Goal: Information Seeking & Learning: Learn about a topic

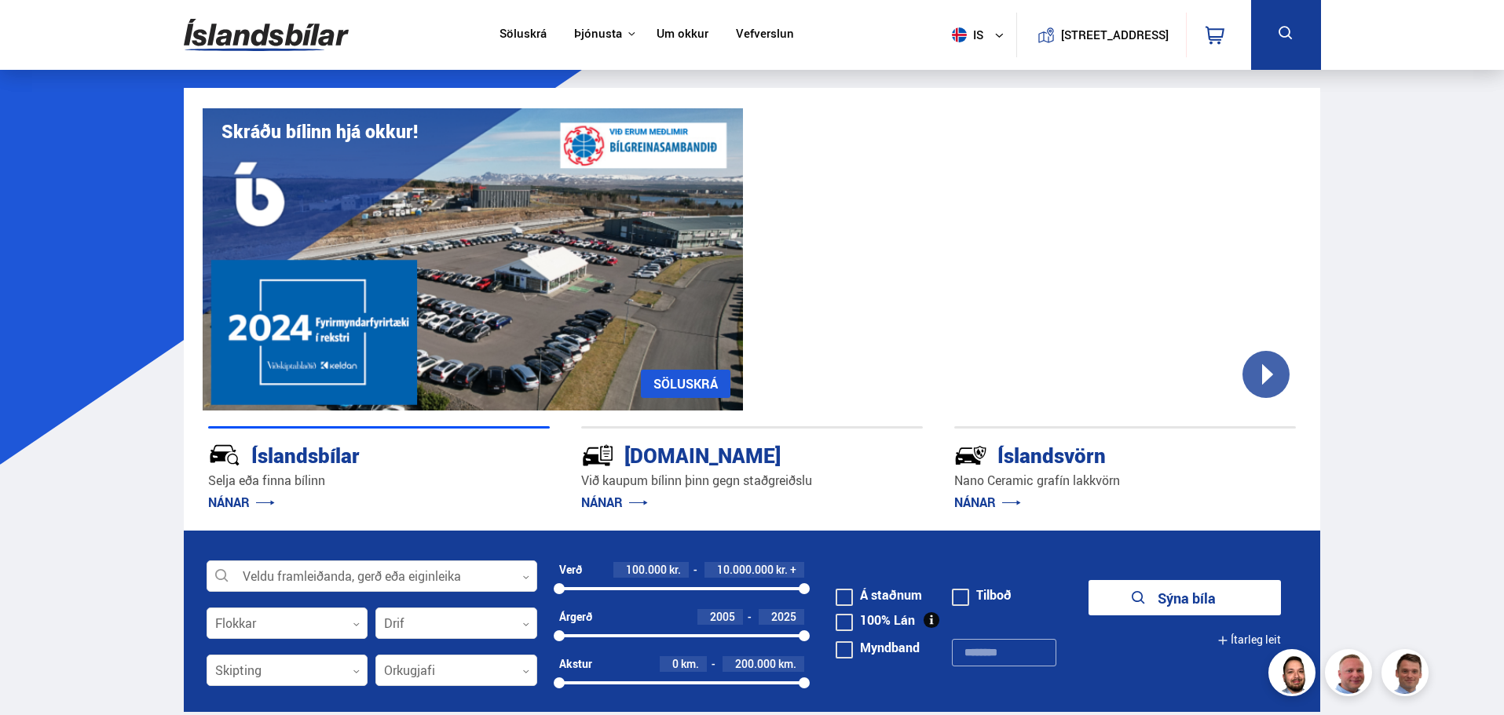
click at [1265, 44] on button at bounding box center [1286, 35] width 70 height 70
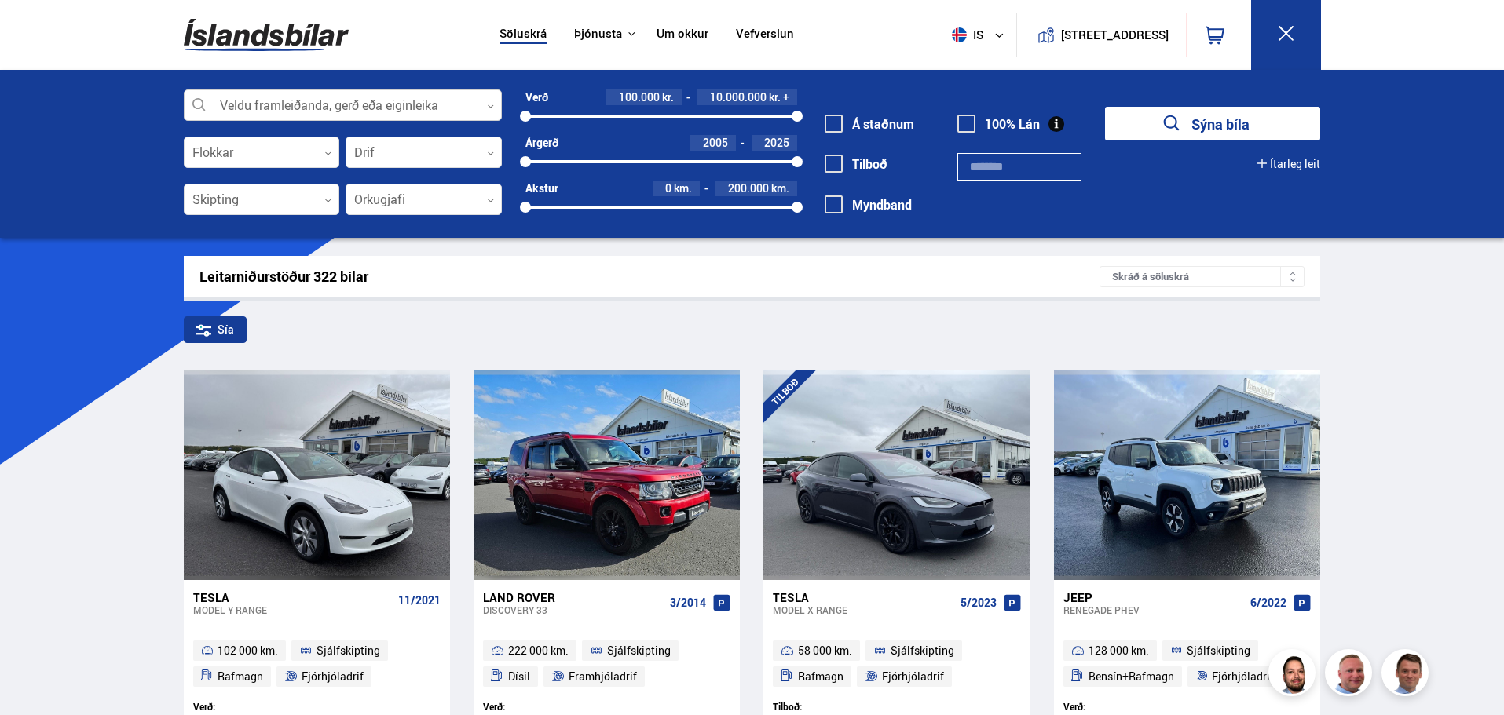
click at [365, 94] on div at bounding box center [343, 105] width 318 height 31
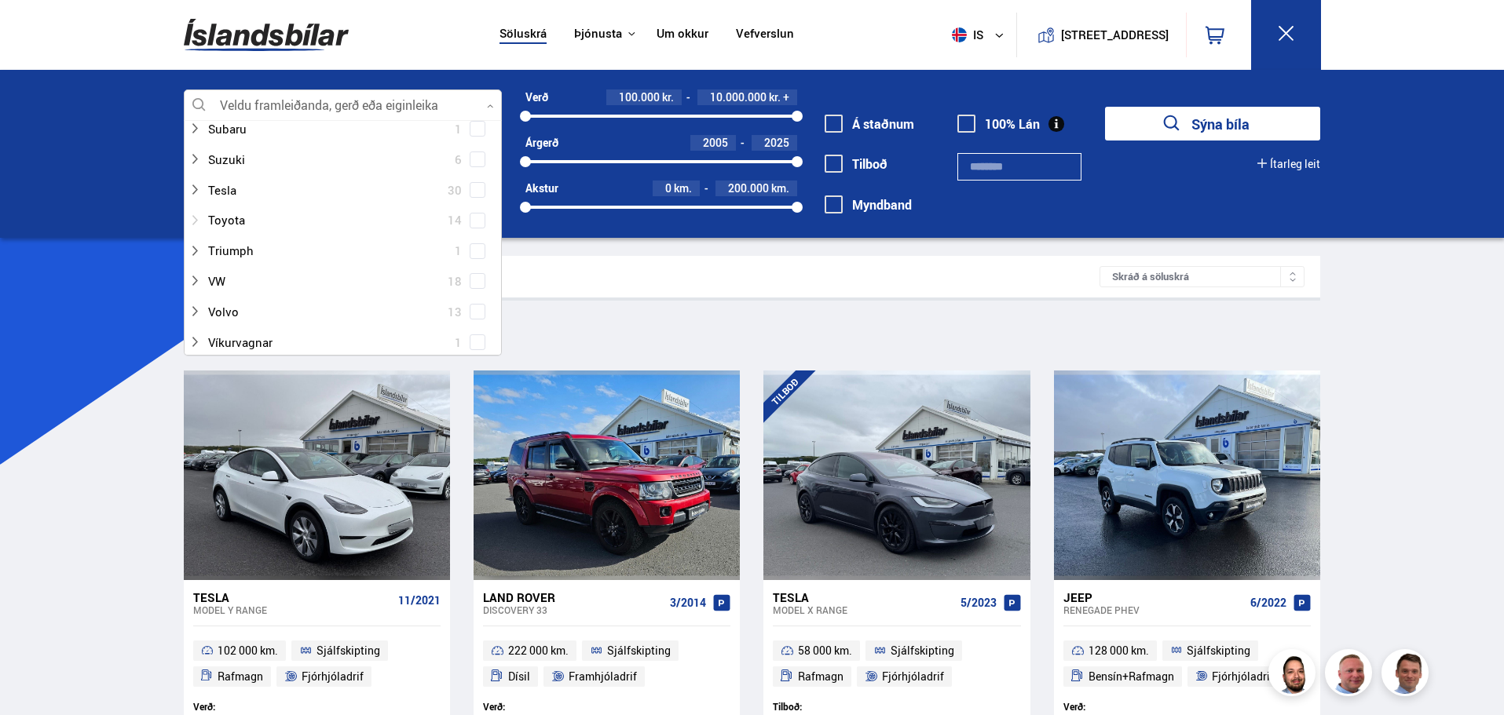
scroll to position [1099, 0]
click at [283, 196] on div at bounding box center [326, 191] width 277 height 23
click at [1190, 126] on button "Sýna bíla" at bounding box center [1212, 124] width 215 height 34
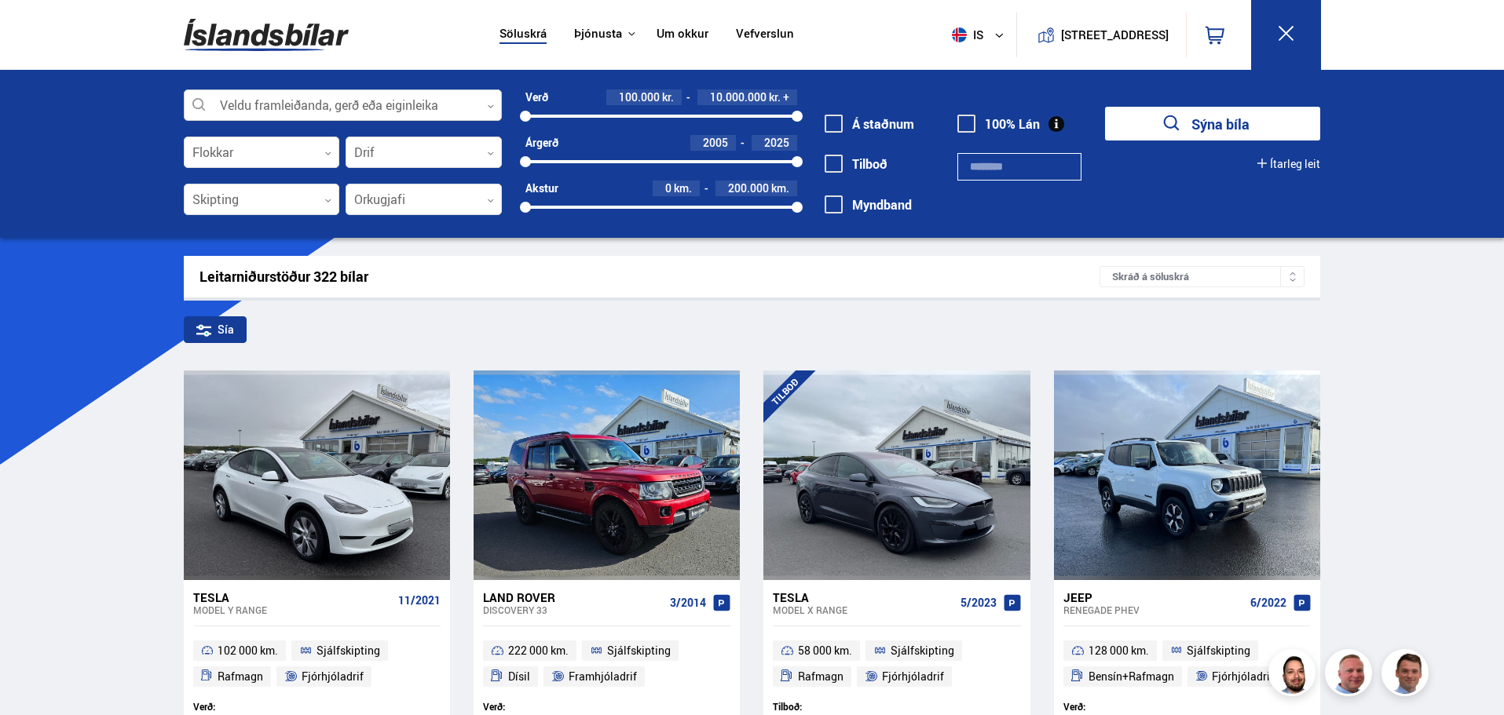
click at [338, 101] on div at bounding box center [343, 105] width 318 height 31
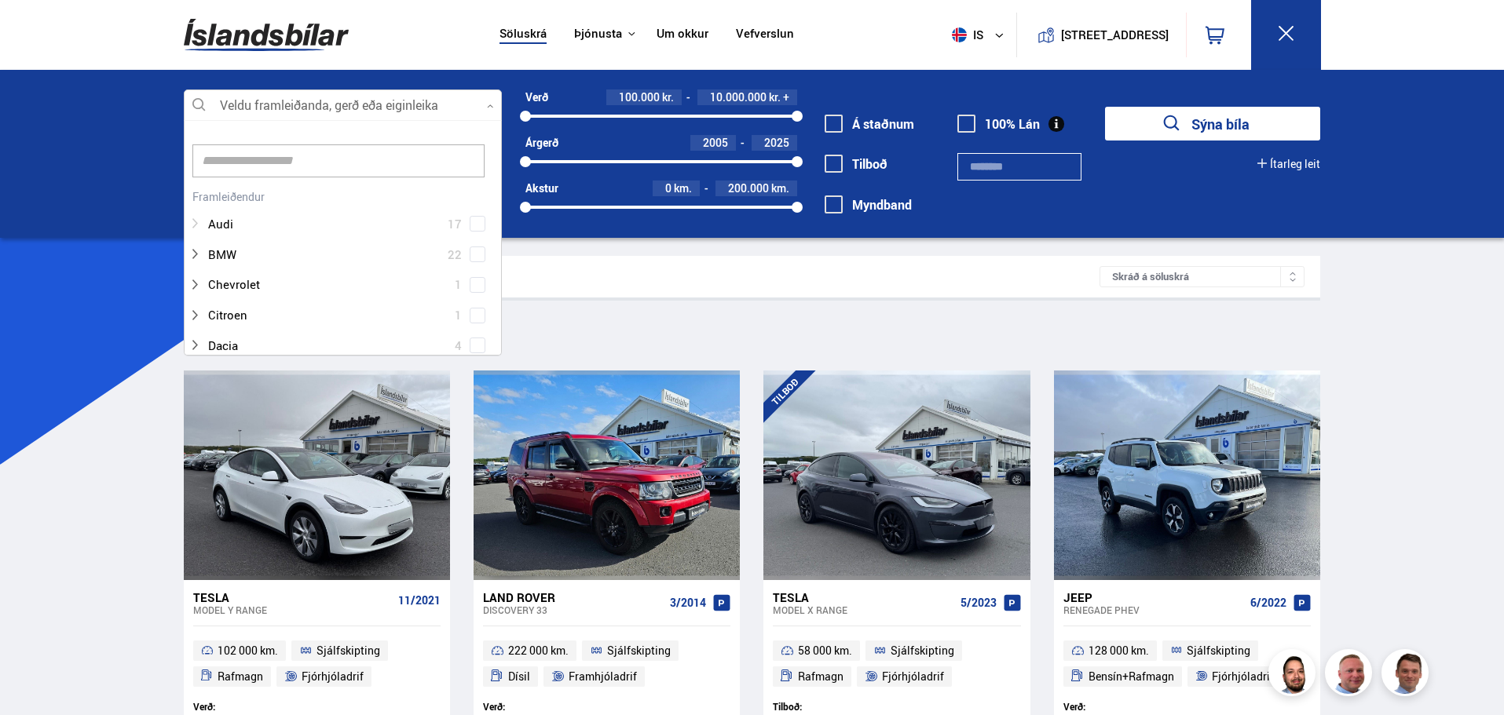
scroll to position [234, 313]
click at [474, 269] on span at bounding box center [477, 269] width 6 height 6
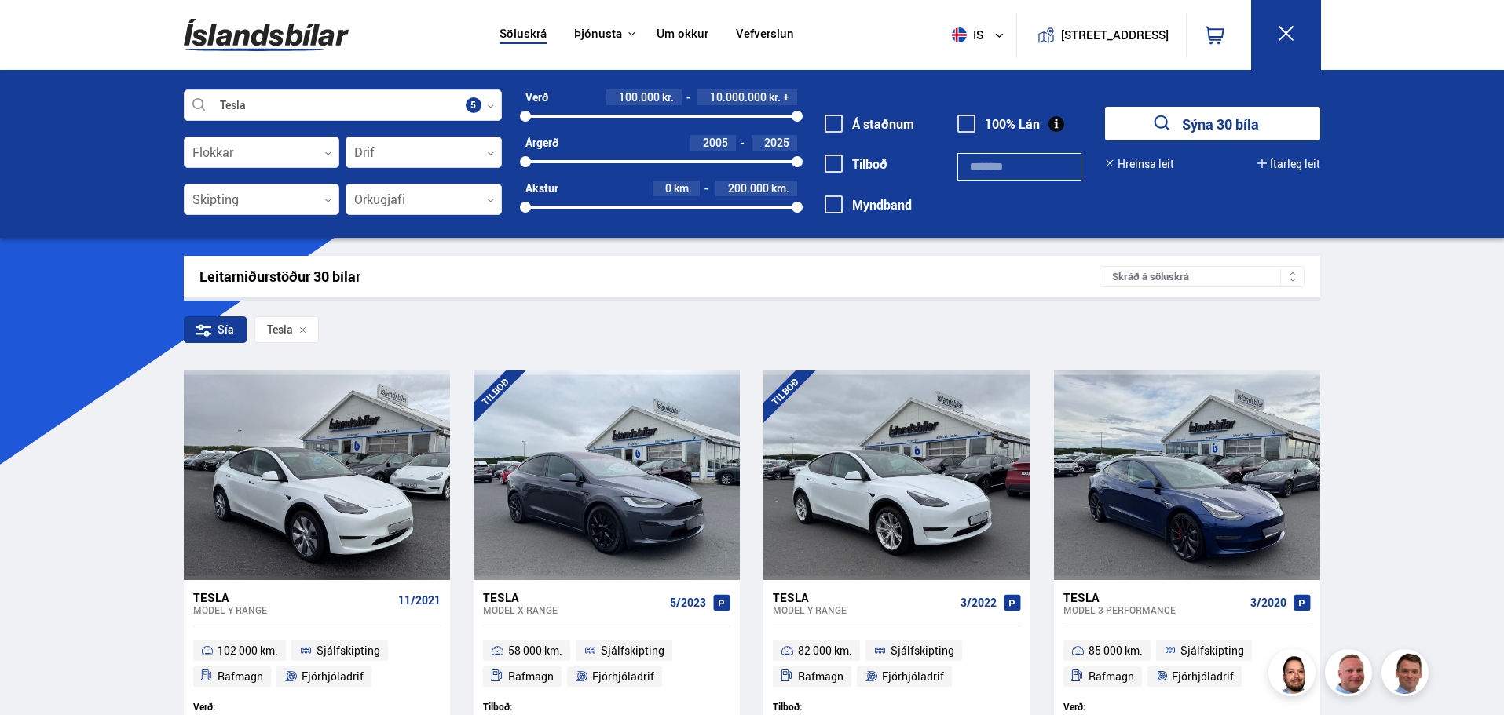
click at [1175, 124] on button "Sýna 30 bíla" at bounding box center [1212, 124] width 215 height 34
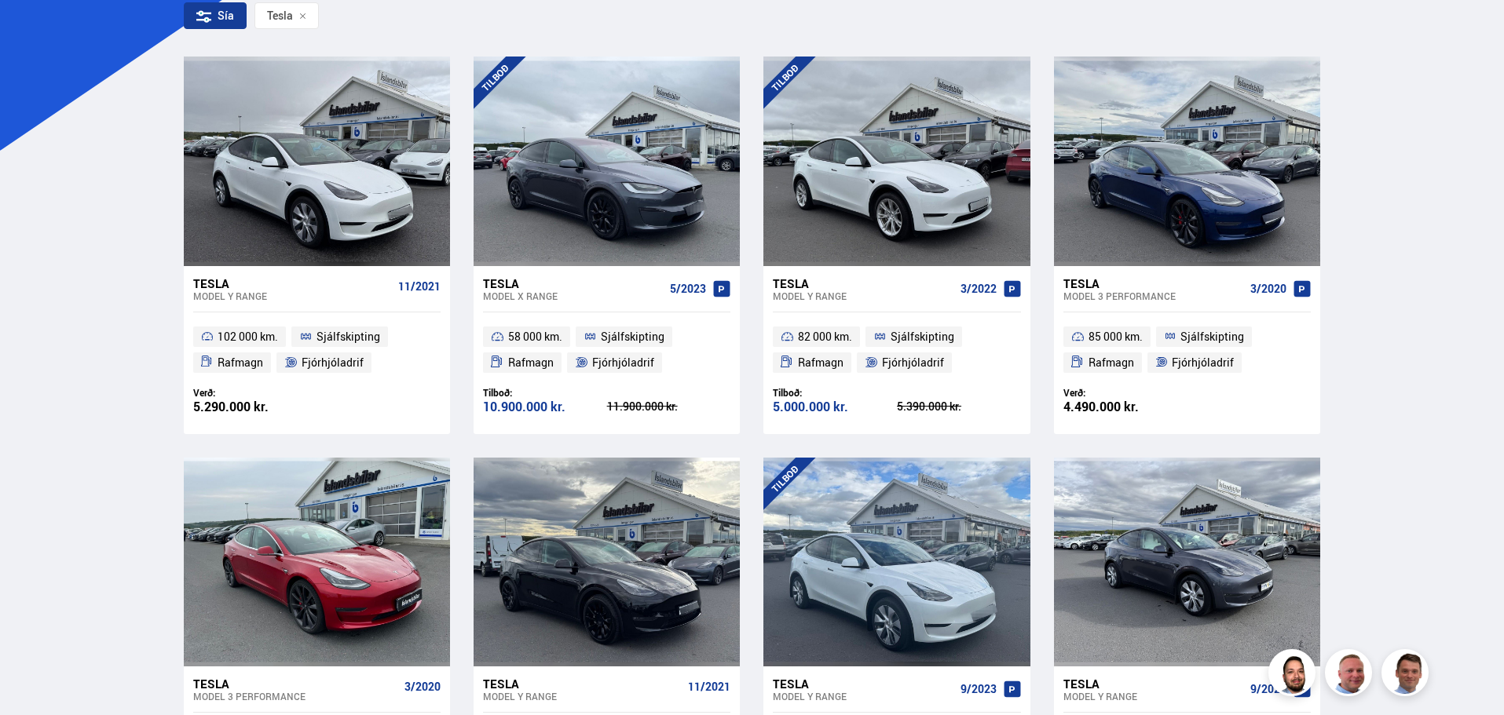
scroll to position [393, 0]
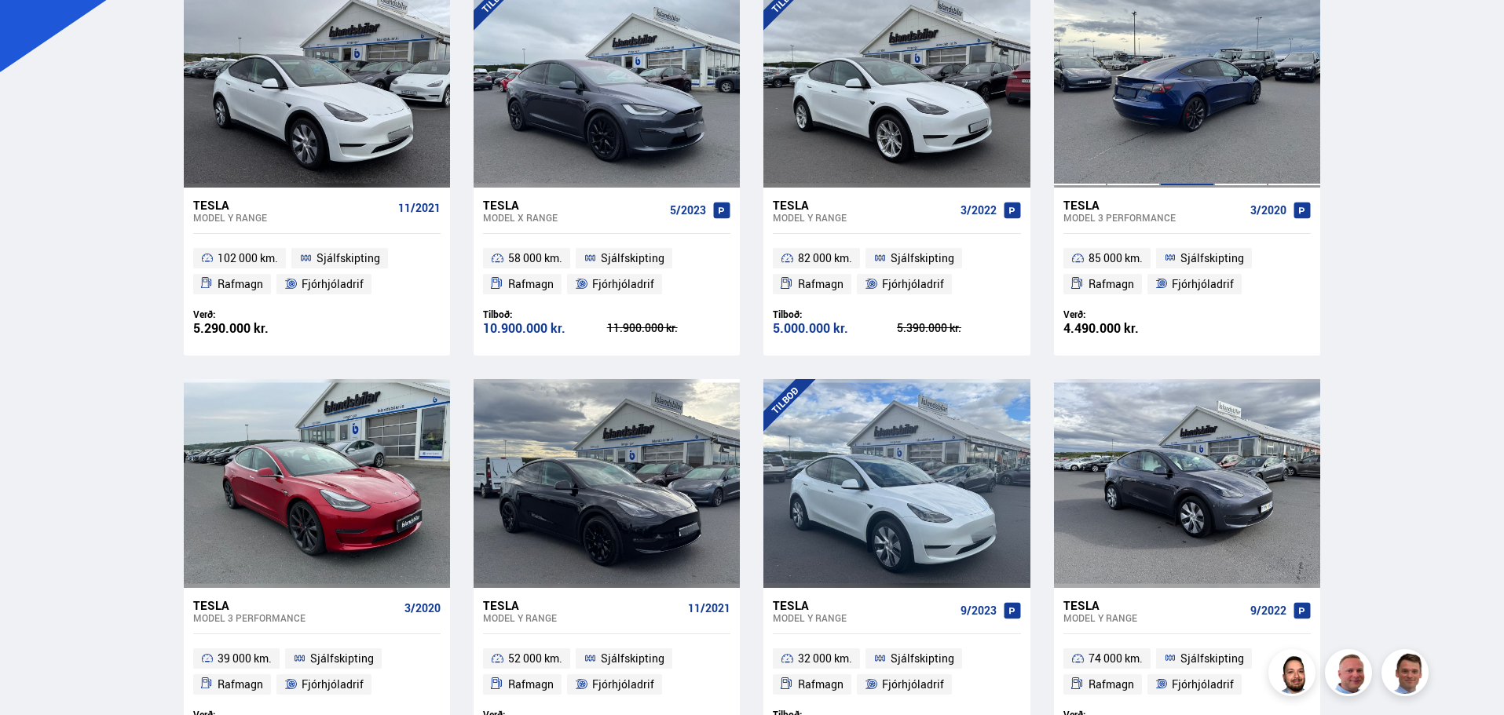
click at [1199, 109] on div at bounding box center [1186, 82] width 53 height 209
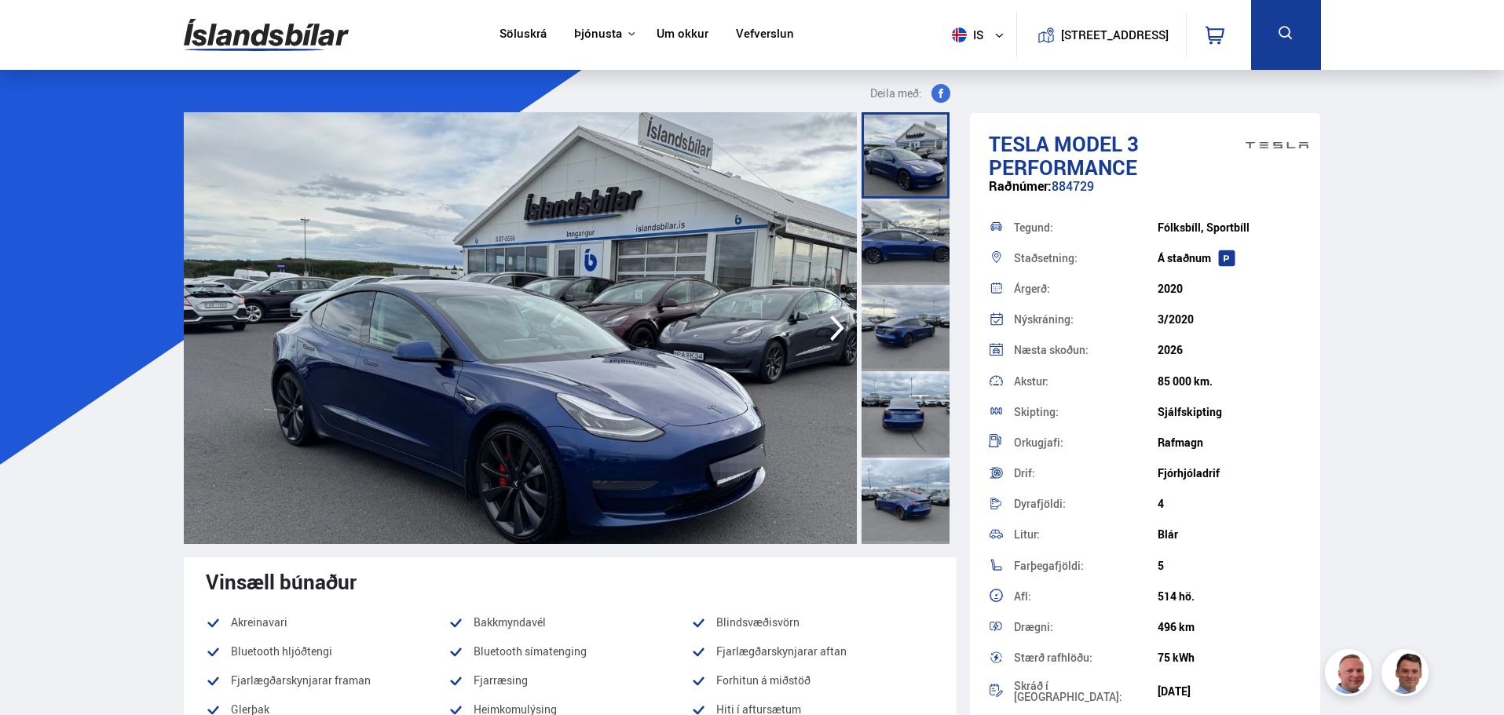
drag, startPoint x: 207, startPoint y: 6, endPoint x: 210, endPoint y: 18, distance: 12.4
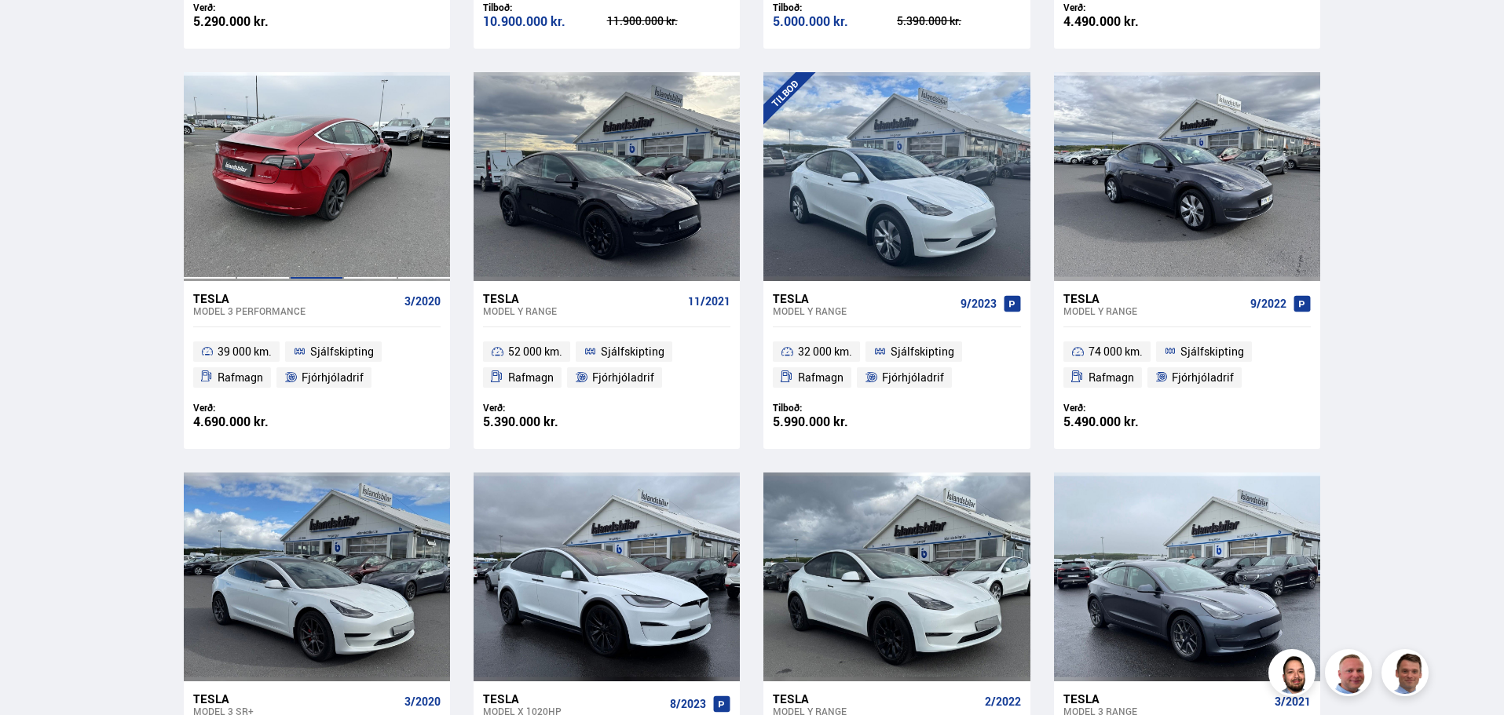
scroll to position [562, 0]
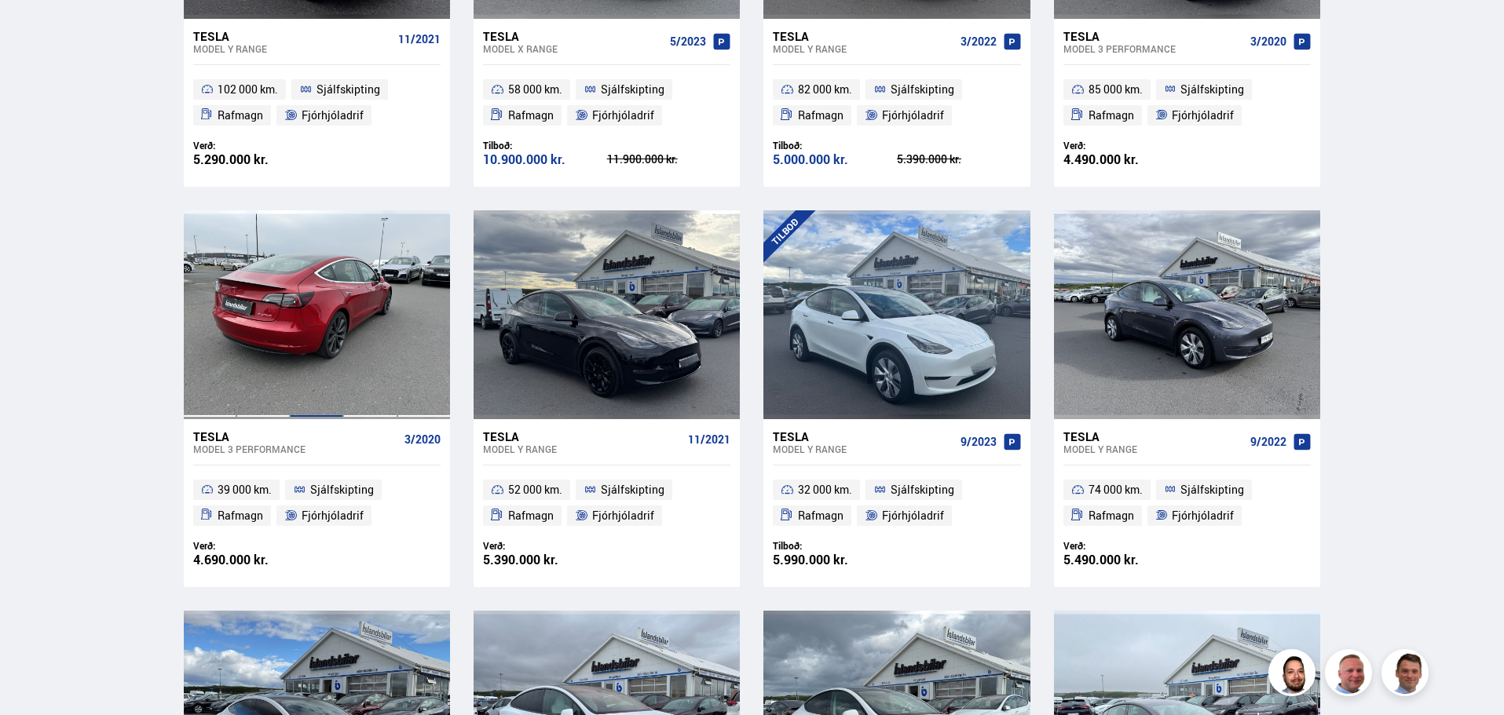
click at [313, 276] on div at bounding box center [316, 314] width 53 height 209
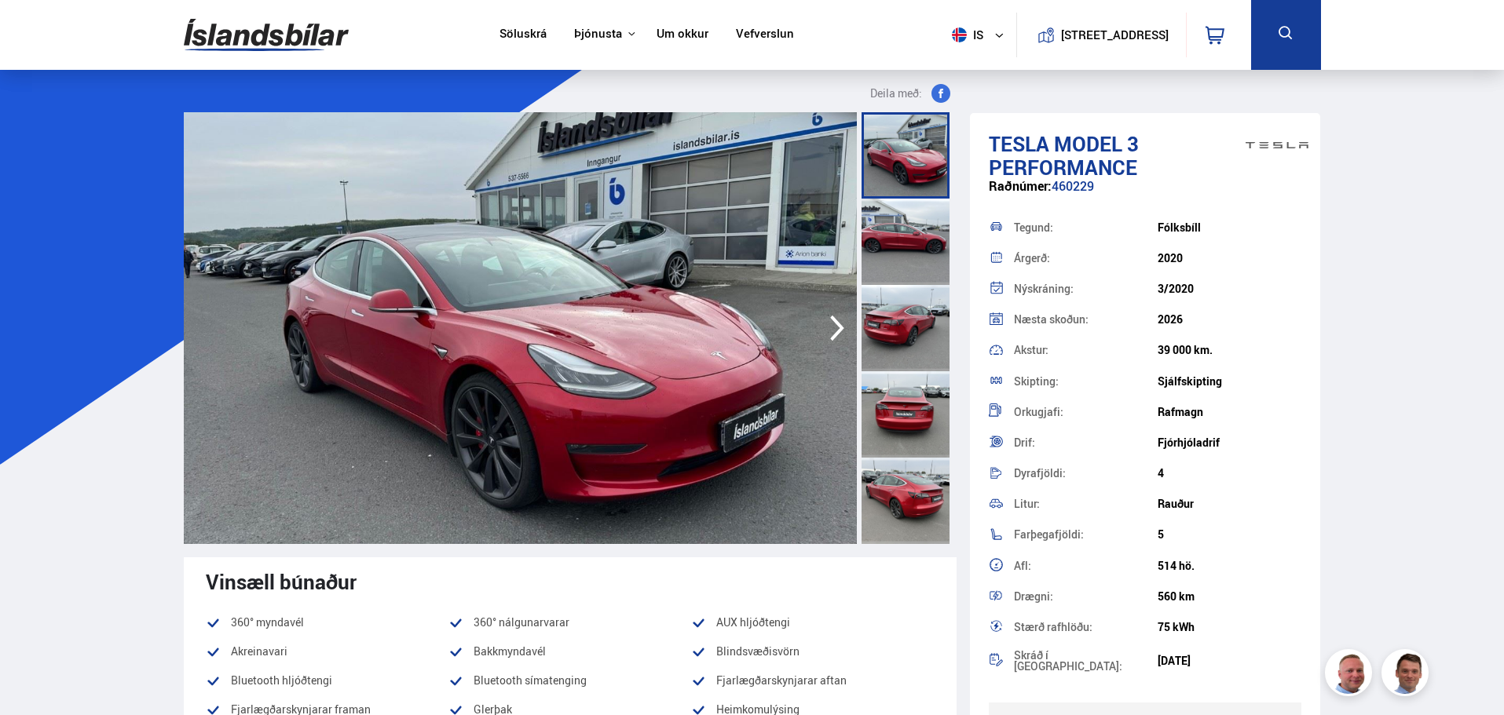
click at [832, 324] on icon "button" at bounding box center [836, 328] width 31 height 38
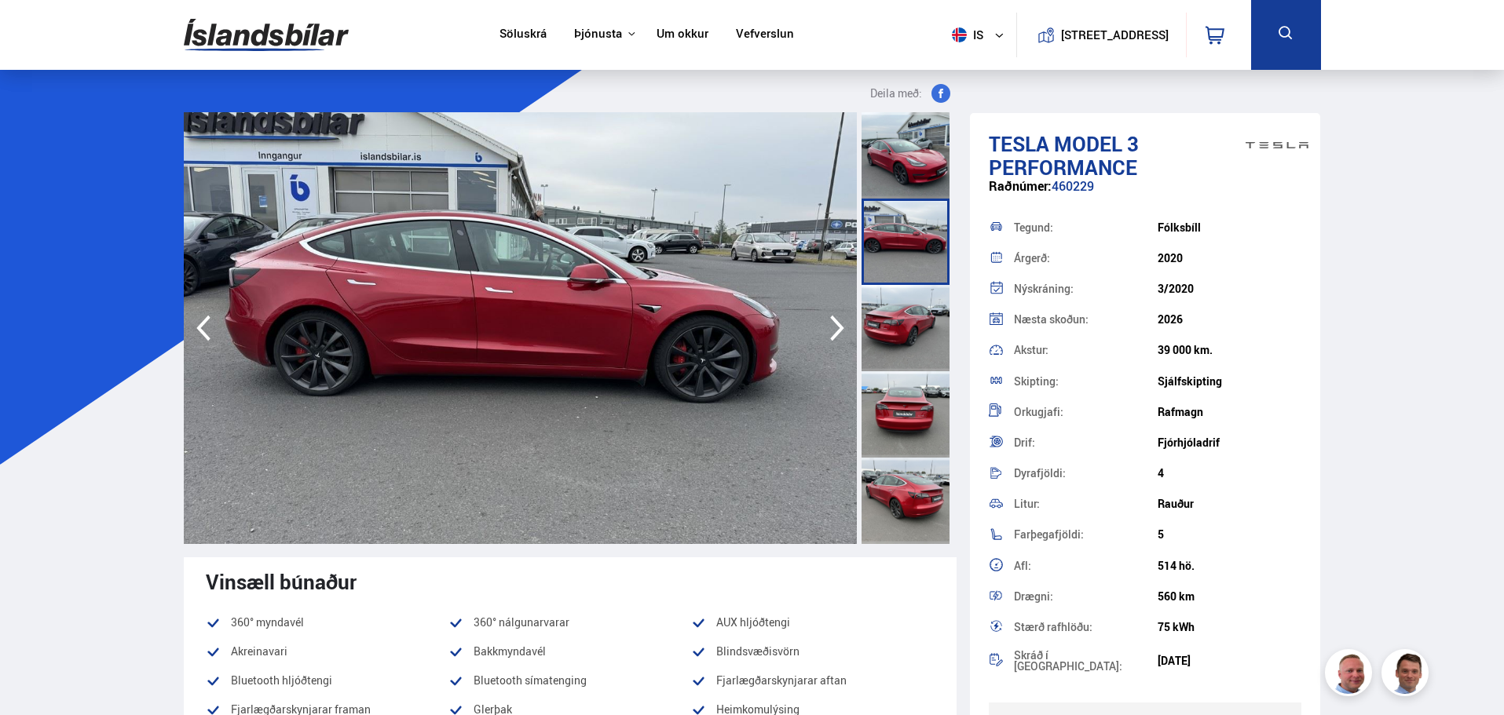
click at [203, 322] on icon "button" at bounding box center [203, 329] width 14 height 26
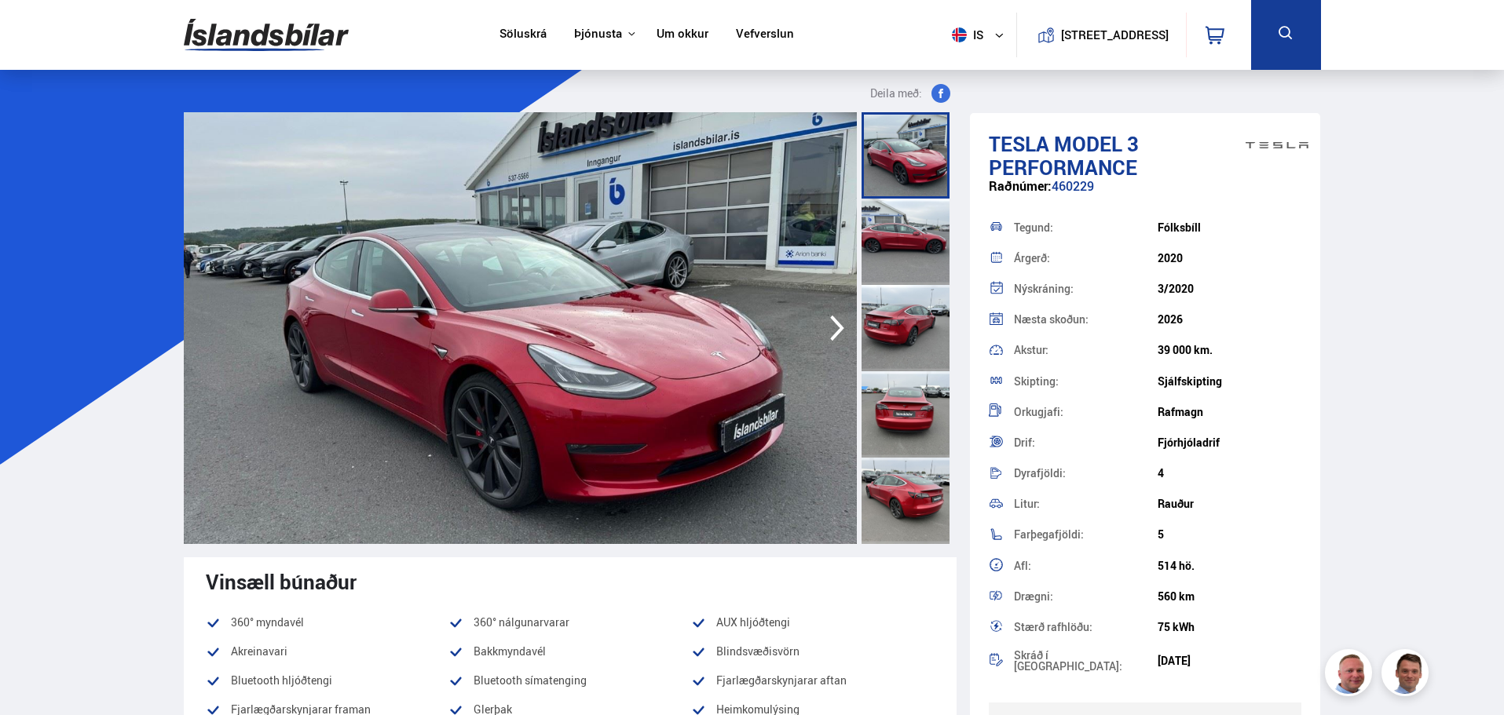
drag, startPoint x: 1184, startPoint y: 349, endPoint x: 1242, endPoint y: 349, distance: 57.3
click at [1242, 349] on div "Akstur: 39 000 km." at bounding box center [1145, 350] width 313 height 31
click at [1180, 356] on div "39 000 km." at bounding box center [1230, 350] width 144 height 13
click at [837, 325] on icon "button" at bounding box center [837, 329] width 14 height 26
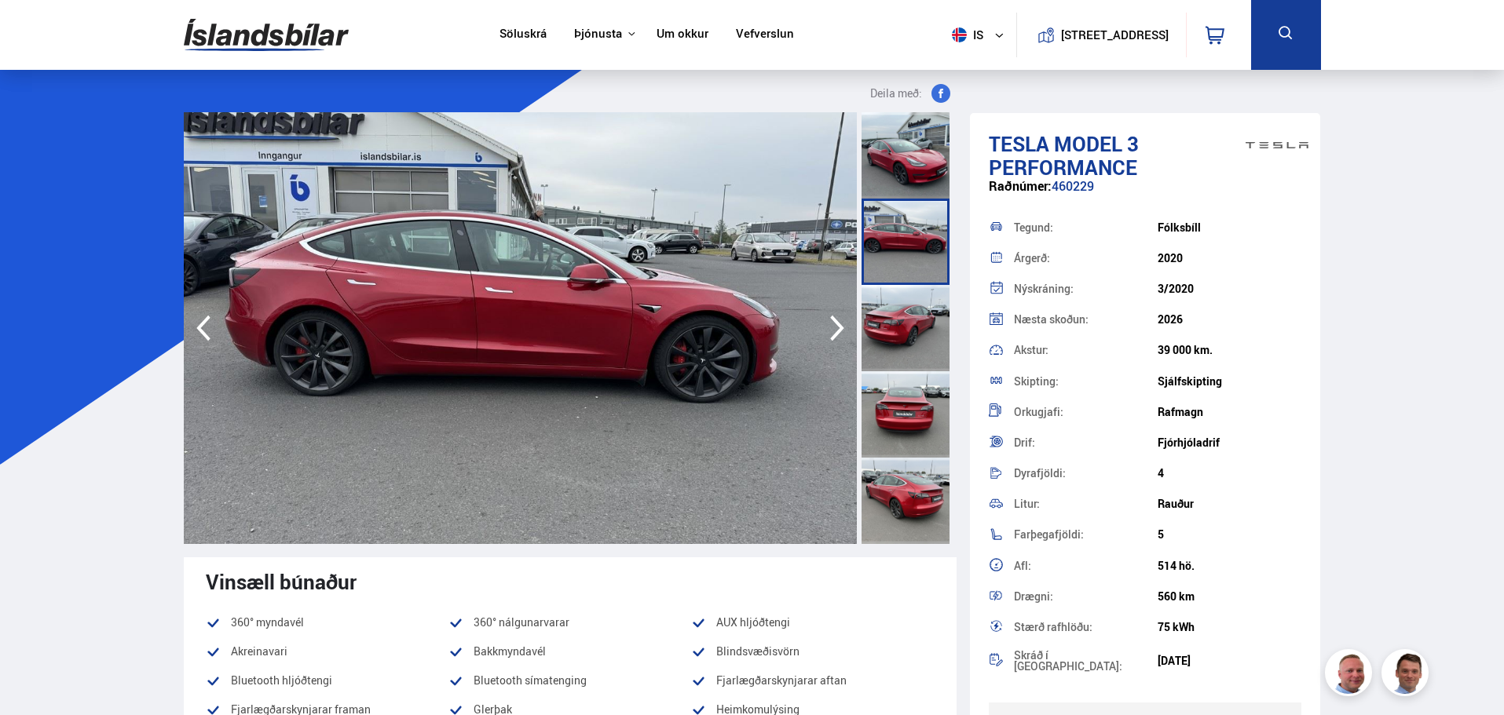
click at [837, 325] on icon "button" at bounding box center [837, 329] width 14 height 26
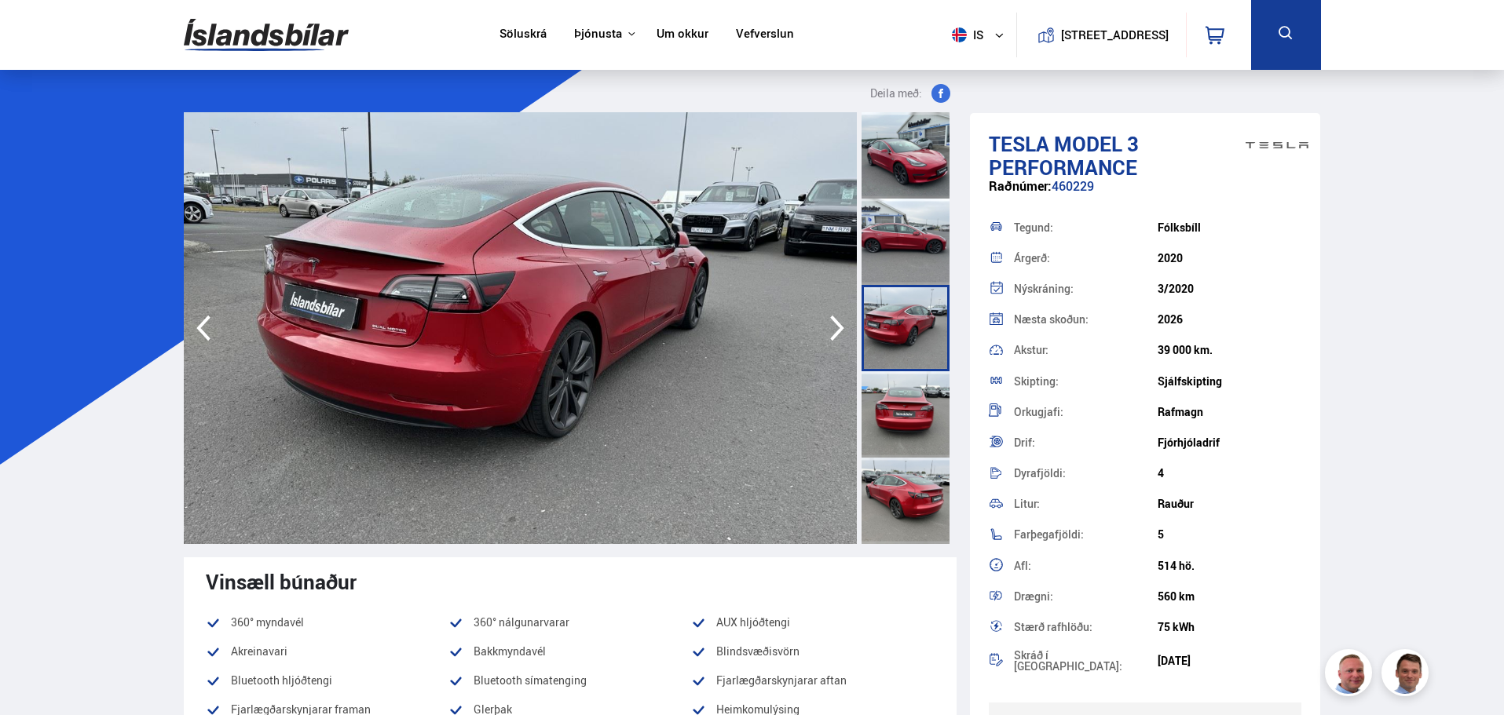
click at [837, 325] on icon "button" at bounding box center [837, 329] width 14 height 26
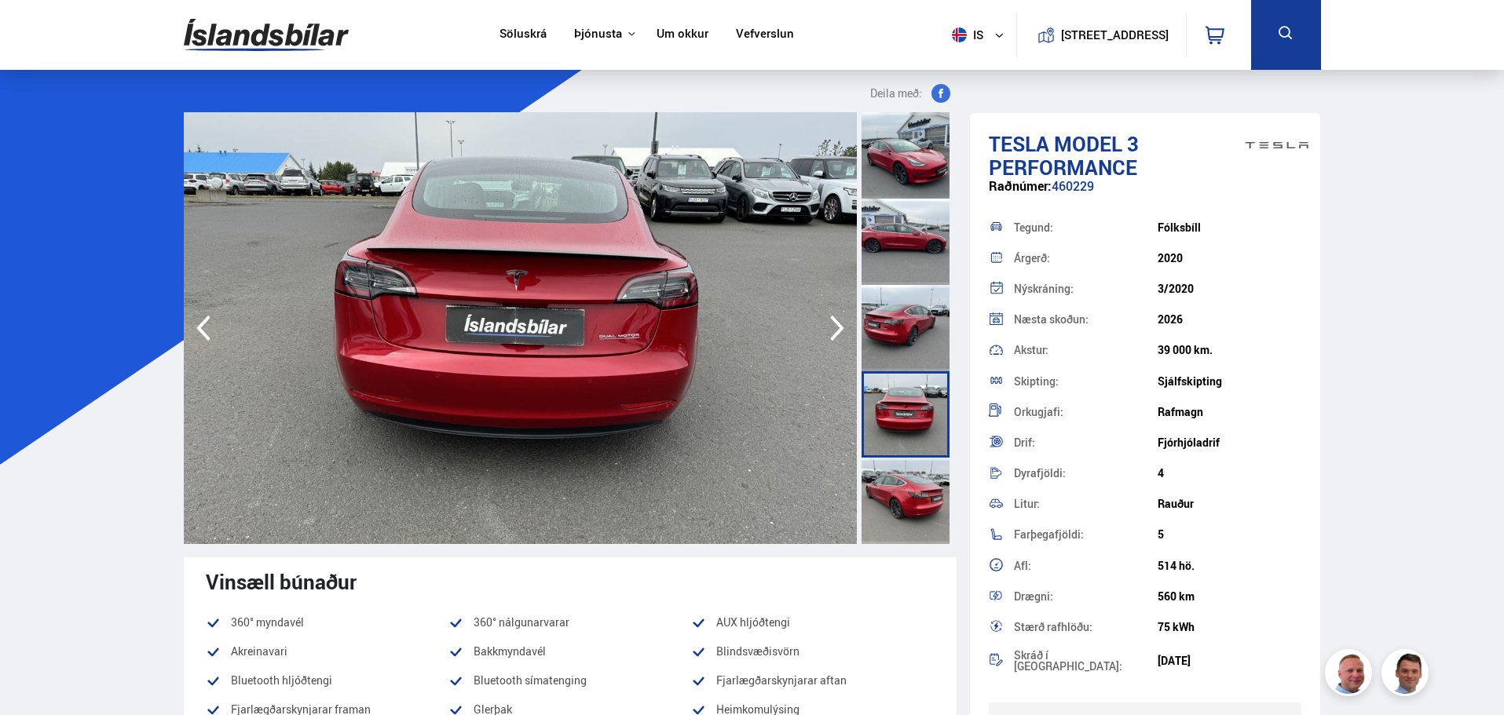
click at [837, 325] on icon "button" at bounding box center [837, 329] width 14 height 26
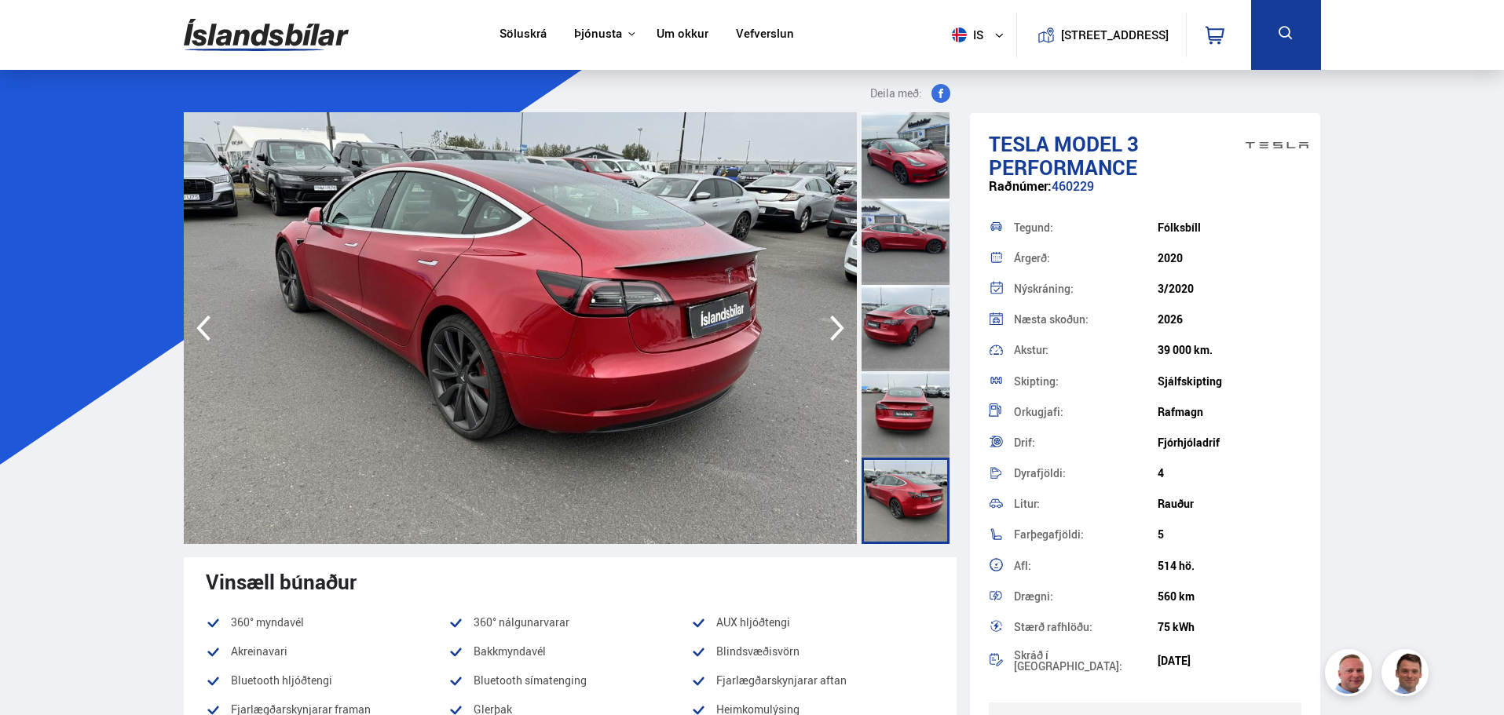
click at [837, 325] on icon "button" at bounding box center [837, 329] width 14 height 26
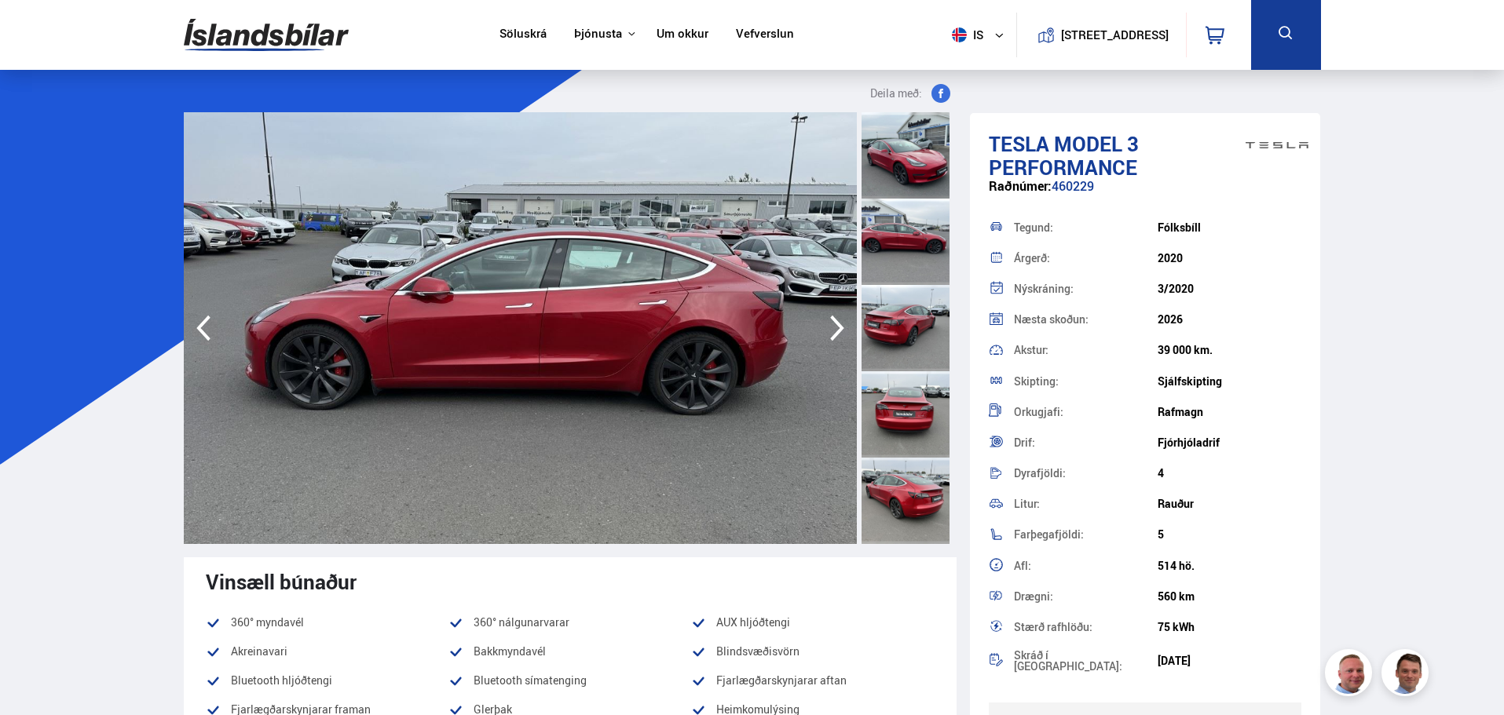
click at [837, 325] on icon "button" at bounding box center [837, 329] width 14 height 26
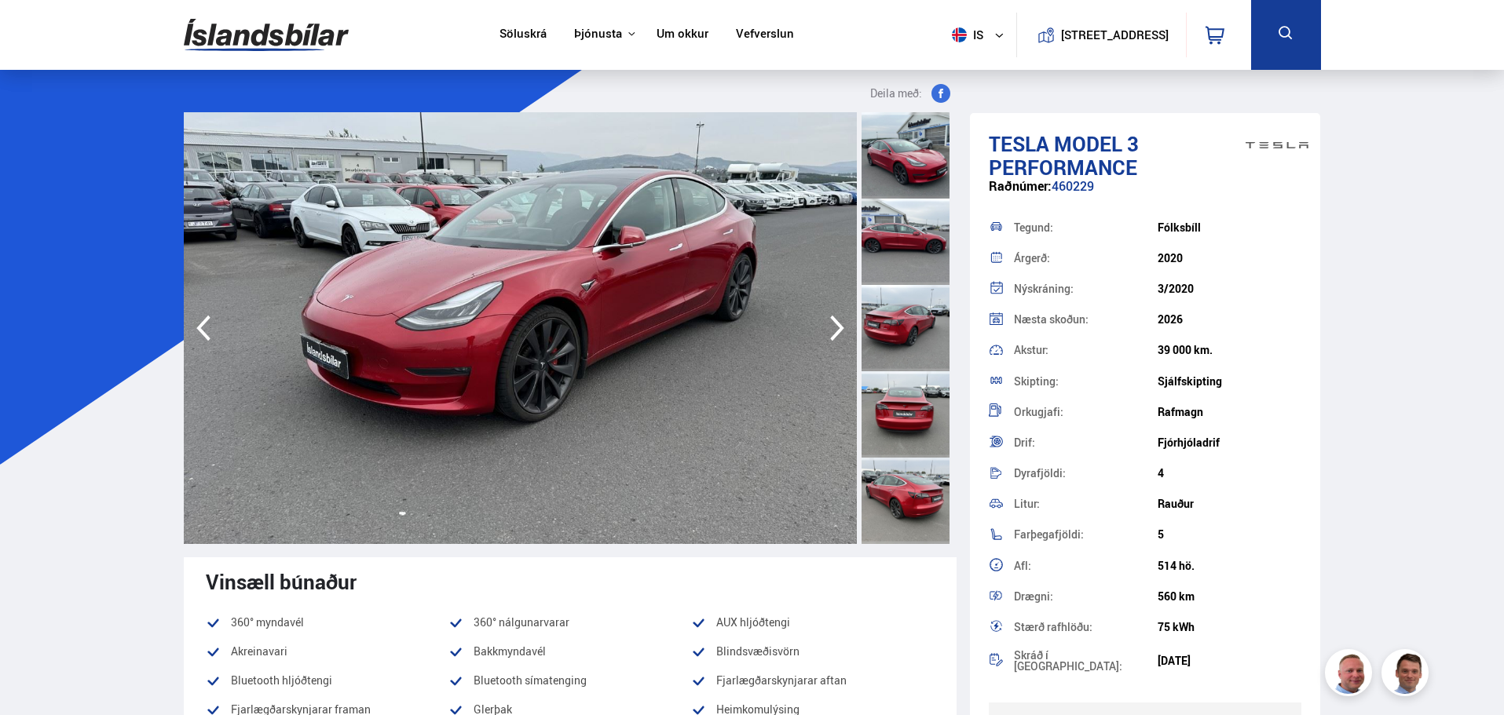
click at [828, 320] on icon "button" at bounding box center [836, 328] width 31 height 38
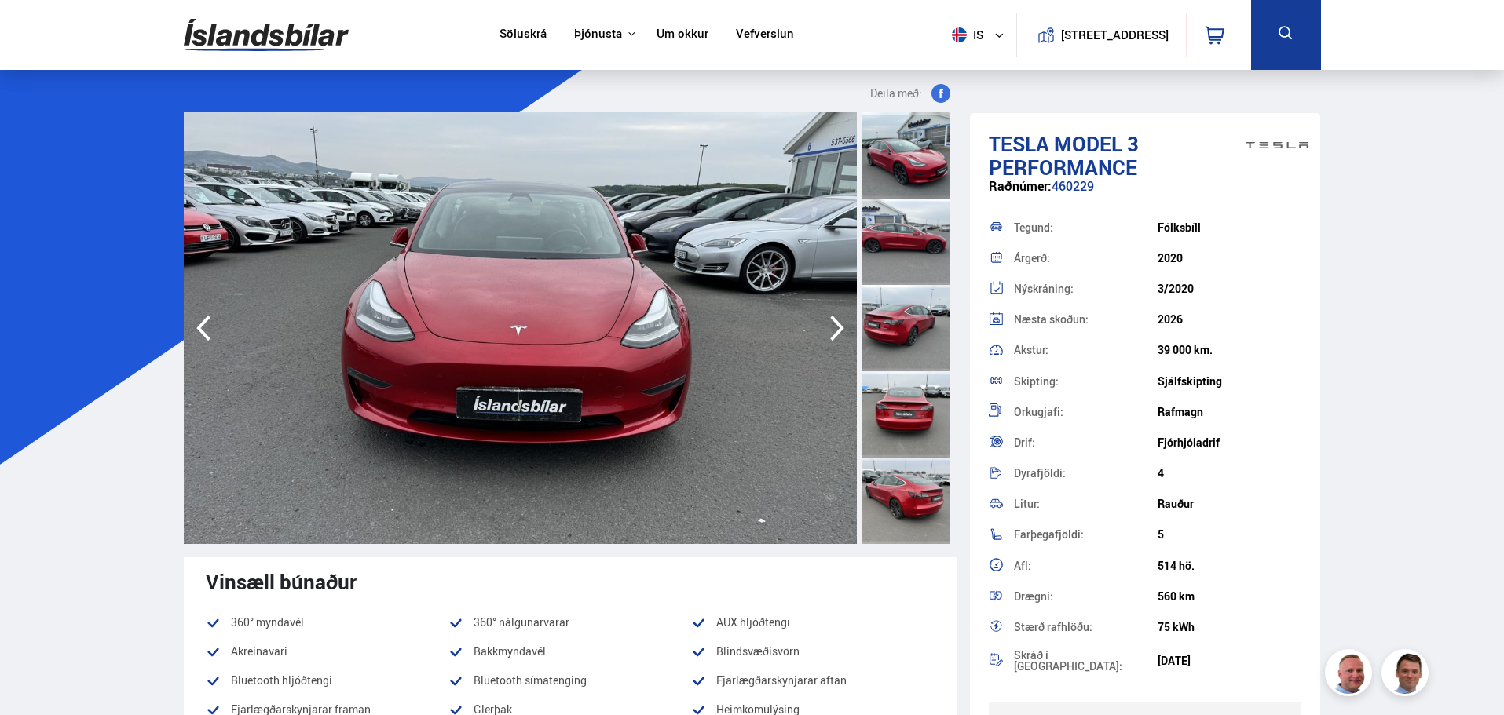
click at [835, 320] on icon "button" at bounding box center [837, 329] width 14 height 26
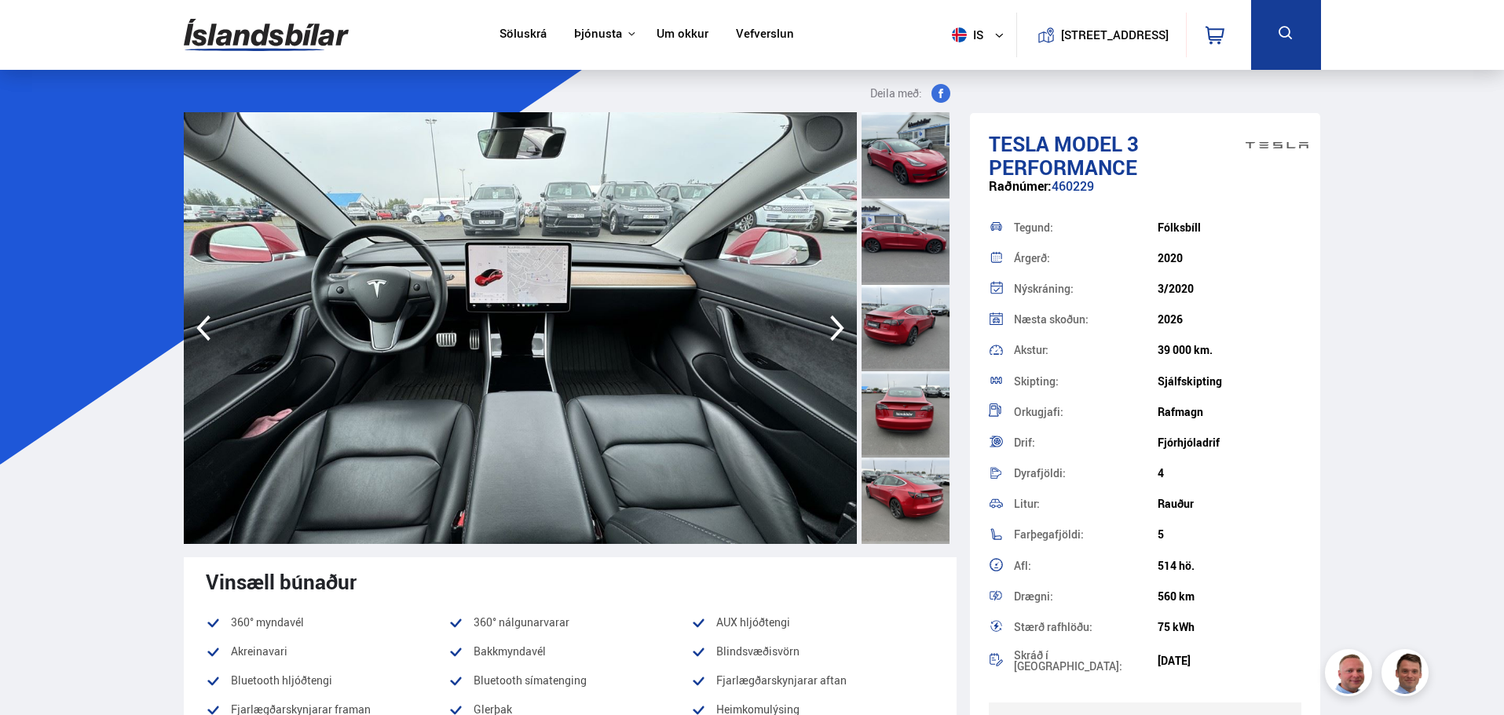
click at [835, 320] on icon "button" at bounding box center [837, 329] width 14 height 26
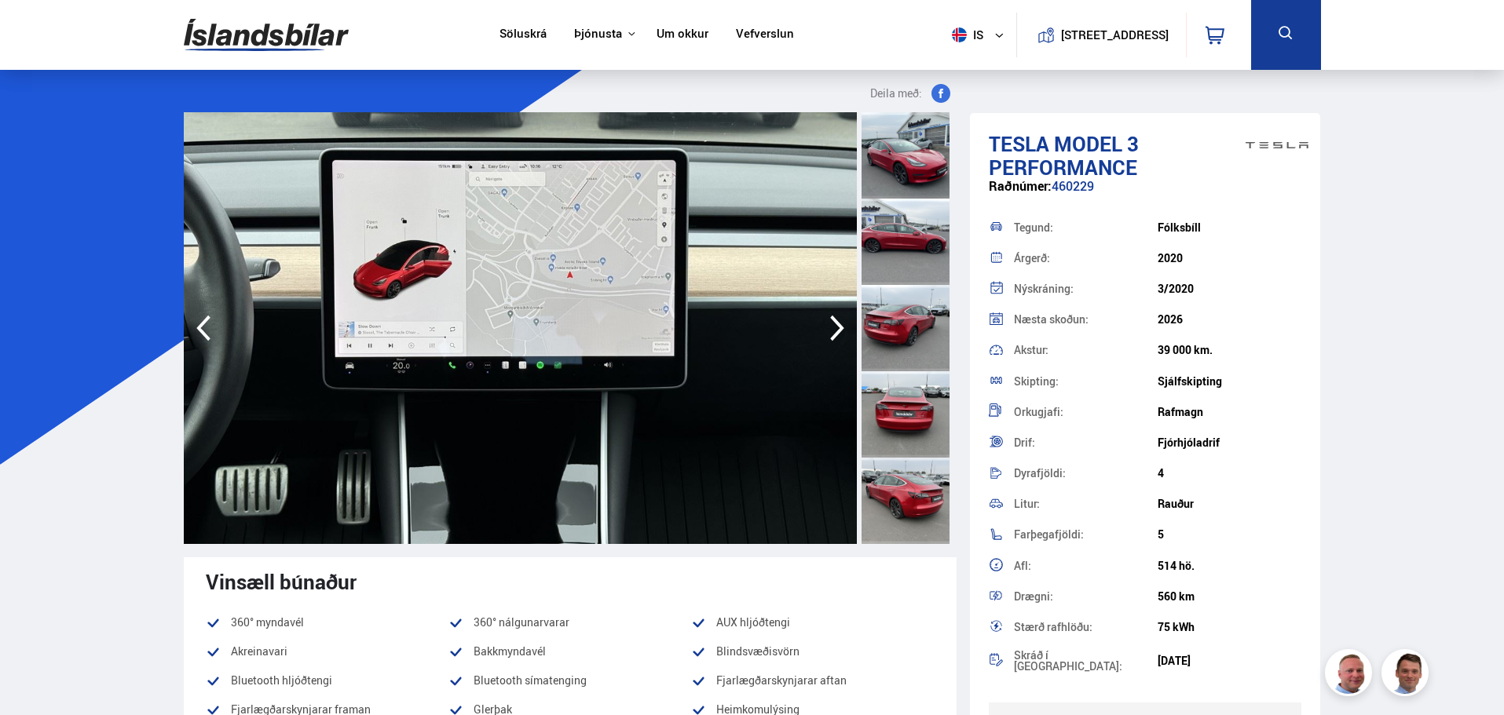
click at [835, 320] on icon "button" at bounding box center [837, 329] width 14 height 26
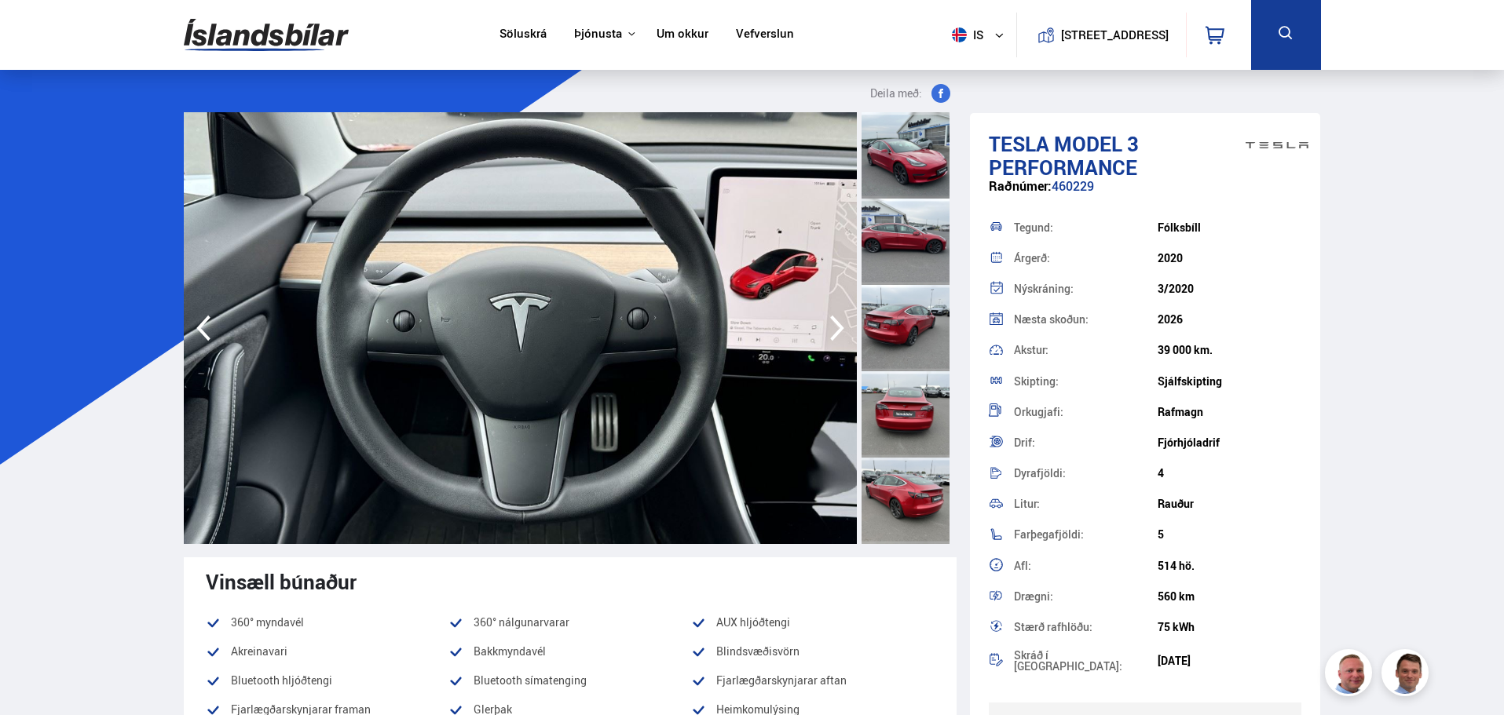
click at [835, 320] on icon "button" at bounding box center [837, 329] width 14 height 26
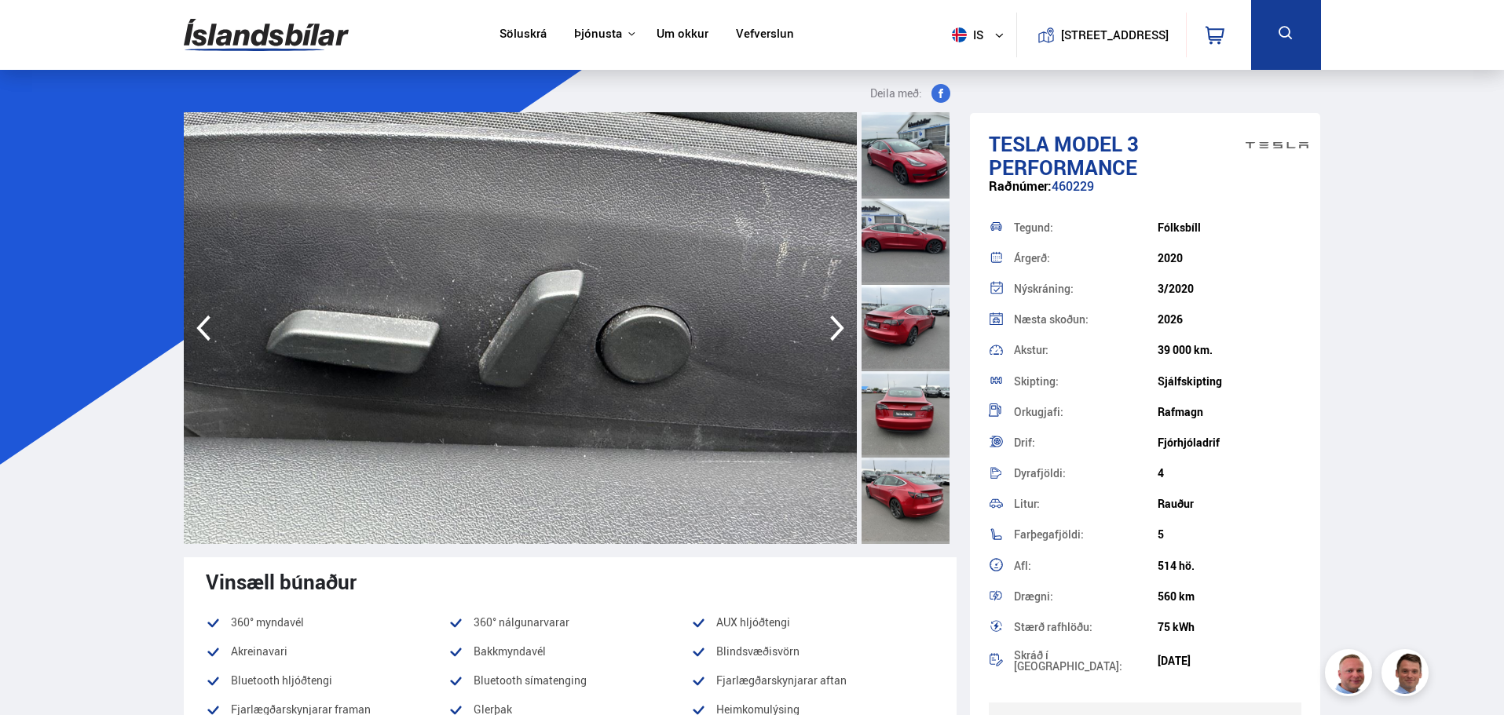
click at [835, 320] on icon "button" at bounding box center [837, 329] width 14 height 26
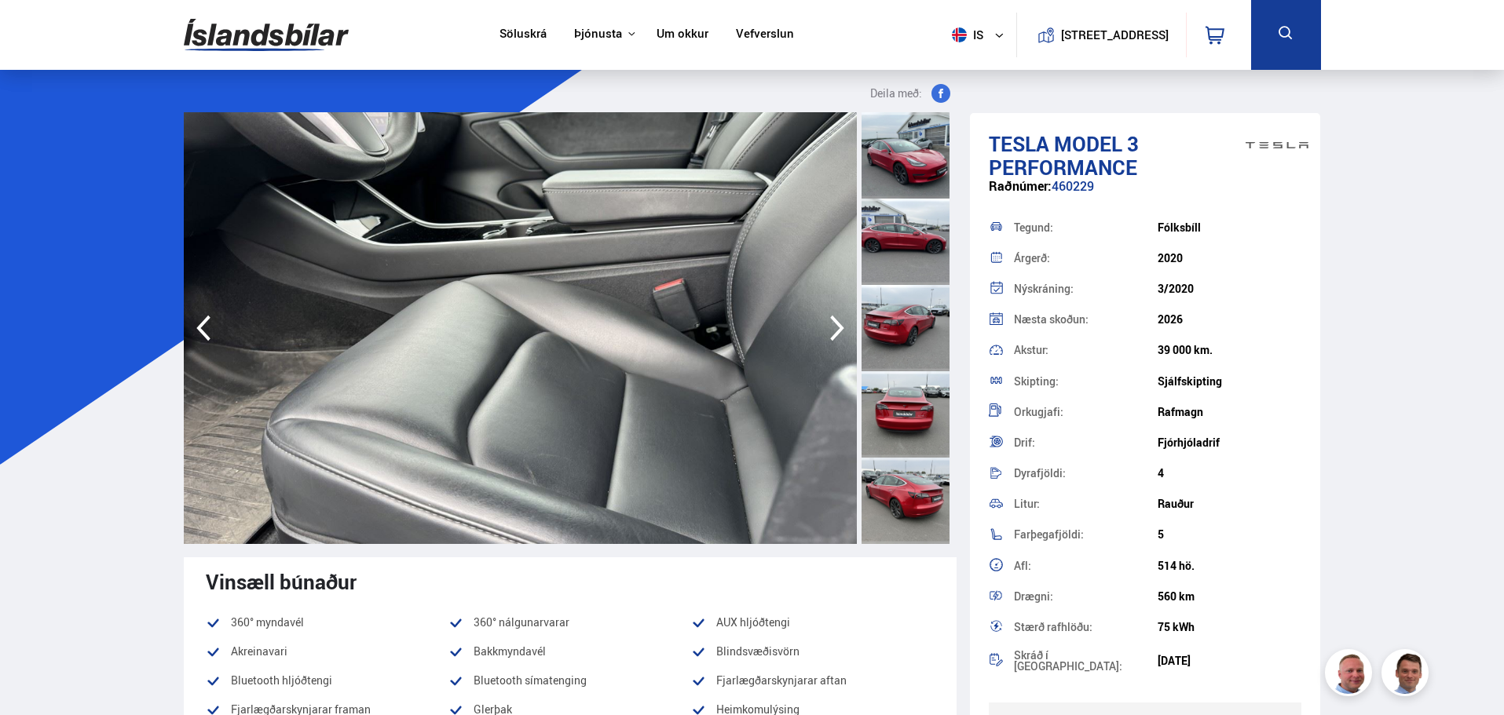
click at [835, 320] on icon "button" at bounding box center [837, 329] width 14 height 26
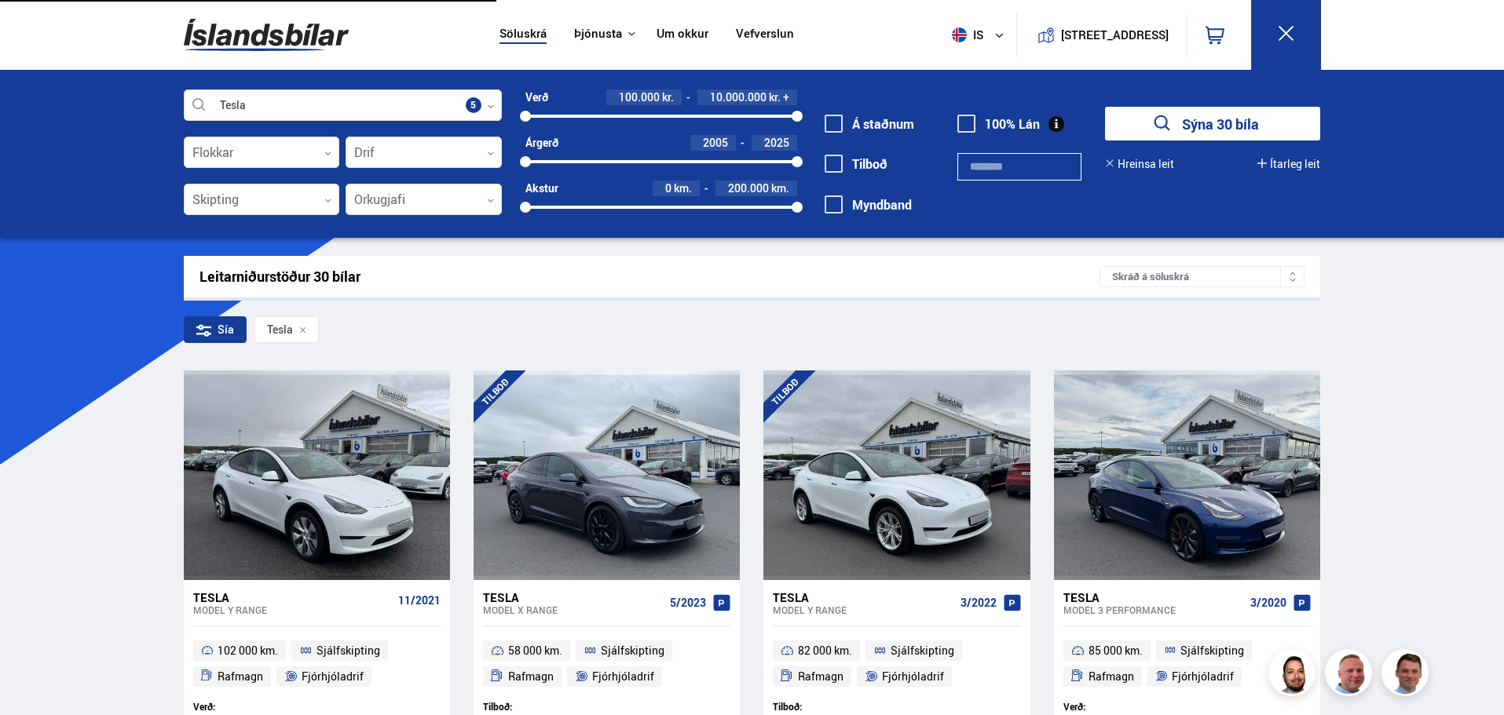
drag, startPoint x: 196, startPoint y: 163, endPoint x: 186, endPoint y: 162, distance: 10.3
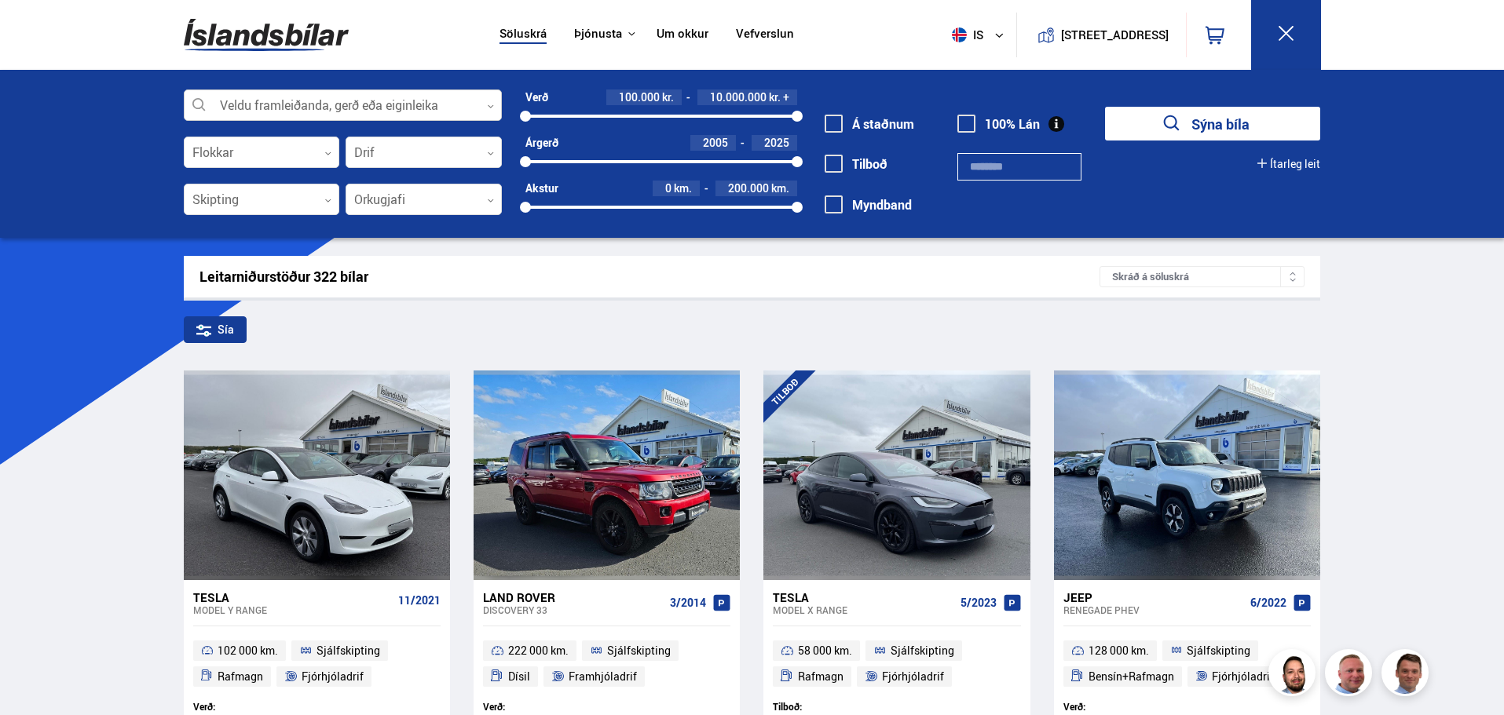
click at [378, 97] on div at bounding box center [343, 105] width 318 height 31
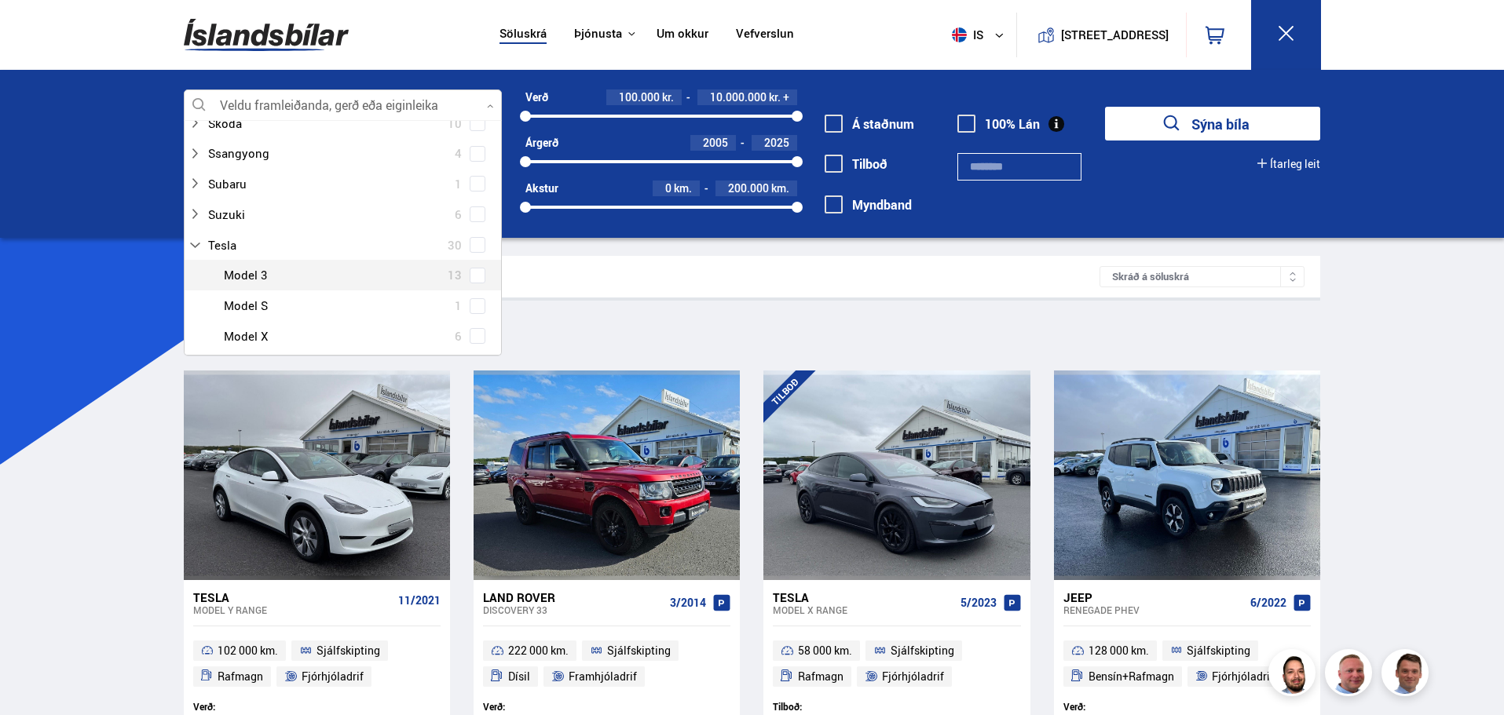
scroll to position [1099, 0]
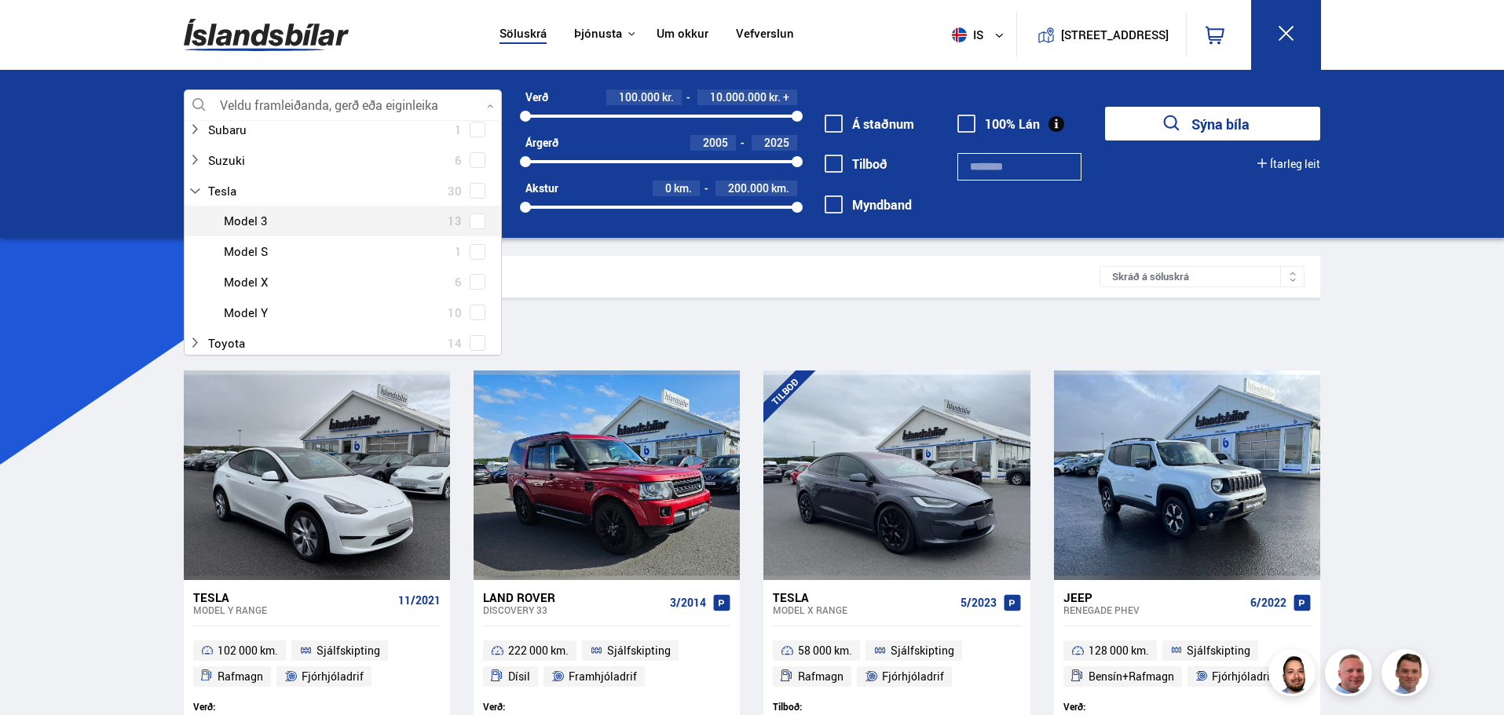
click at [475, 214] on span at bounding box center [478, 222] width 16 height 16
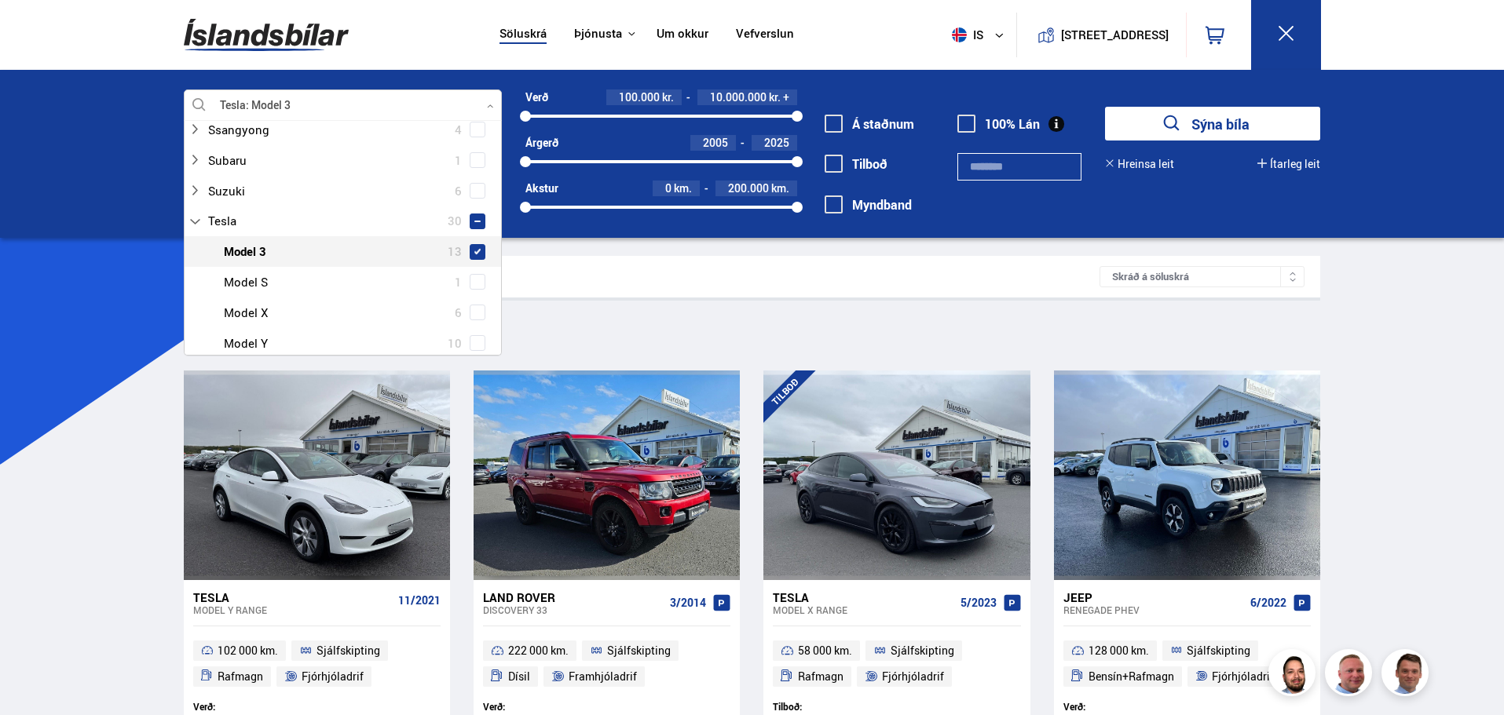
scroll to position [1130, 0]
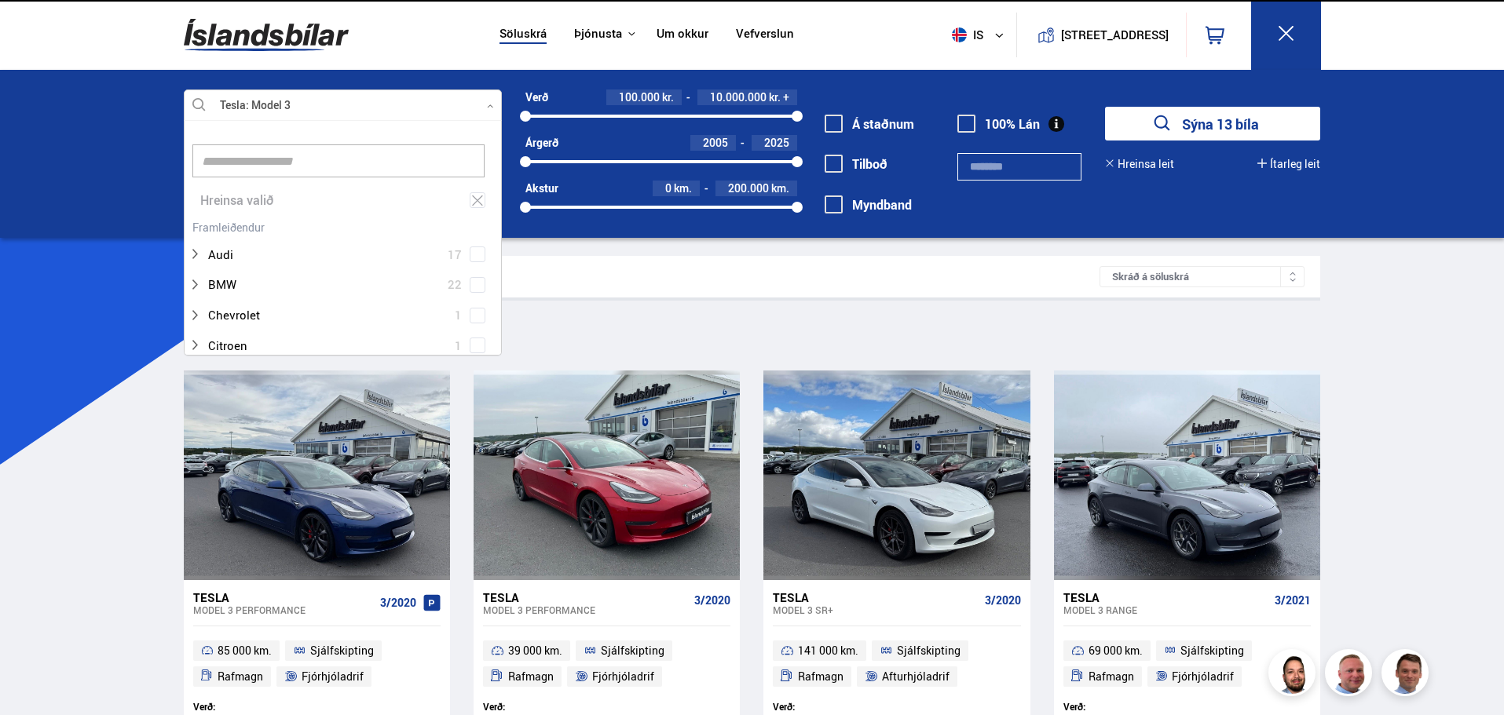
click at [1242, 123] on button "Sýna 13 bíla" at bounding box center [1212, 124] width 215 height 34
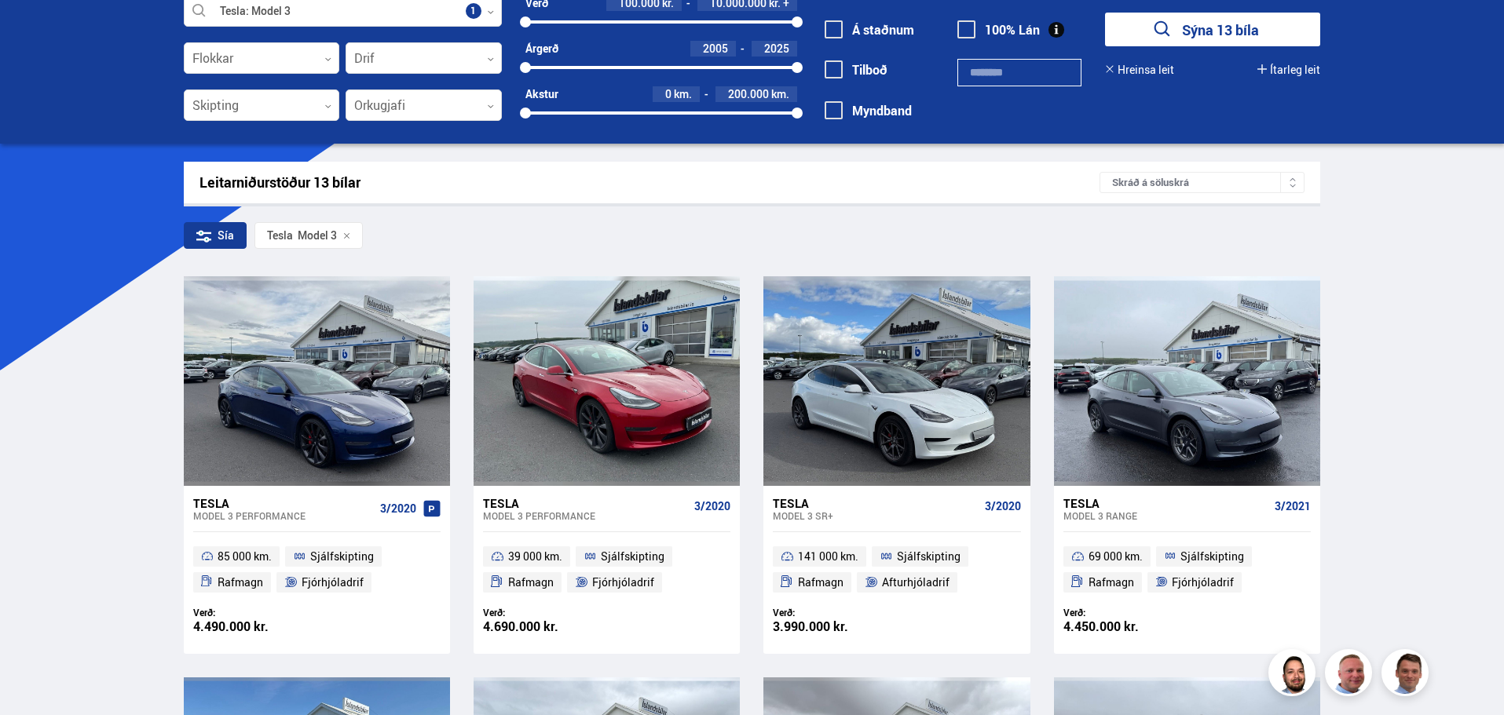
scroll to position [157, 0]
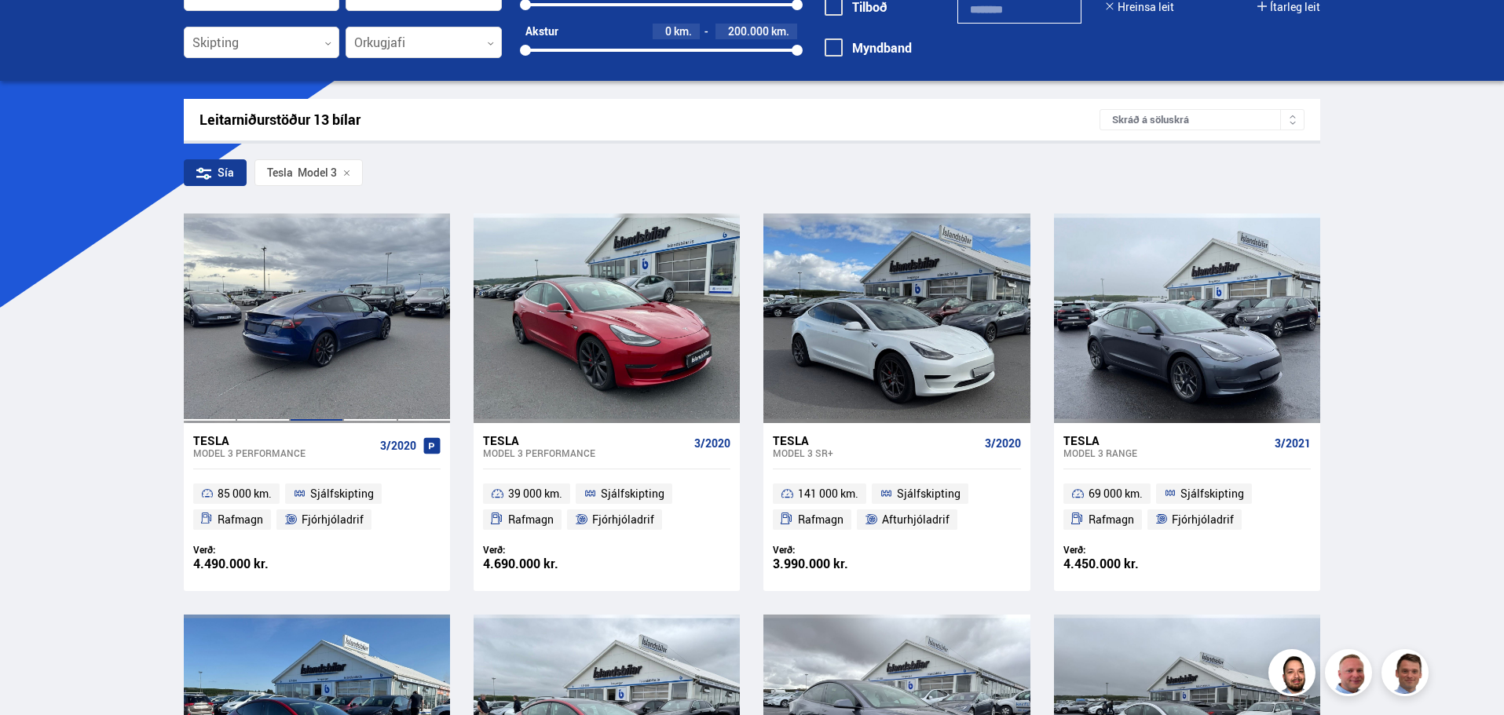
click at [342, 298] on div at bounding box center [316, 318] width 53 height 209
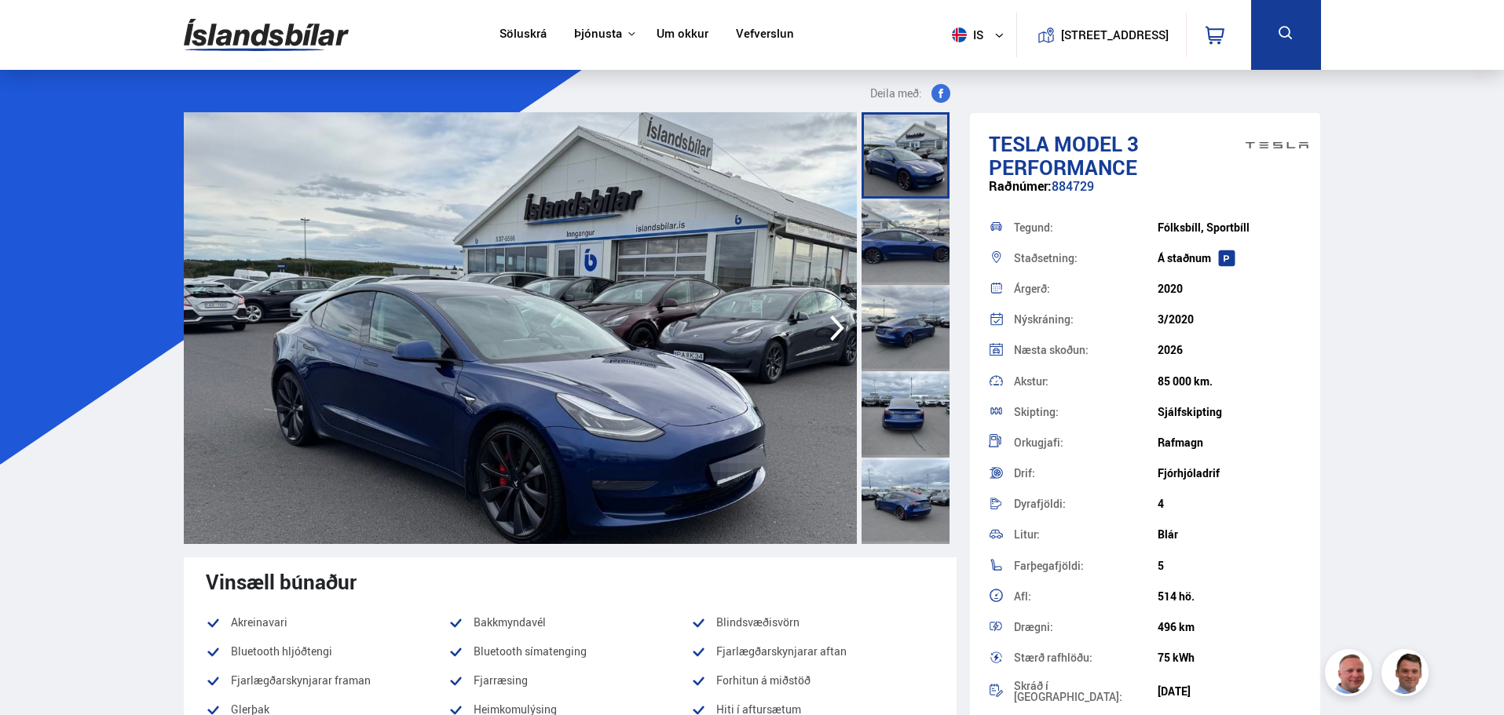
drag, startPoint x: 291, startPoint y: 37, endPoint x: 361, endPoint y: 46, distance: 71.2
click at [291, 37] on img at bounding box center [266, 34] width 165 height 51
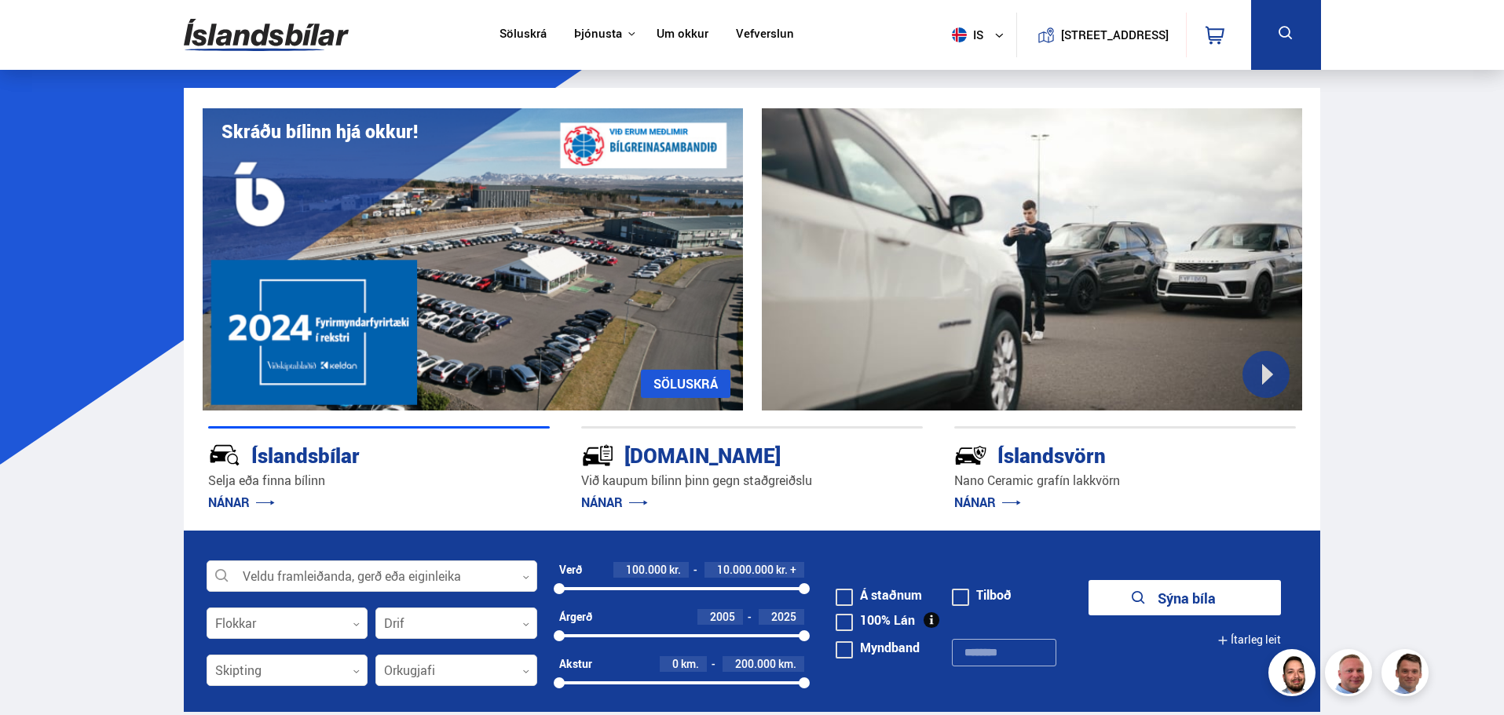
click at [1202, 604] on button "Sýna bíla" at bounding box center [1184, 597] width 192 height 35
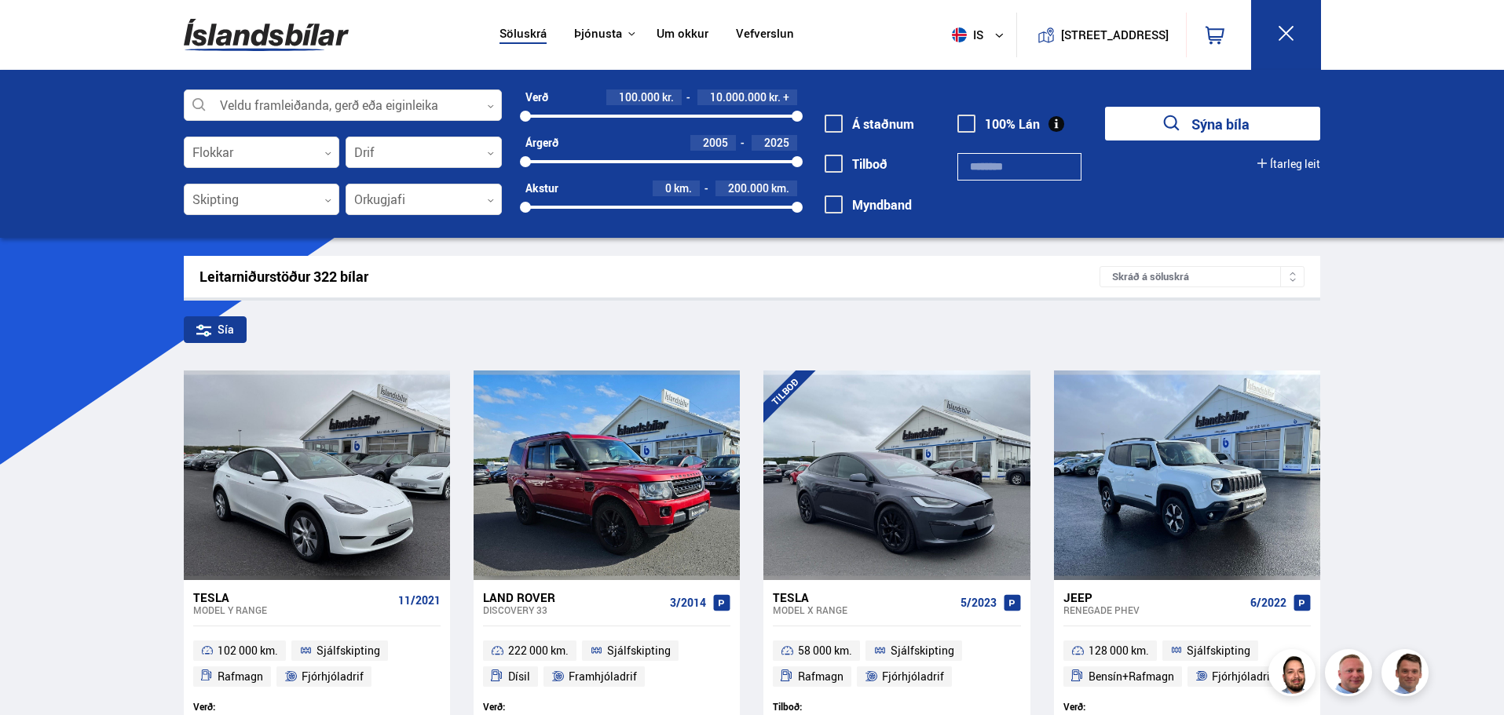
click at [213, 322] on div "Sía" at bounding box center [215, 329] width 63 height 27
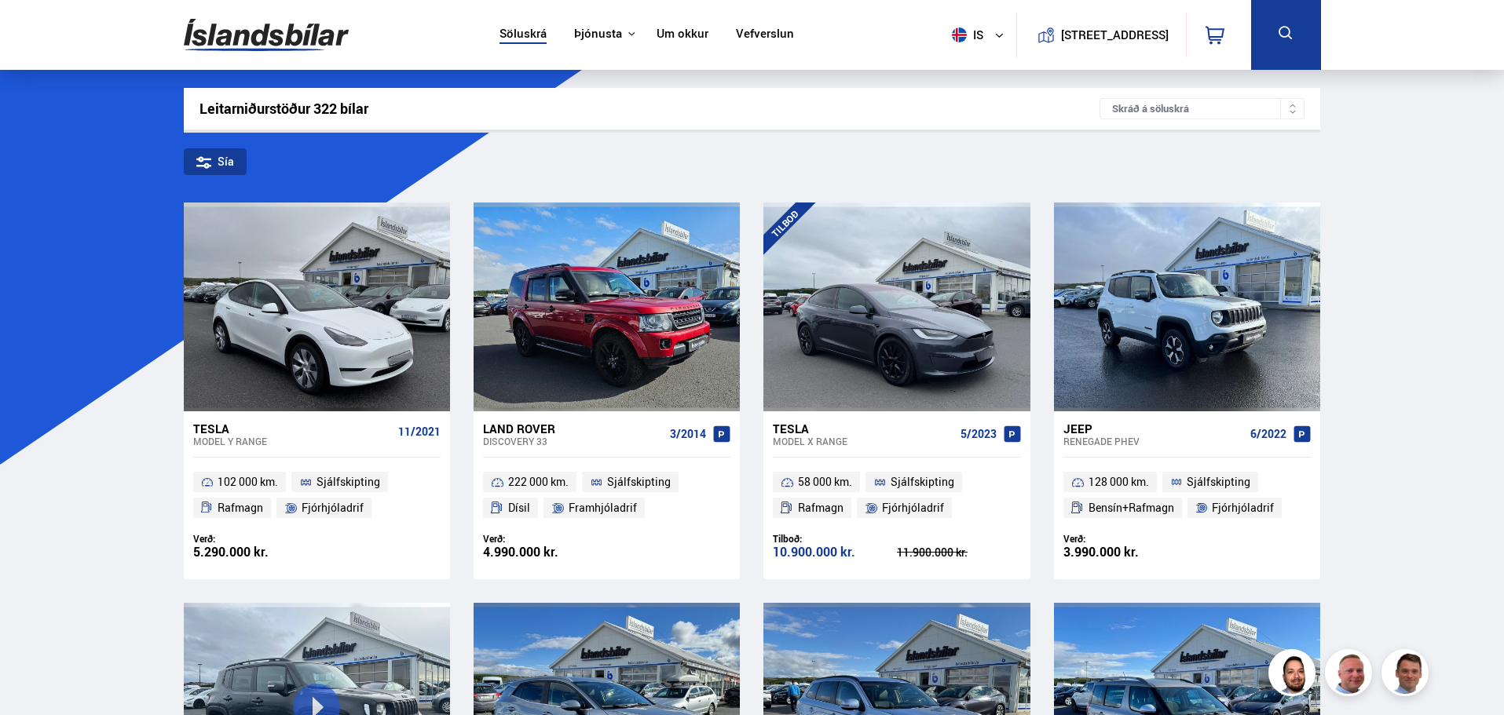
click at [255, 116] on div "Leitarniðurstöður 322 bílar" at bounding box center [649, 109] width 901 height 16
click at [216, 159] on div "Sía" at bounding box center [215, 161] width 63 height 27
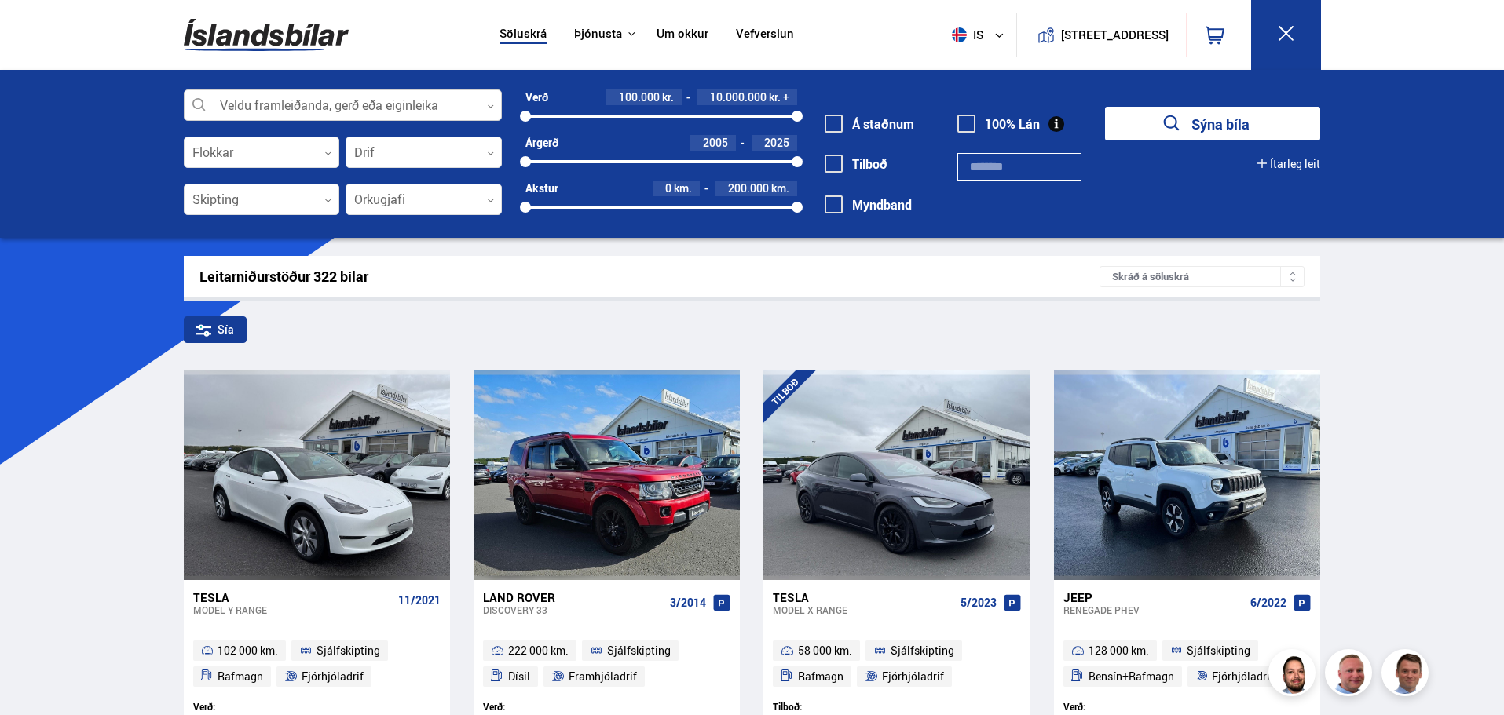
click at [321, 109] on div at bounding box center [343, 105] width 318 height 31
click at [287, 116] on div at bounding box center [343, 105] width 318 height 31
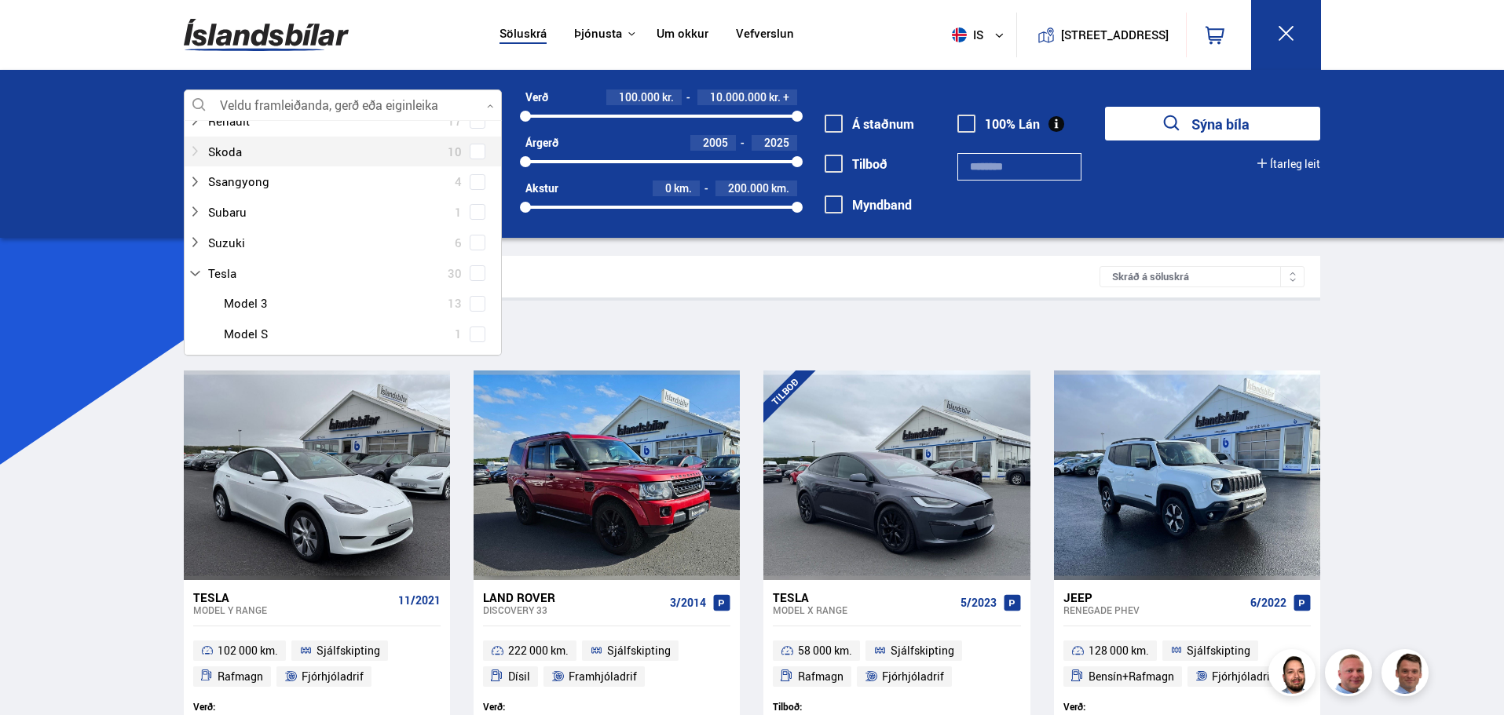
scroll to position [1099, 0]
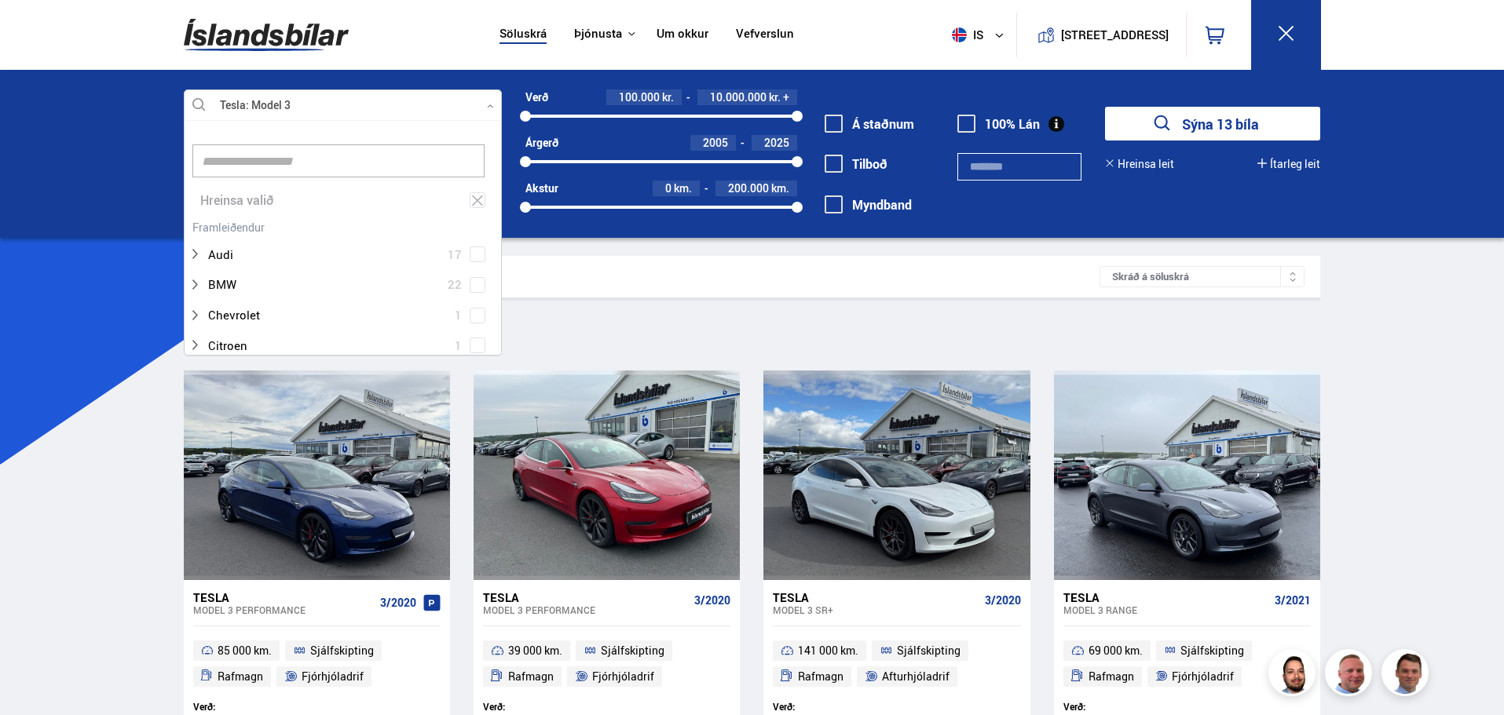
click at [1180, 121] on button "Sýna 13 bíla" at bounding box center [1212, 124] width 215 height 34
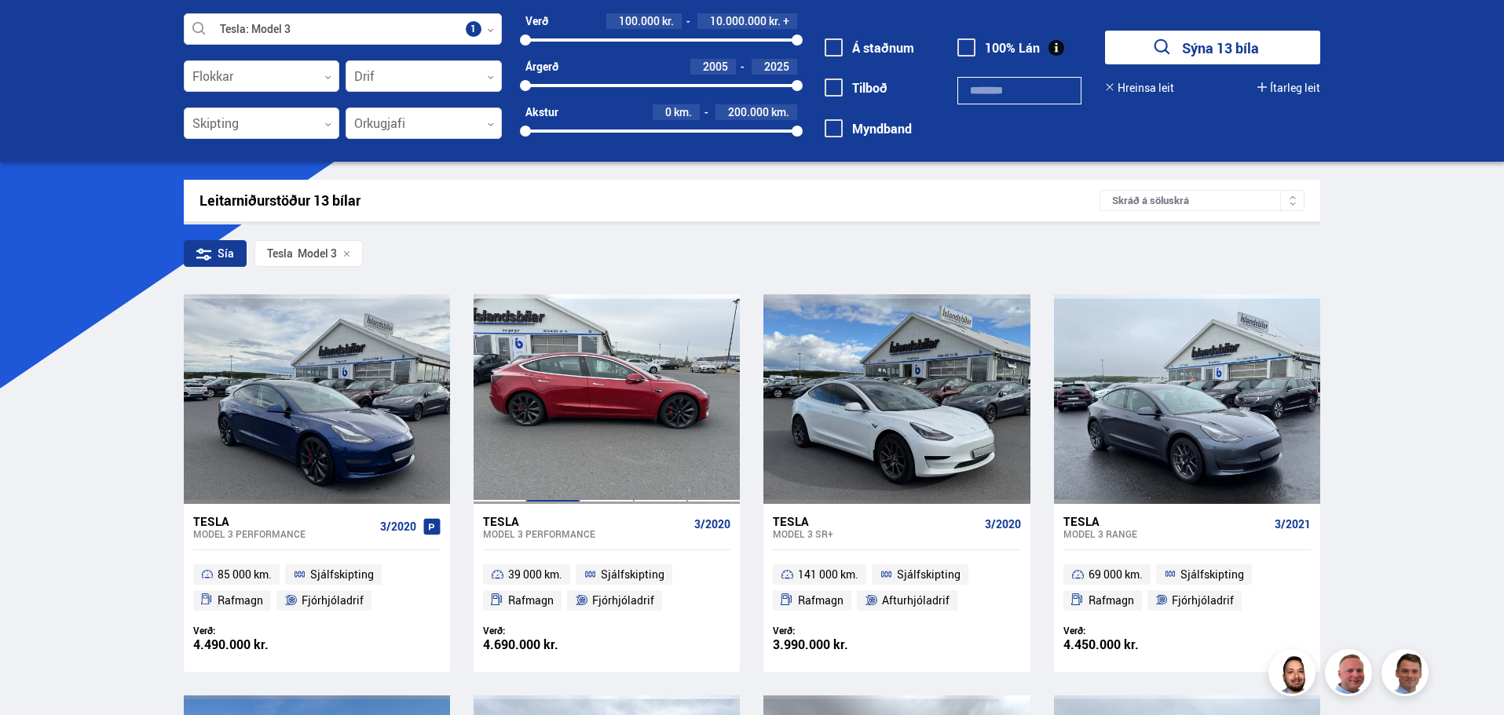
scroll to position [157, 0]
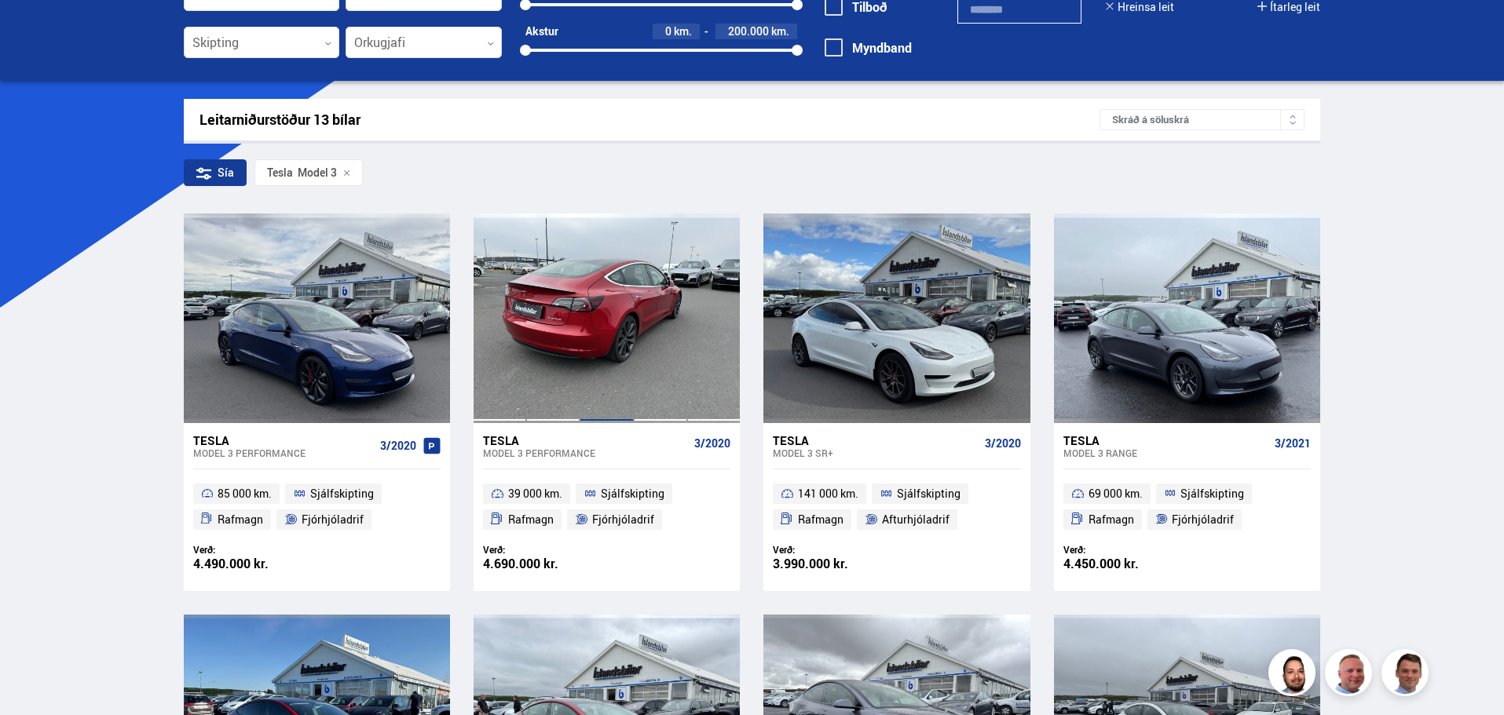
click at [583, 343] on div at bounding box center [606, 318] width 53 height 209
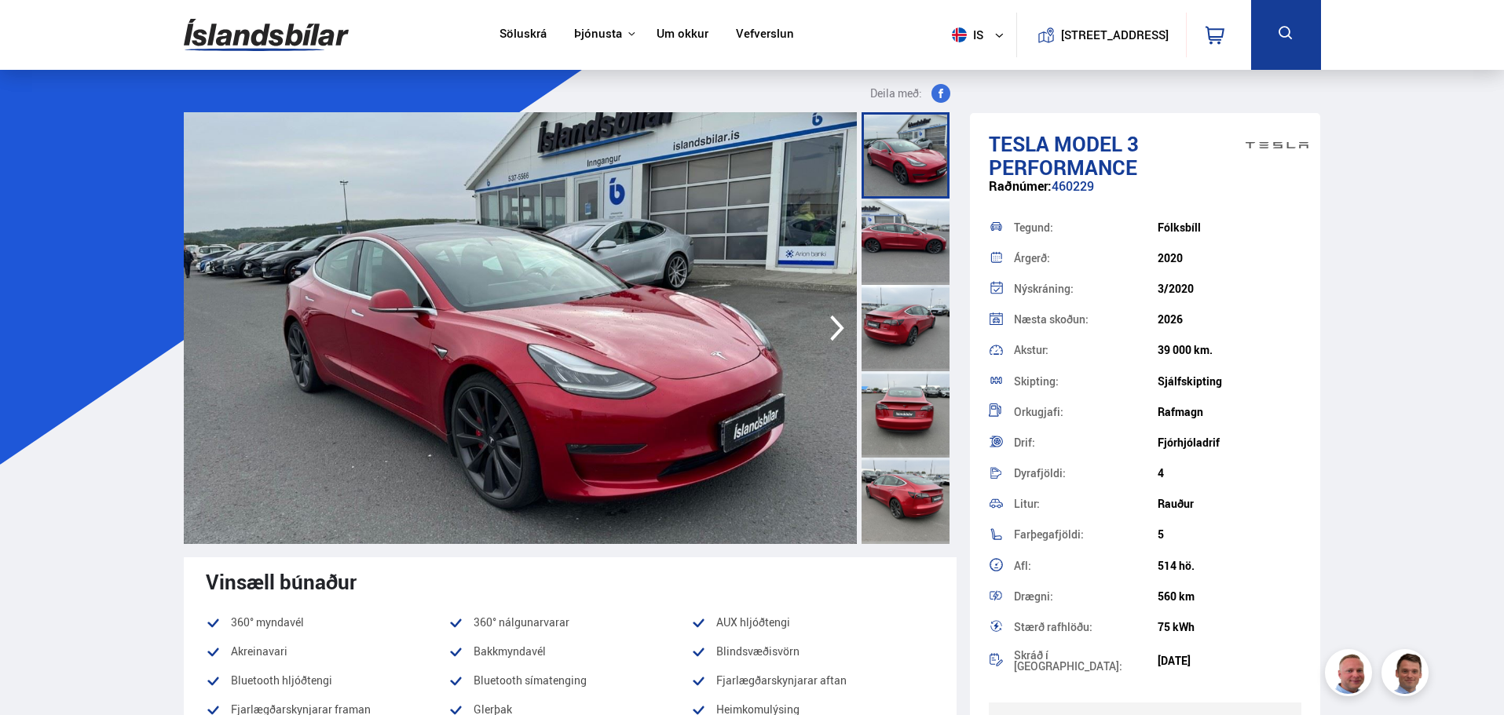
click at [285, 33] on img at bounding box center [266, 34] width 165 height 51
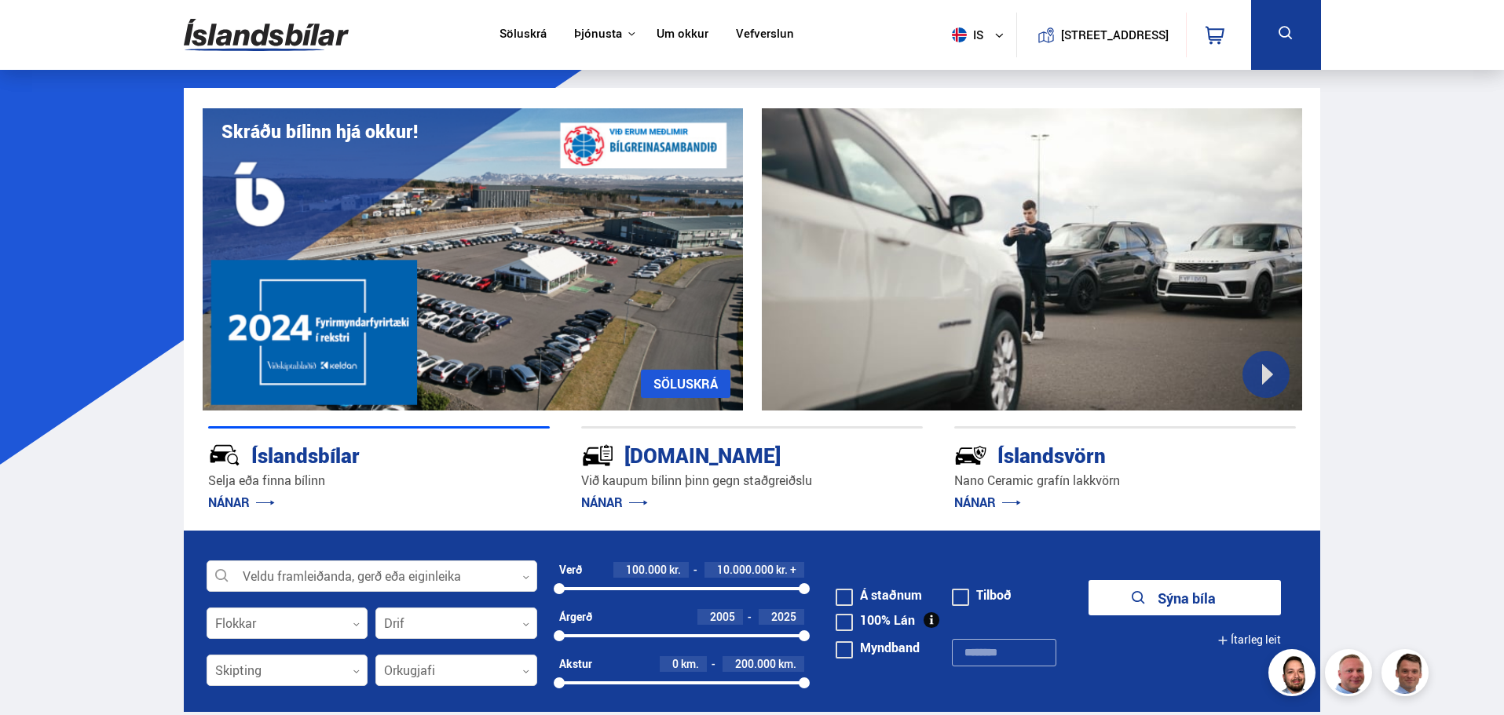
click at [1268, 30] on button at bounding box center [1286, 35] width 70 height 70
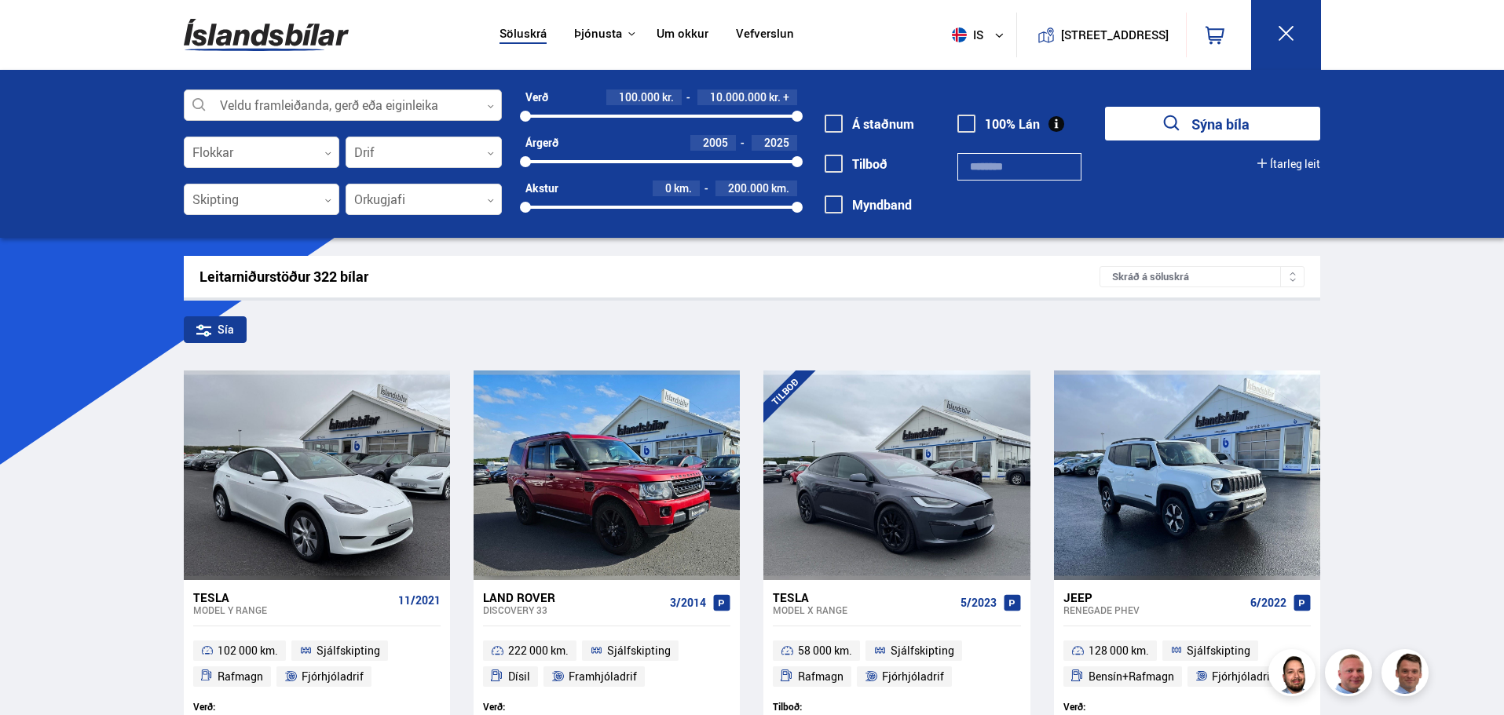
click at [321, 104] on div at bounding box center [343, 105] width 318 height 31
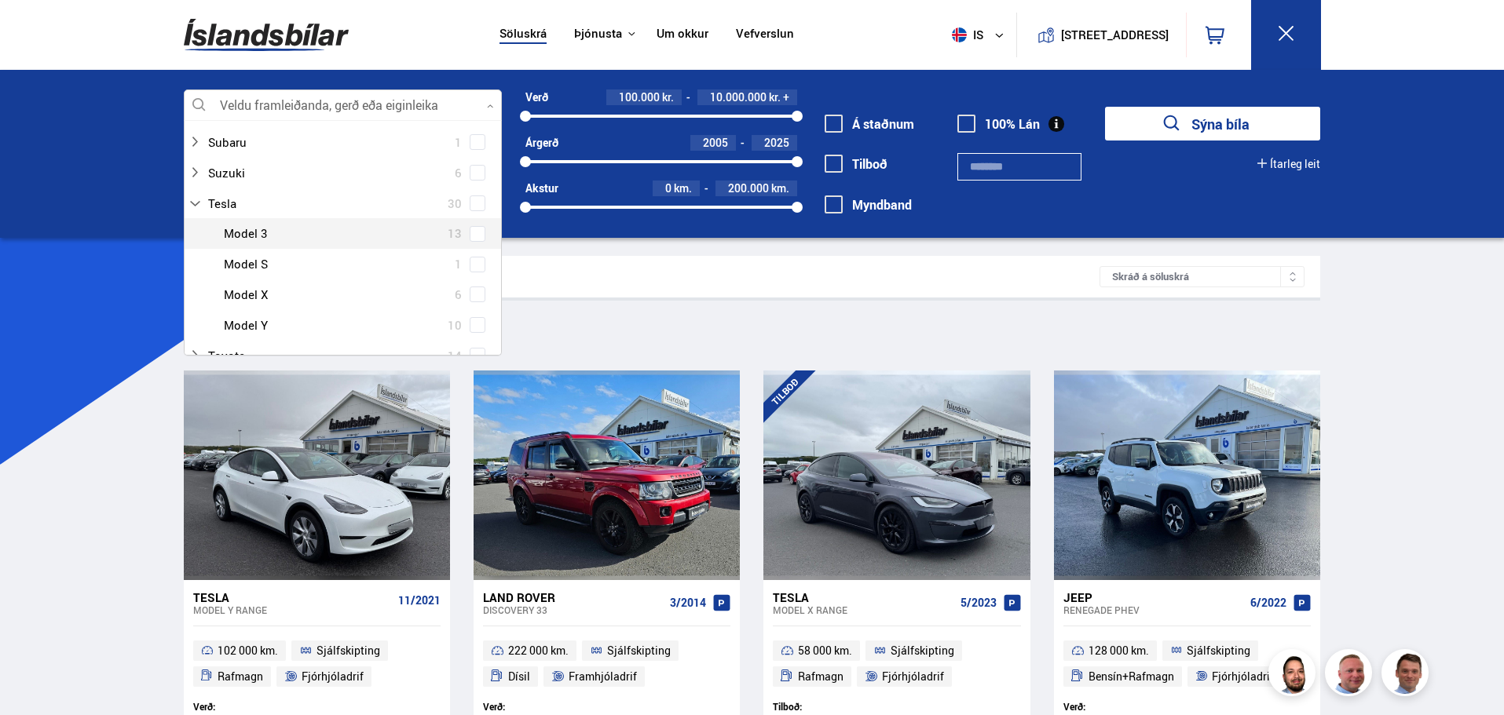
scroll to position [1099, 0]
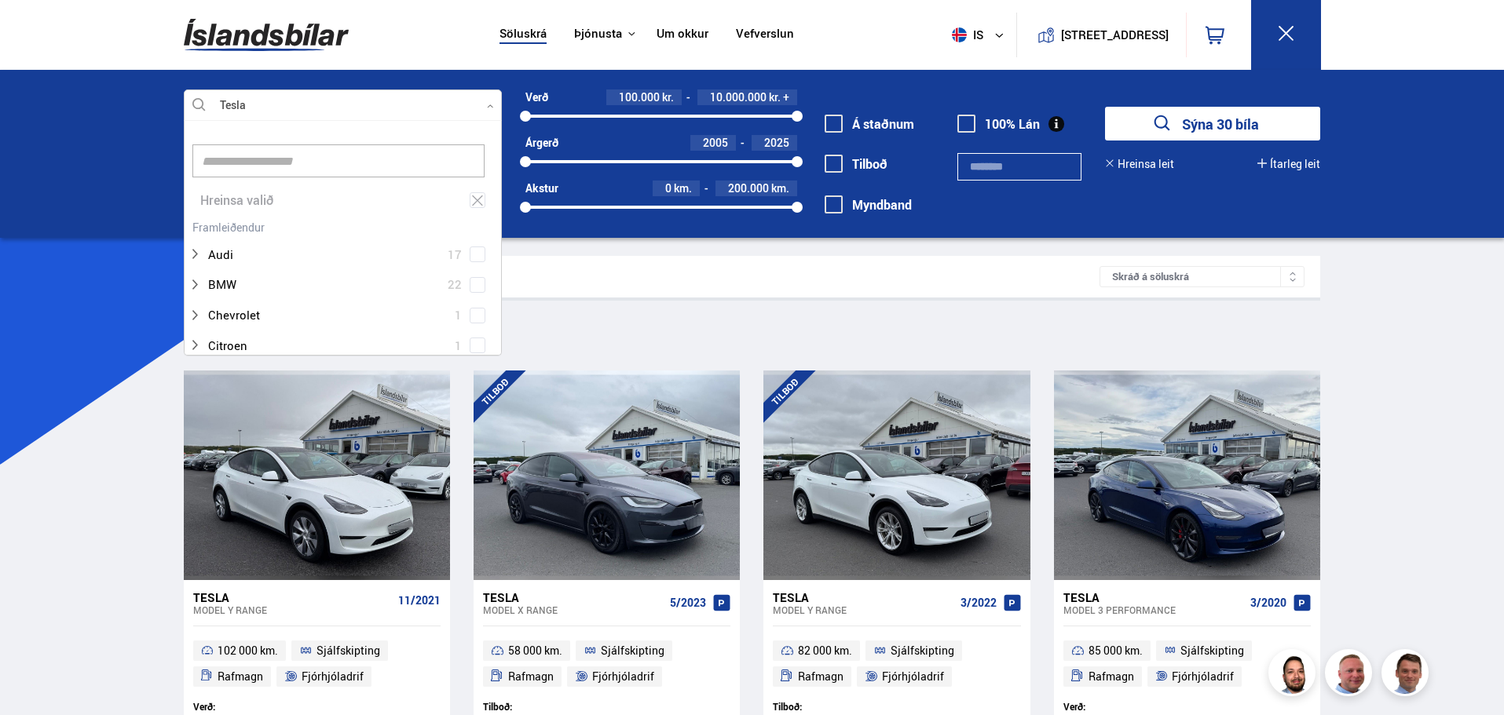
click at [1200, 120] on button "Sýna 30 bíla" at bounding box center [1212, 124] width 215 height 34
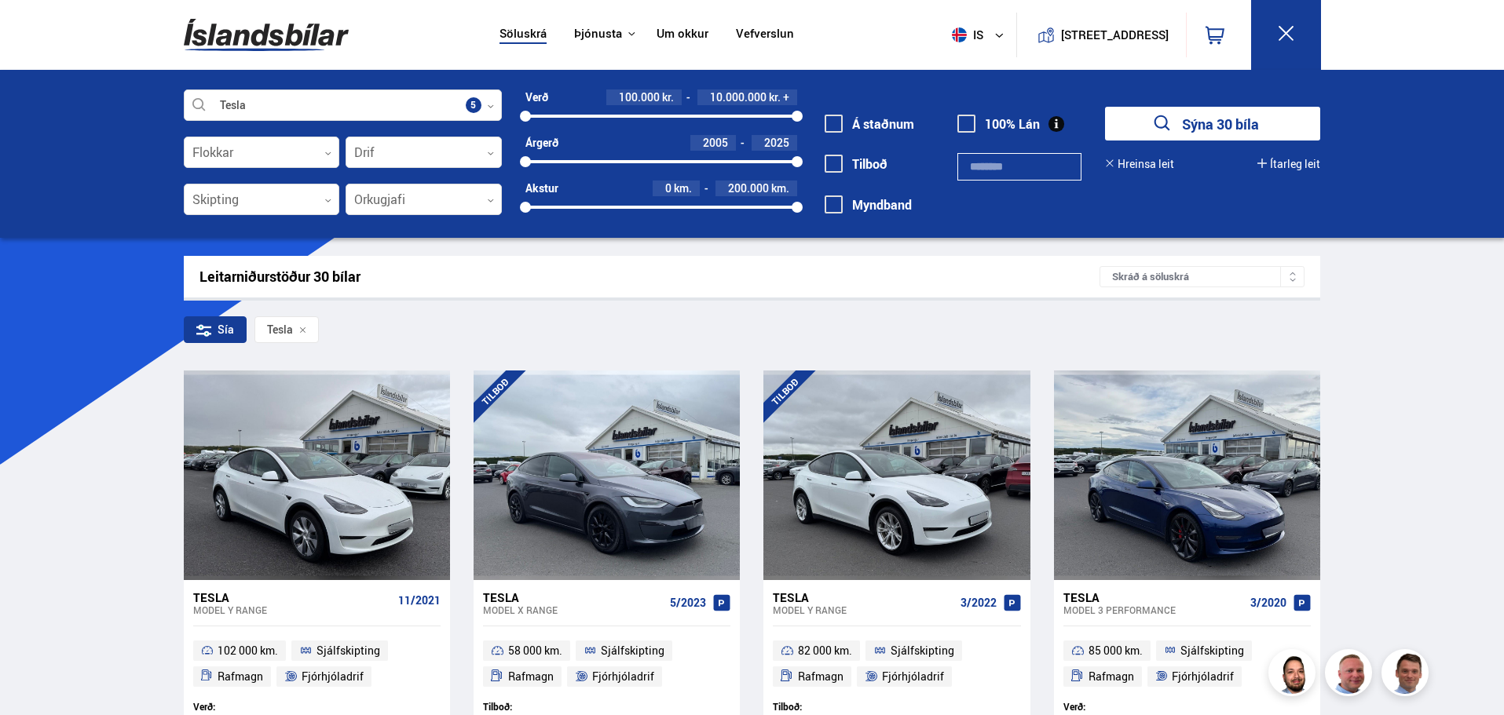
click at [1169, 126] on icon "submit" at bounding box center [1162, 123] width 23 height 23
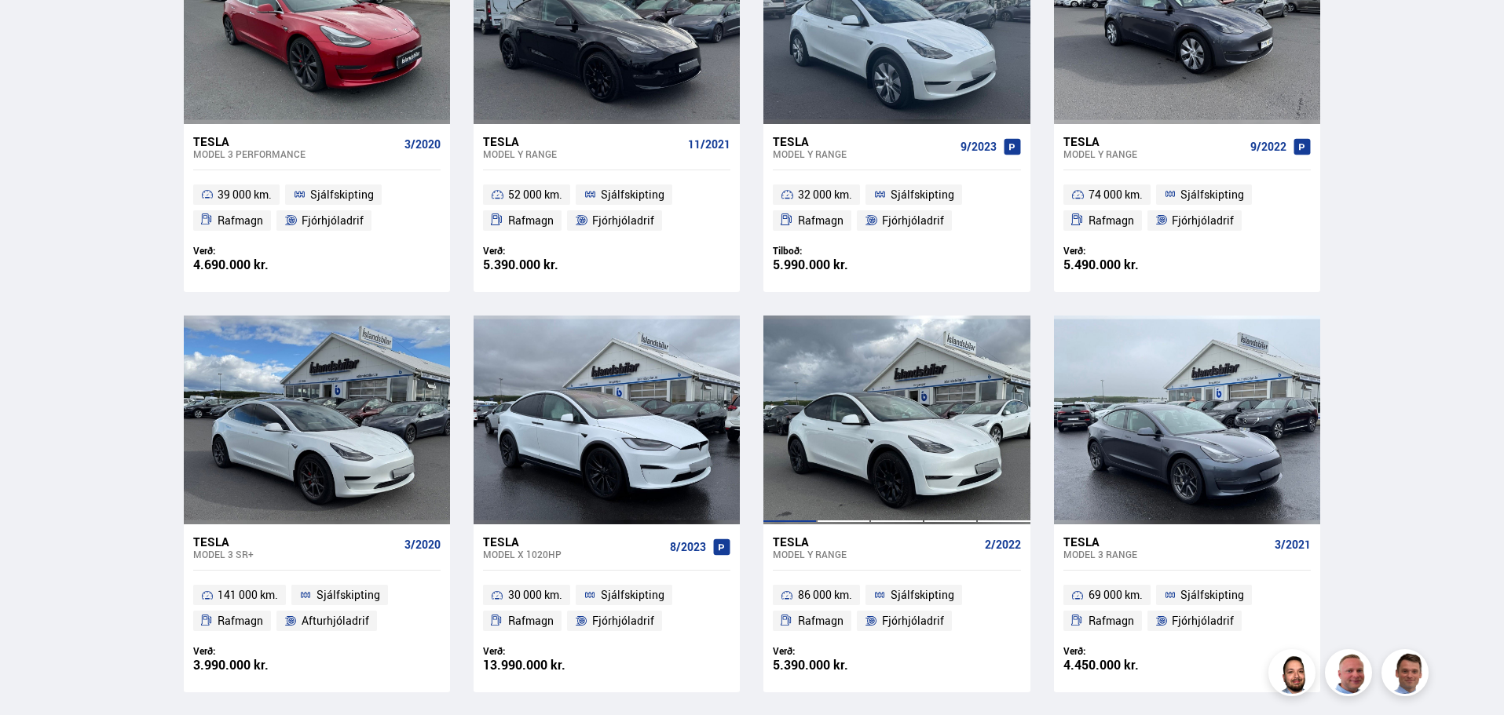
scroll to position [942, 0]
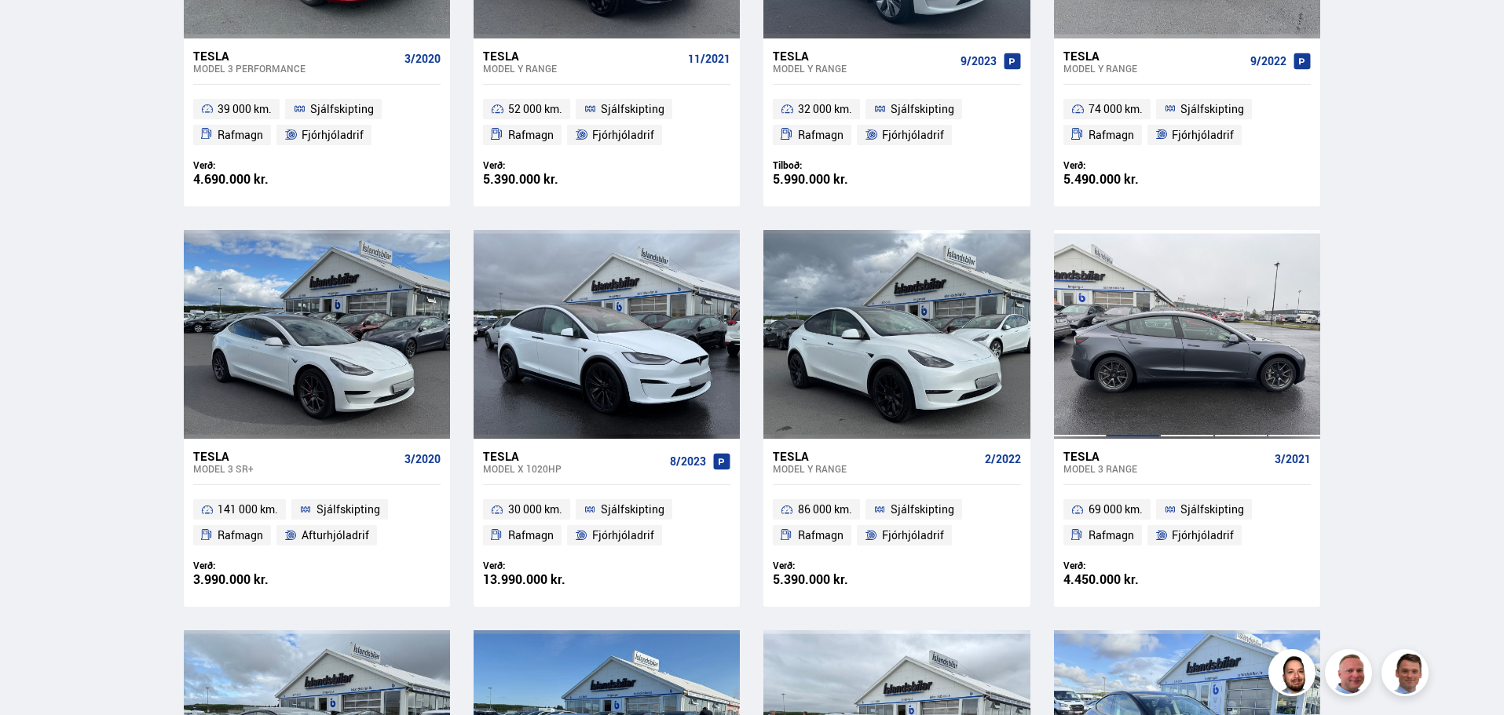
click at [1132, 324] on div at bounding box center [1133, 334] width 53 height 209
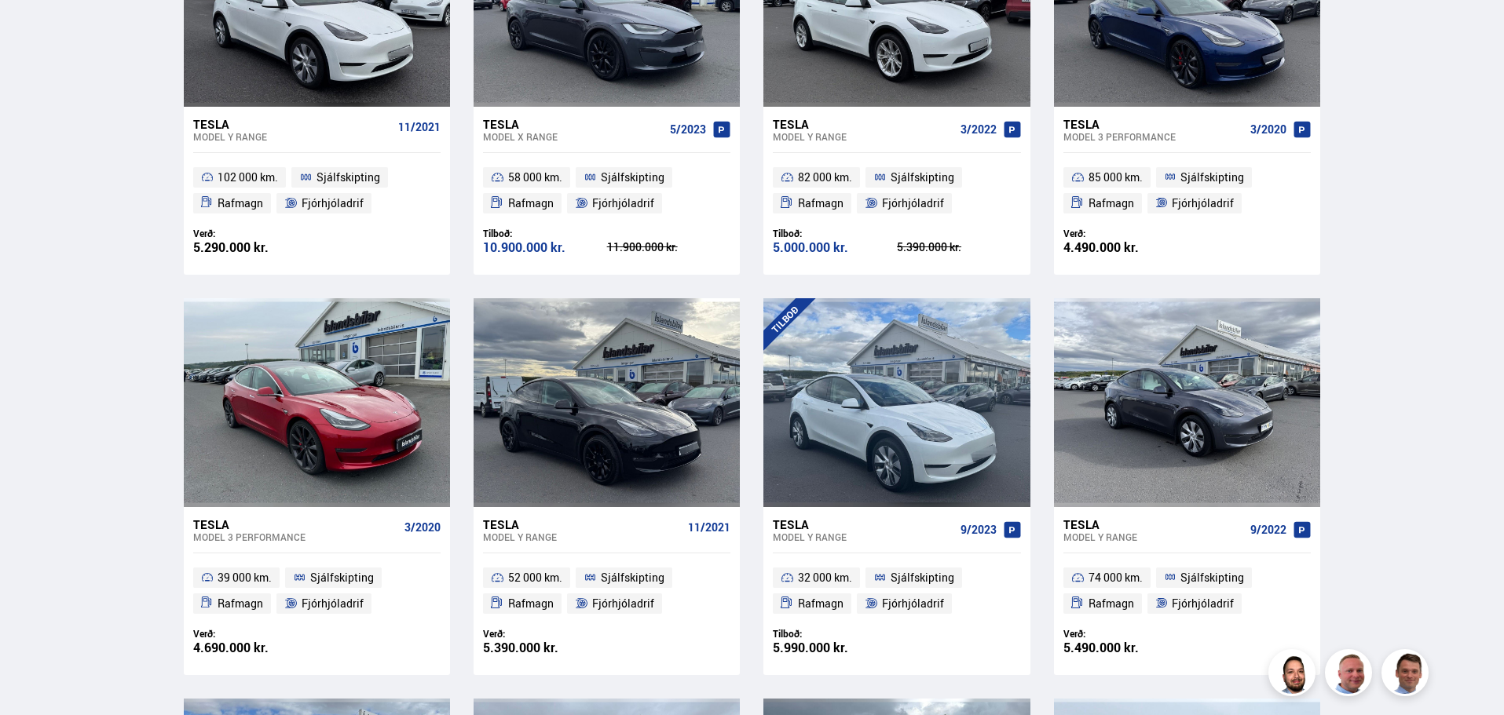
scroll to position [718, 0]
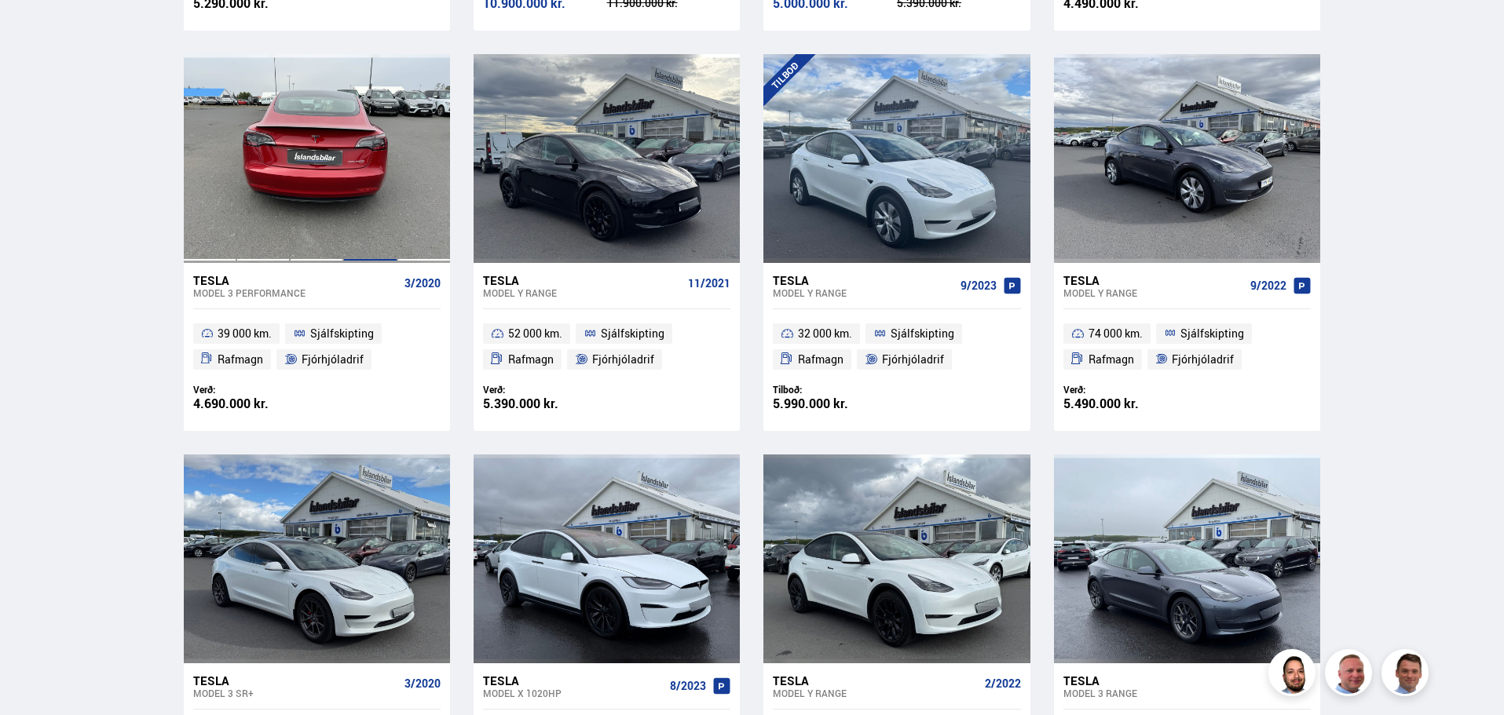
click at [371, 162] on div at bounding box center [369, 158] width 53 height 209
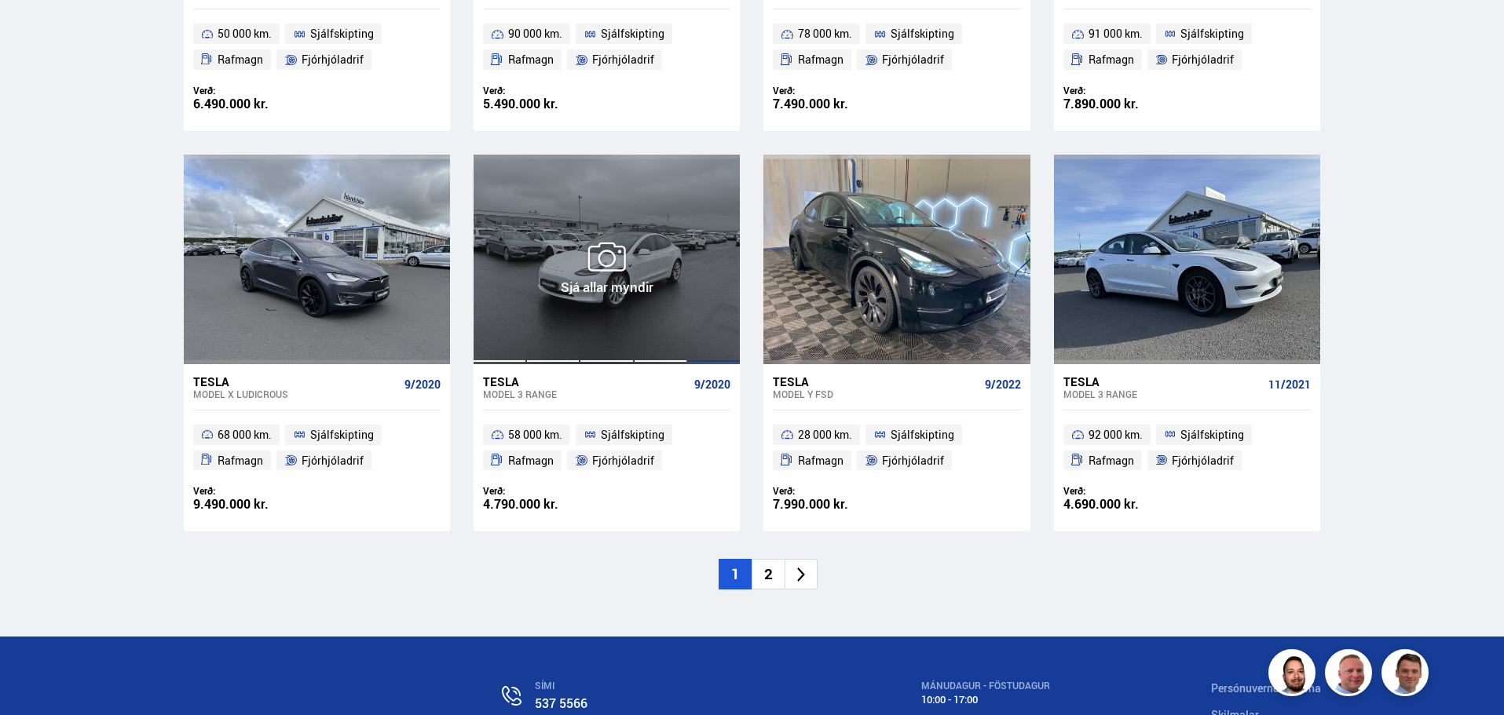
scroll to position [2221, 0]
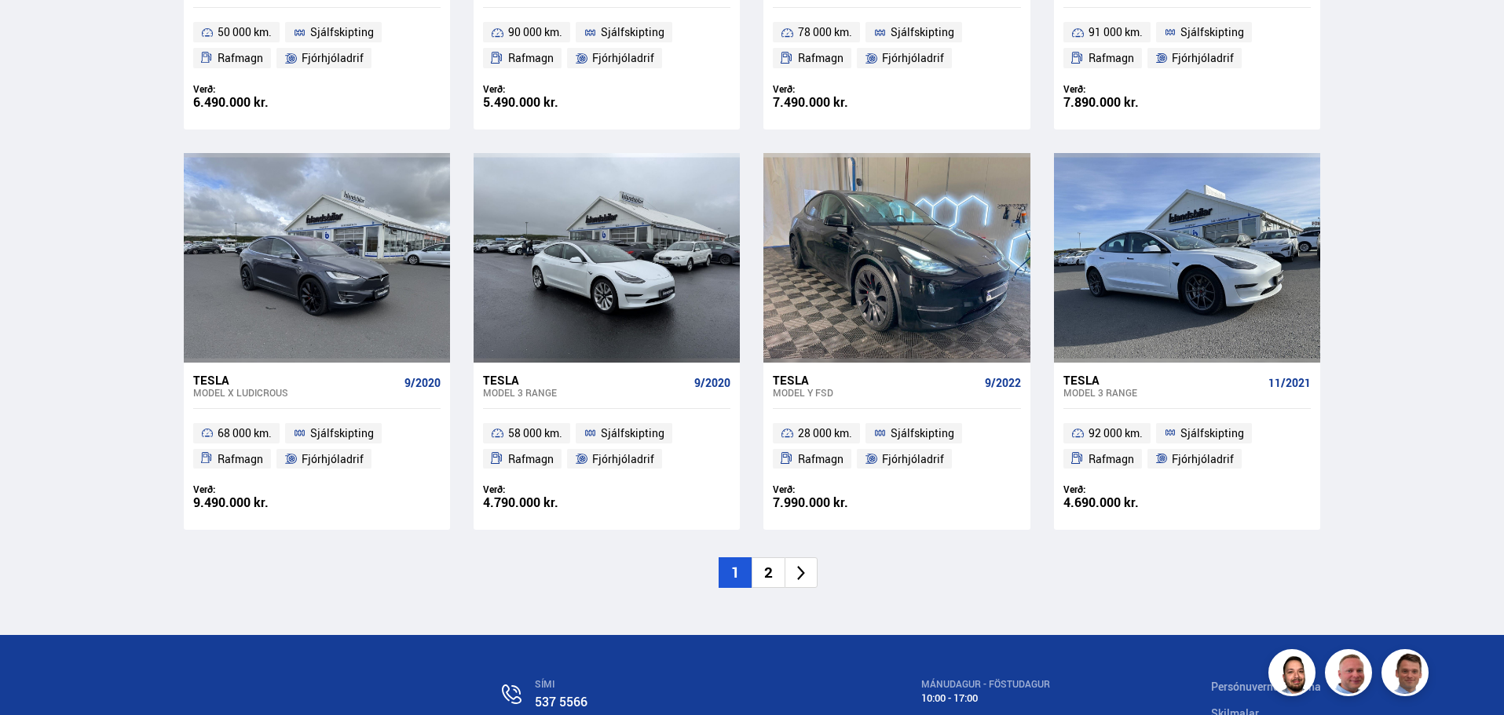
click at [773, 576] on li "2" at bounding box center [768, 573] width 33 height 31
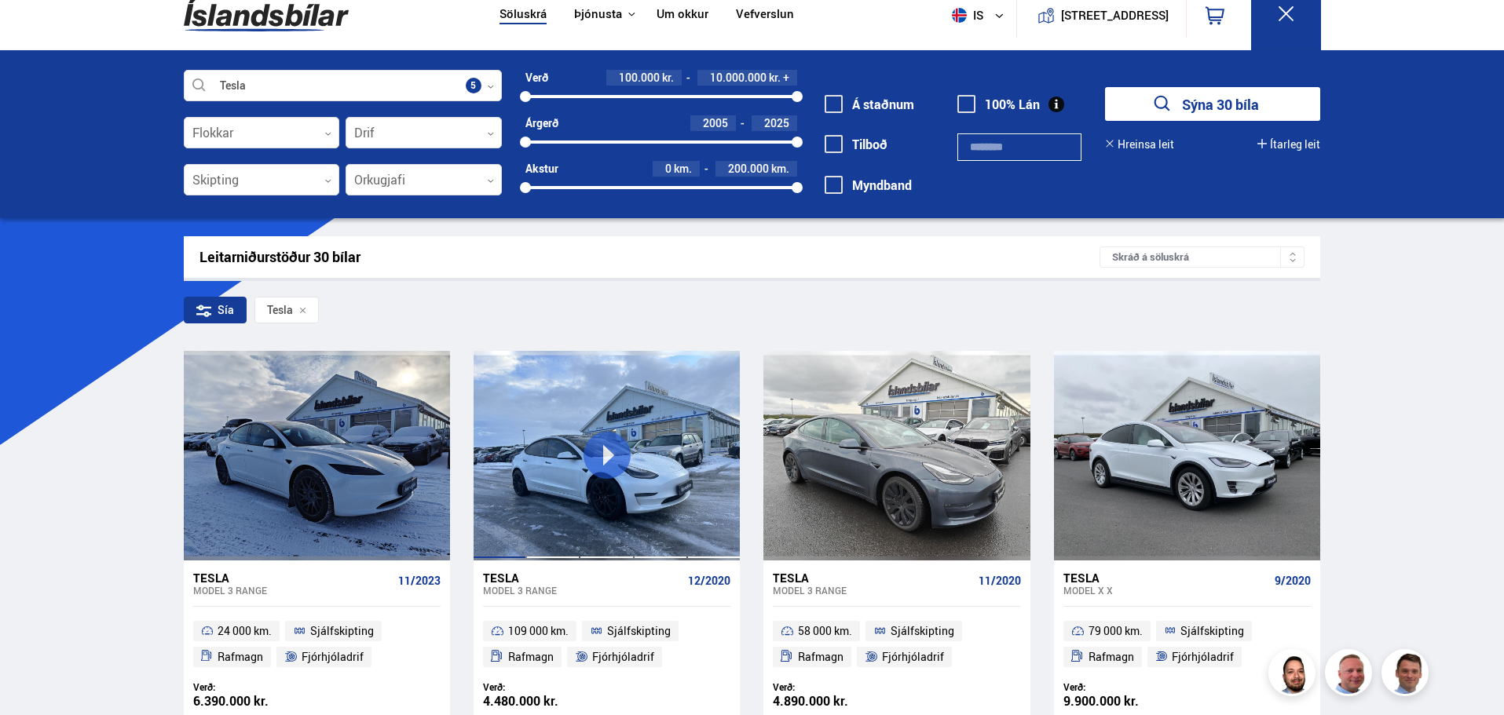
scroll to position [157, 0]
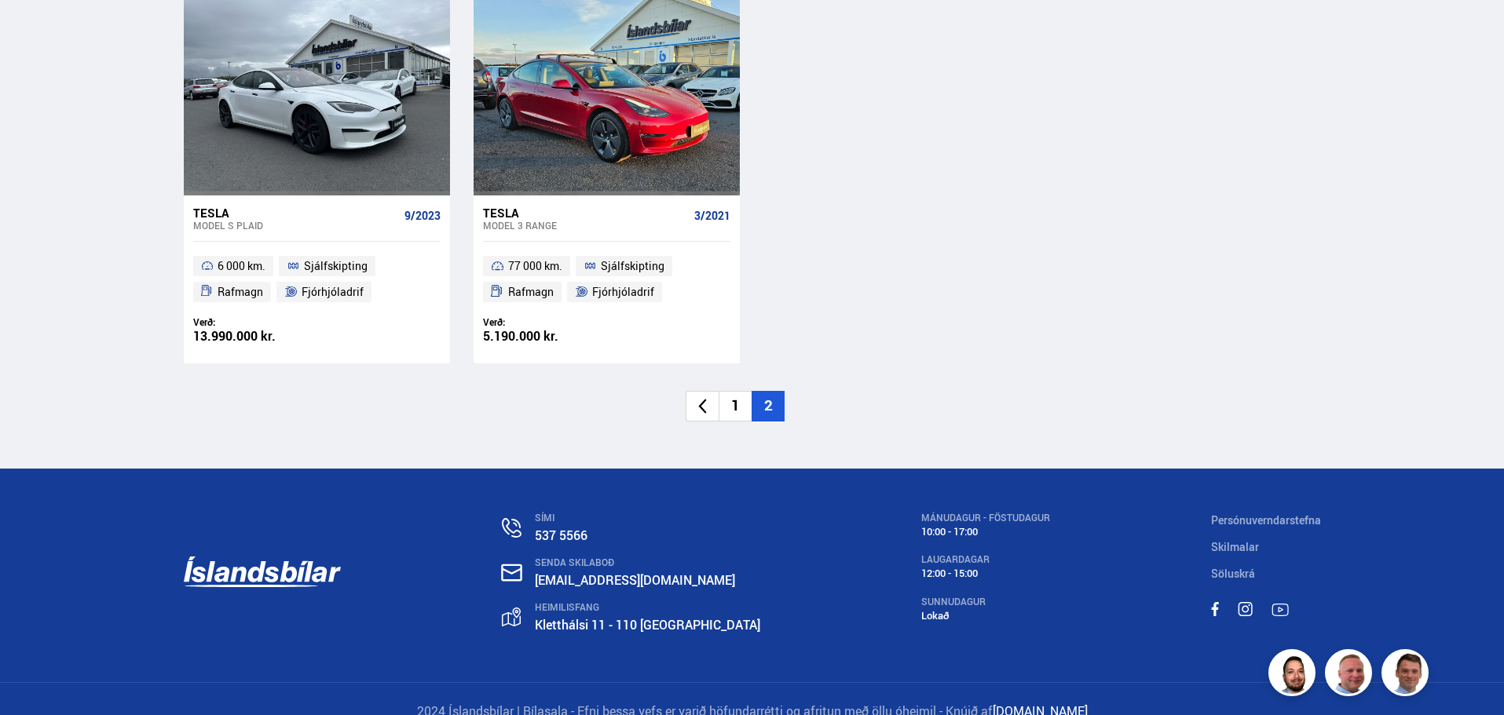
click at [739, 412] on li "1" at bounding box center [735, 406] width 33 height 31
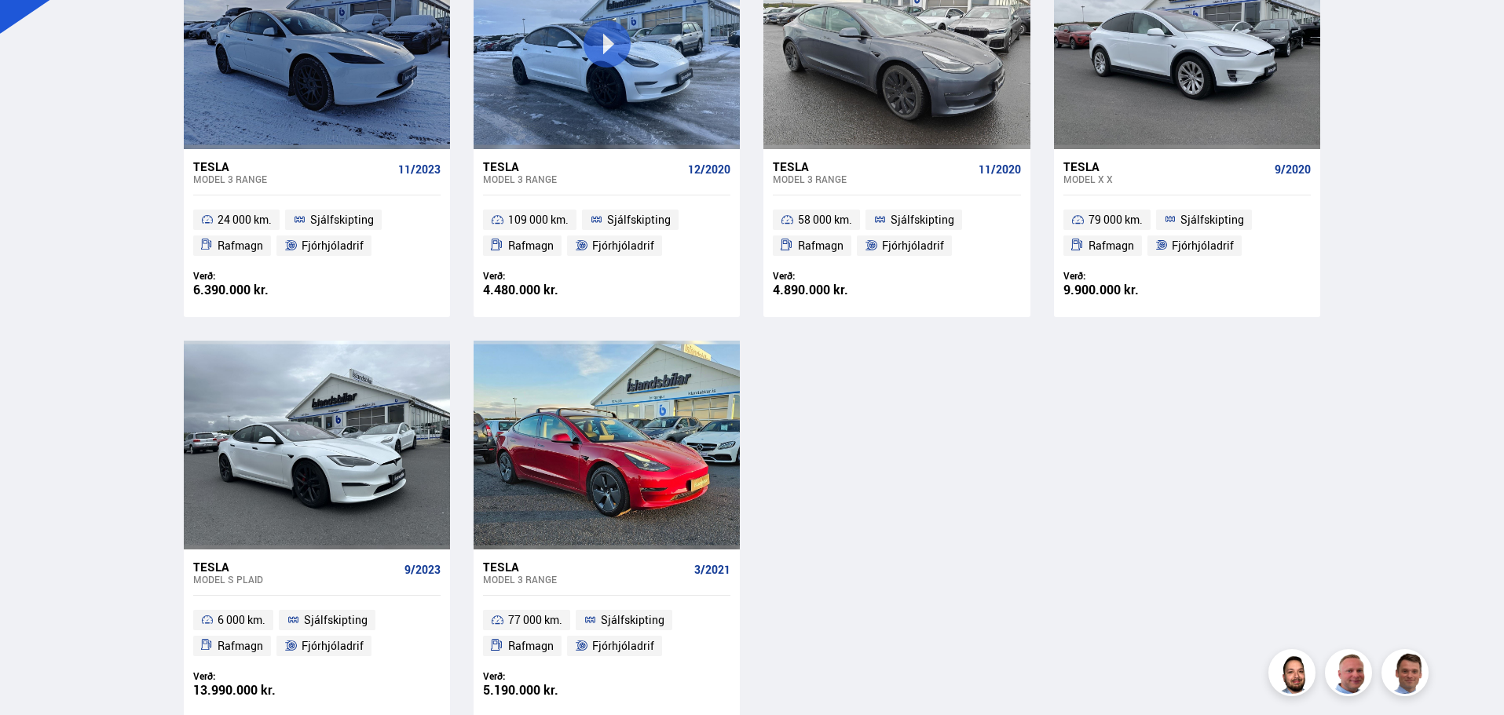
scroll to position [52, 0]
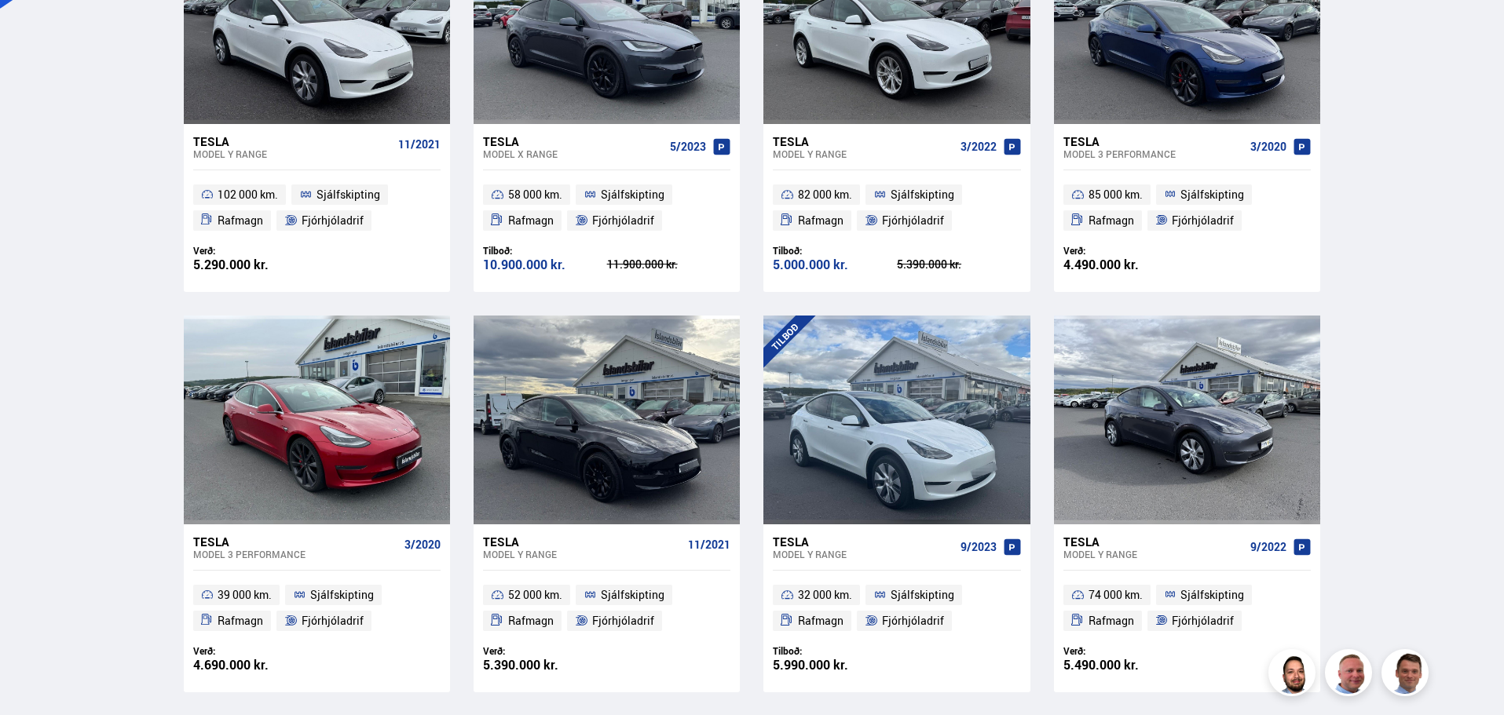
scroll to position [550, 0]
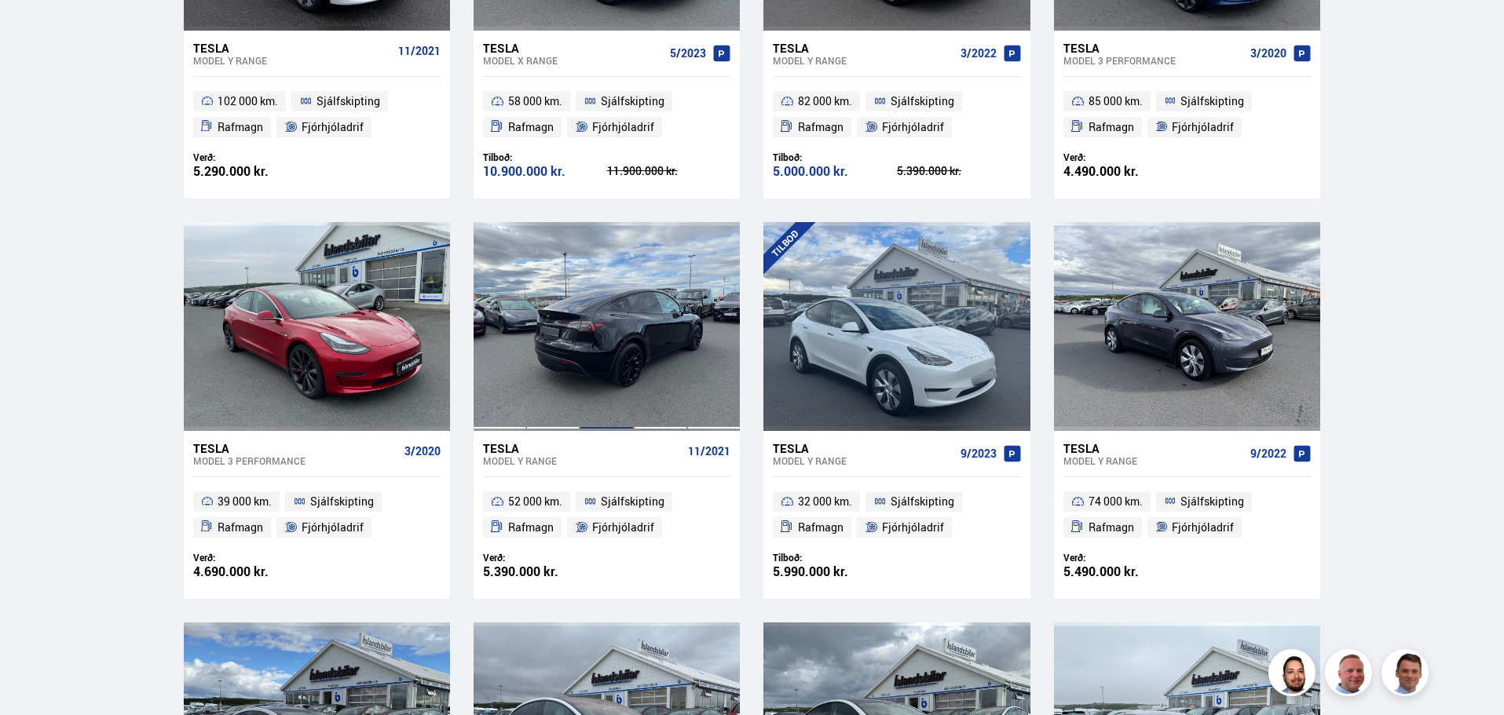
click at [580, 314] on div at bounding box center [606, 326] width 53 height 209
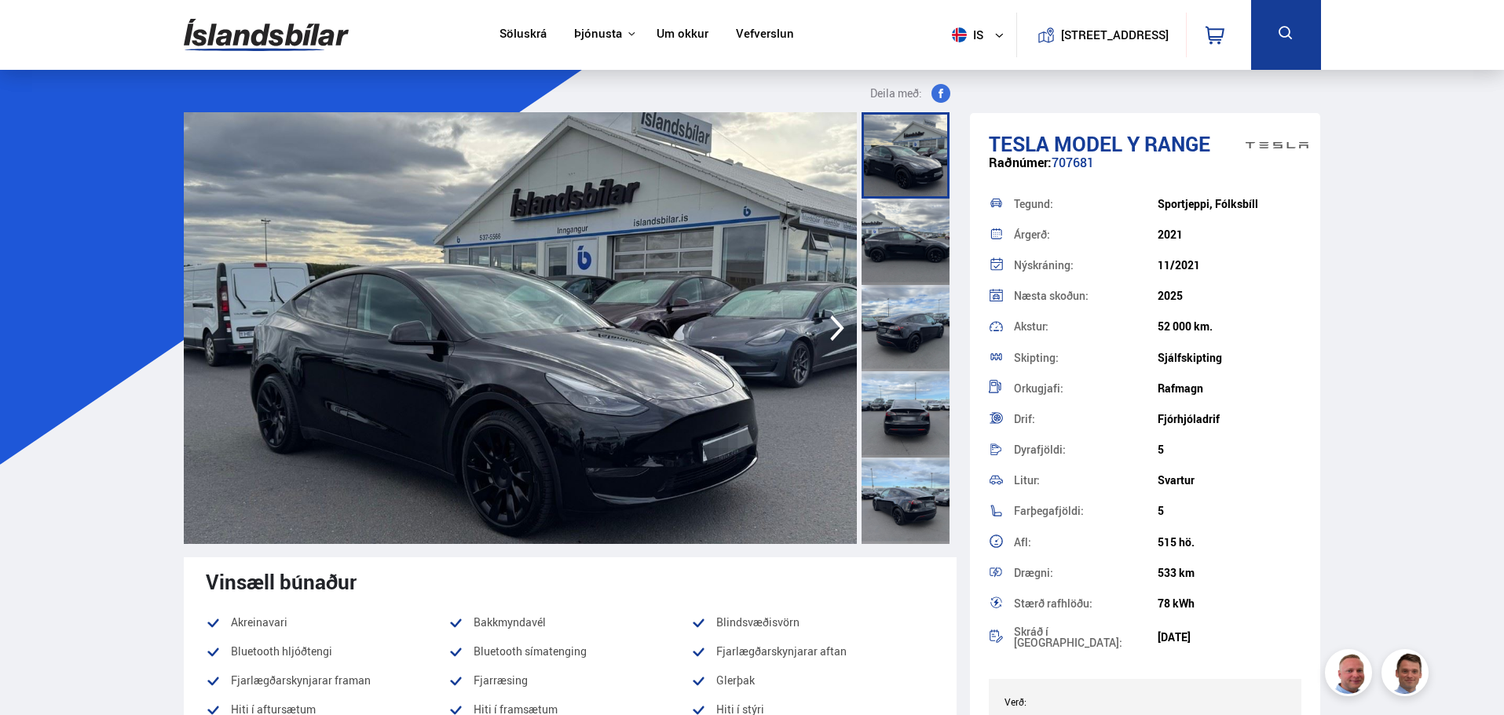
click at [832, 334] on icon "button" at bounding box center [836, 328] width 31 height 38
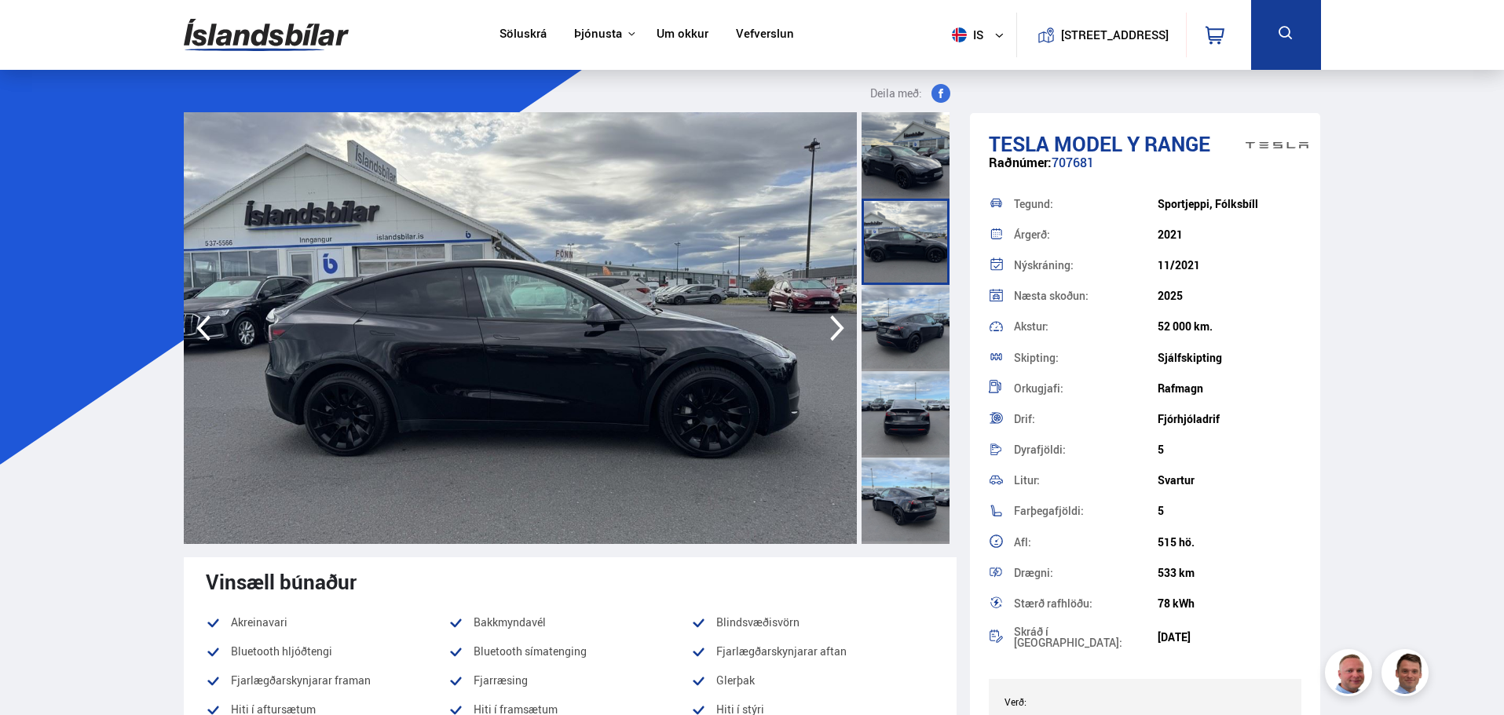
click at [832, 334] on icon "button" at bounding box center [836, 328] width 31 height 38
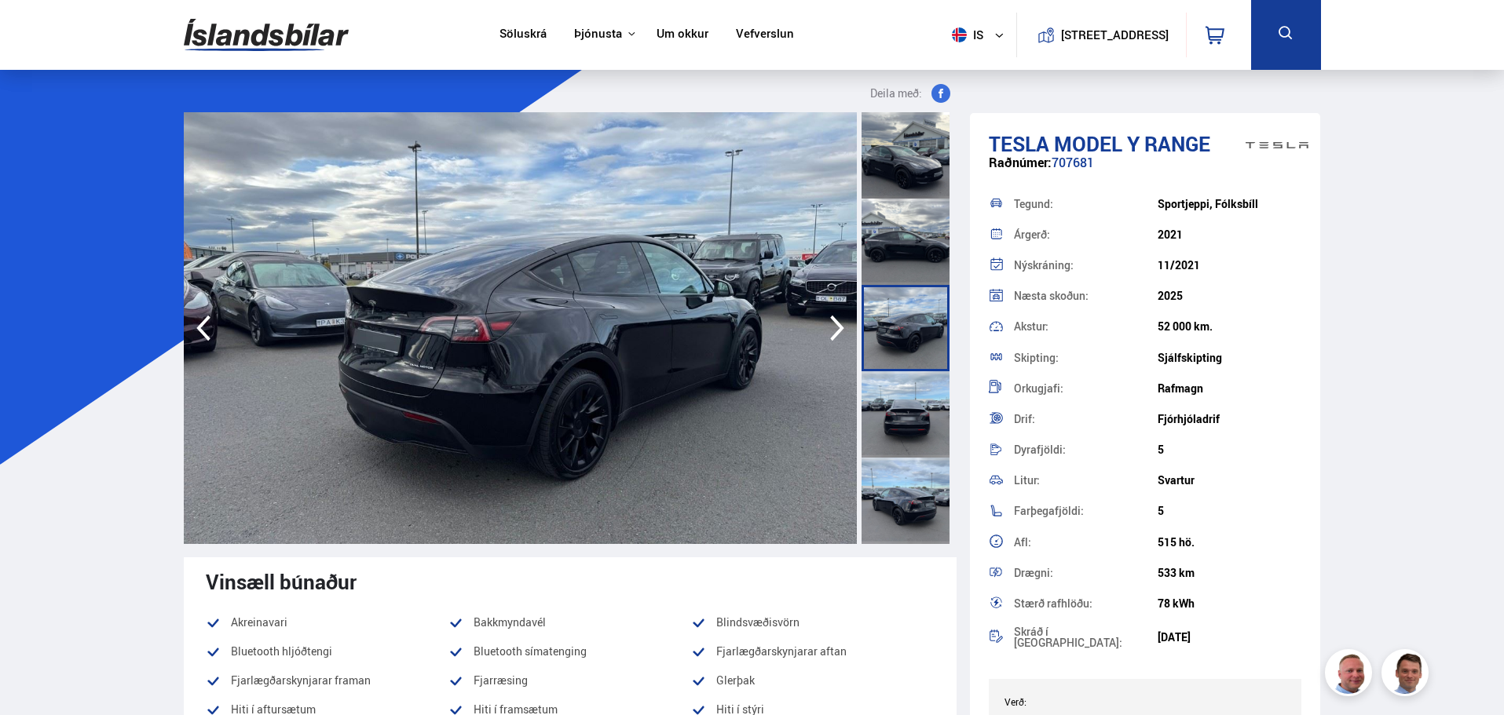
click at [832, 334] on icon "button" at bounding box center [836, 328] width 31 height 38
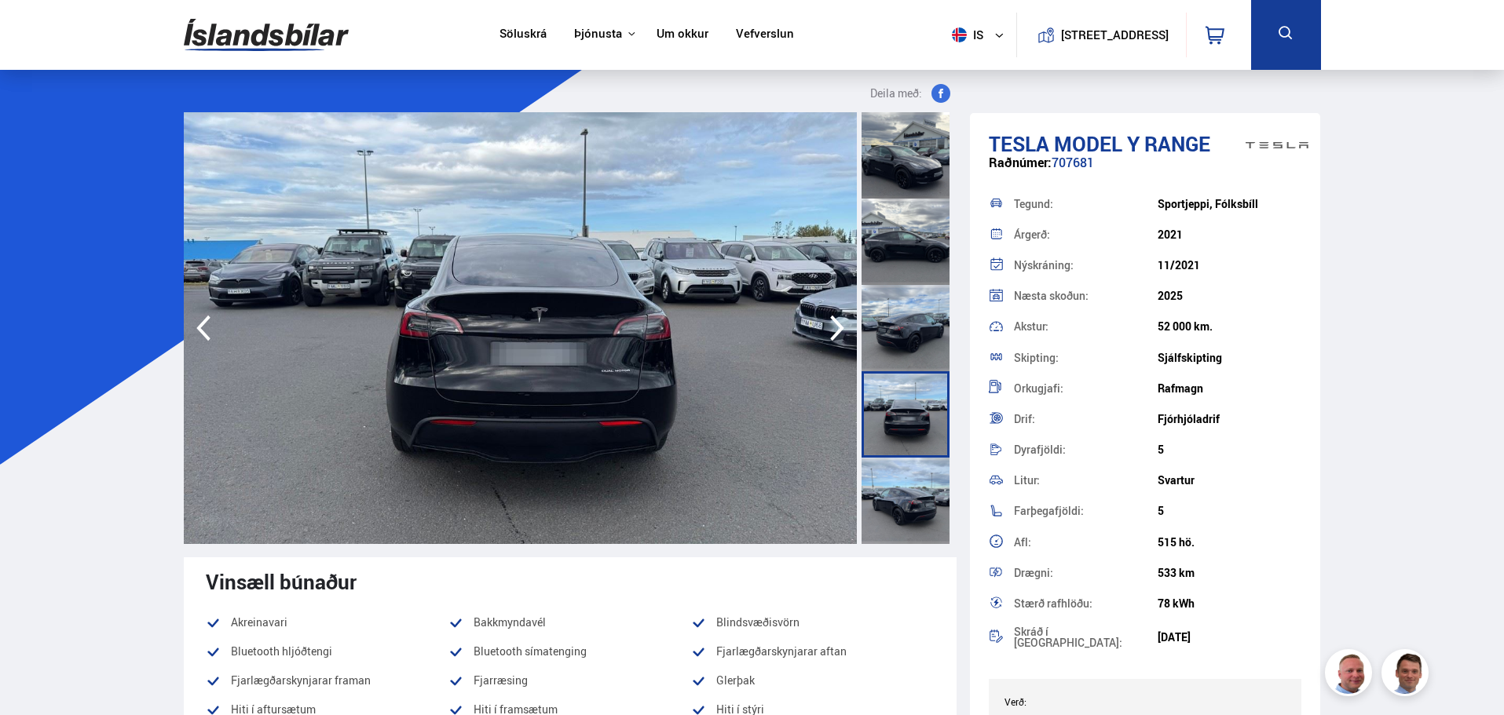
click at [832, 334] on icon "button" at bounding box center [836, 328] width 31 height 38
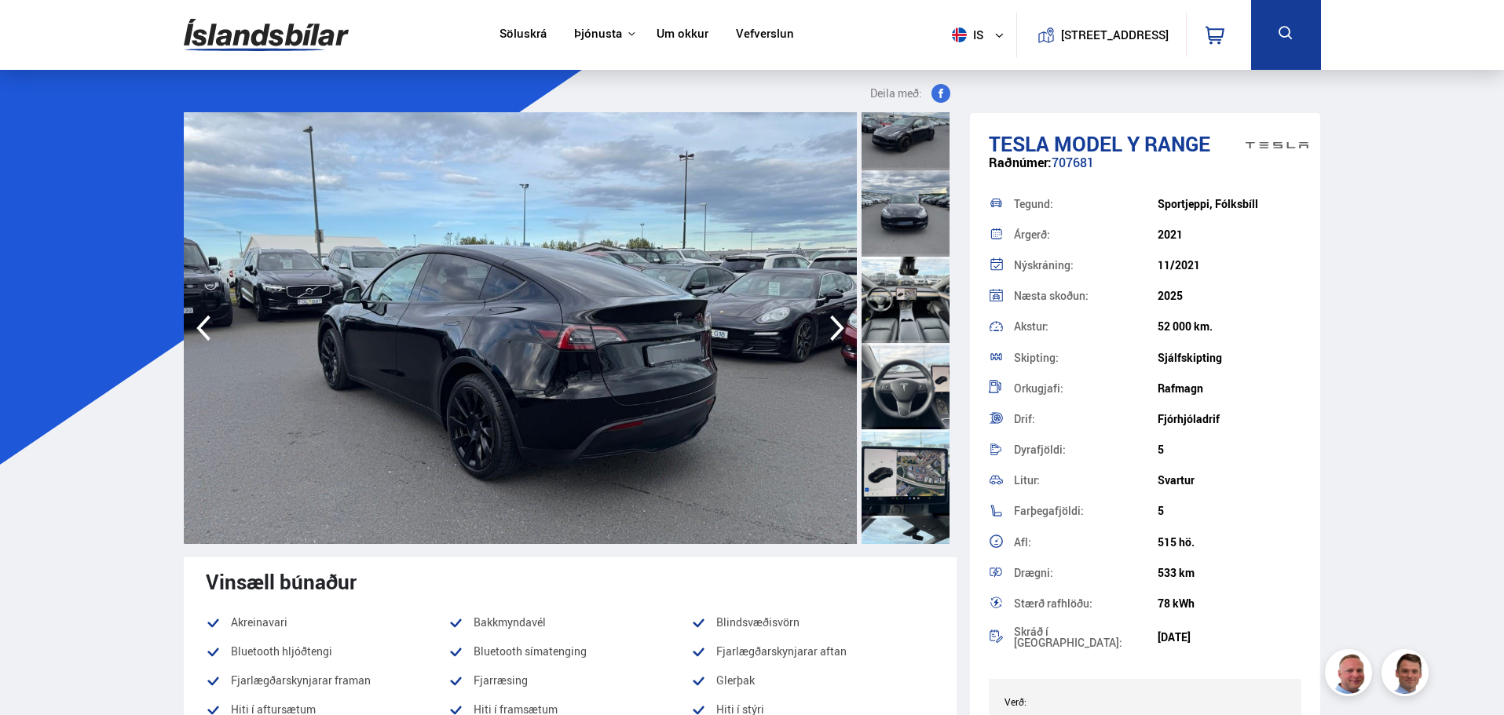
scroll to position [550, 0]
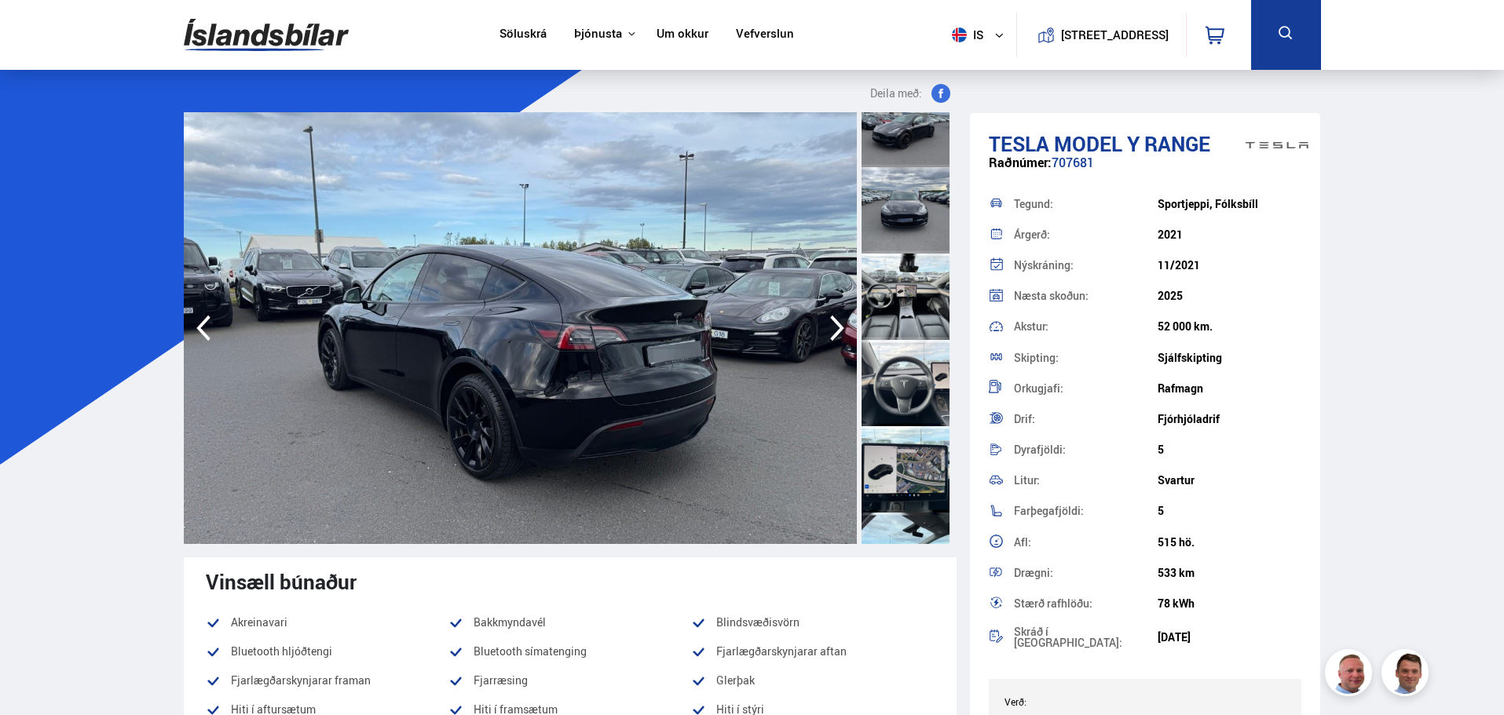
click at [902, 341] on div at bounding box center [906, 383] width 88 height 86
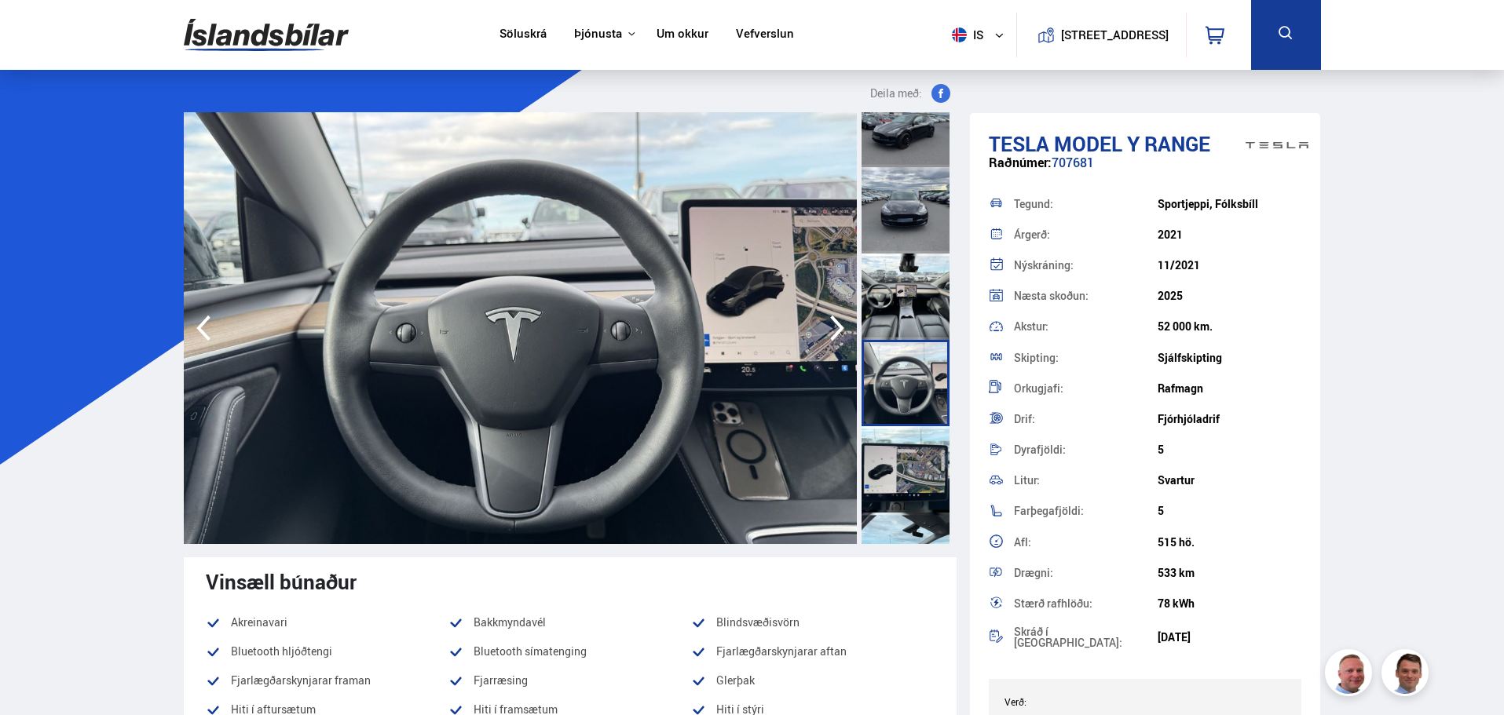
click at [905, 377] on div at bounding box center [906, 383] width 88 height 86
click at [909, 377] on div at bounding box center [906, 383] width 88 height 86
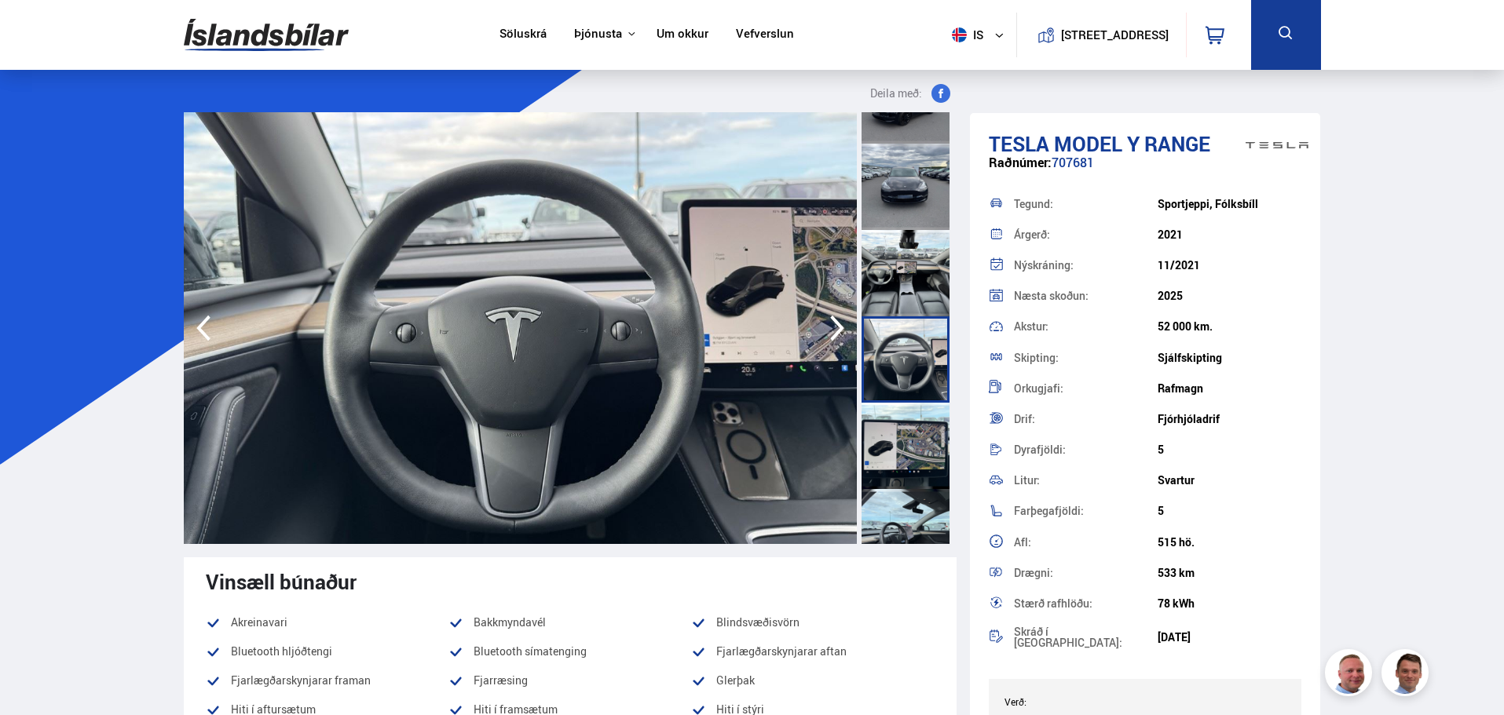
scroll to position [628, 0]
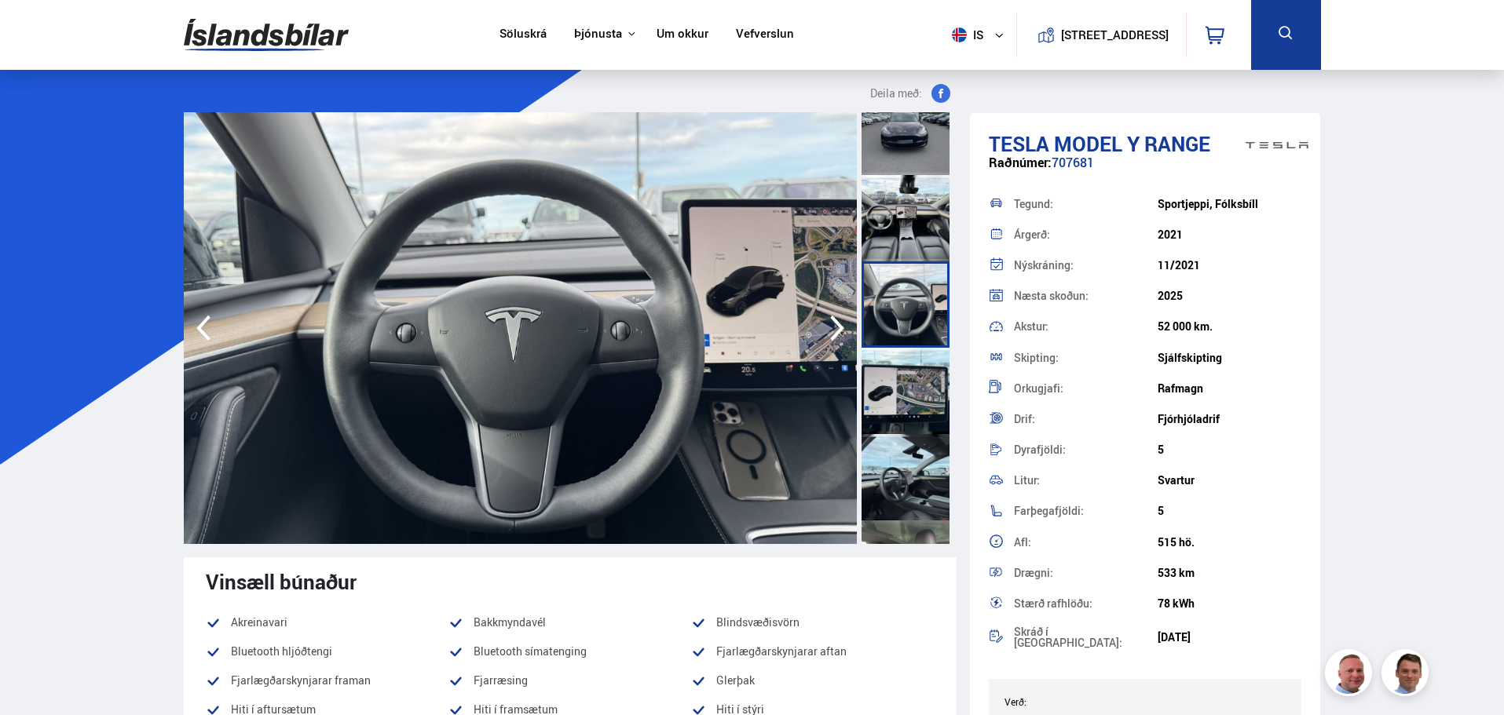
click at [909, 393] on div at bounding box center [906, 391] width 88 height 86
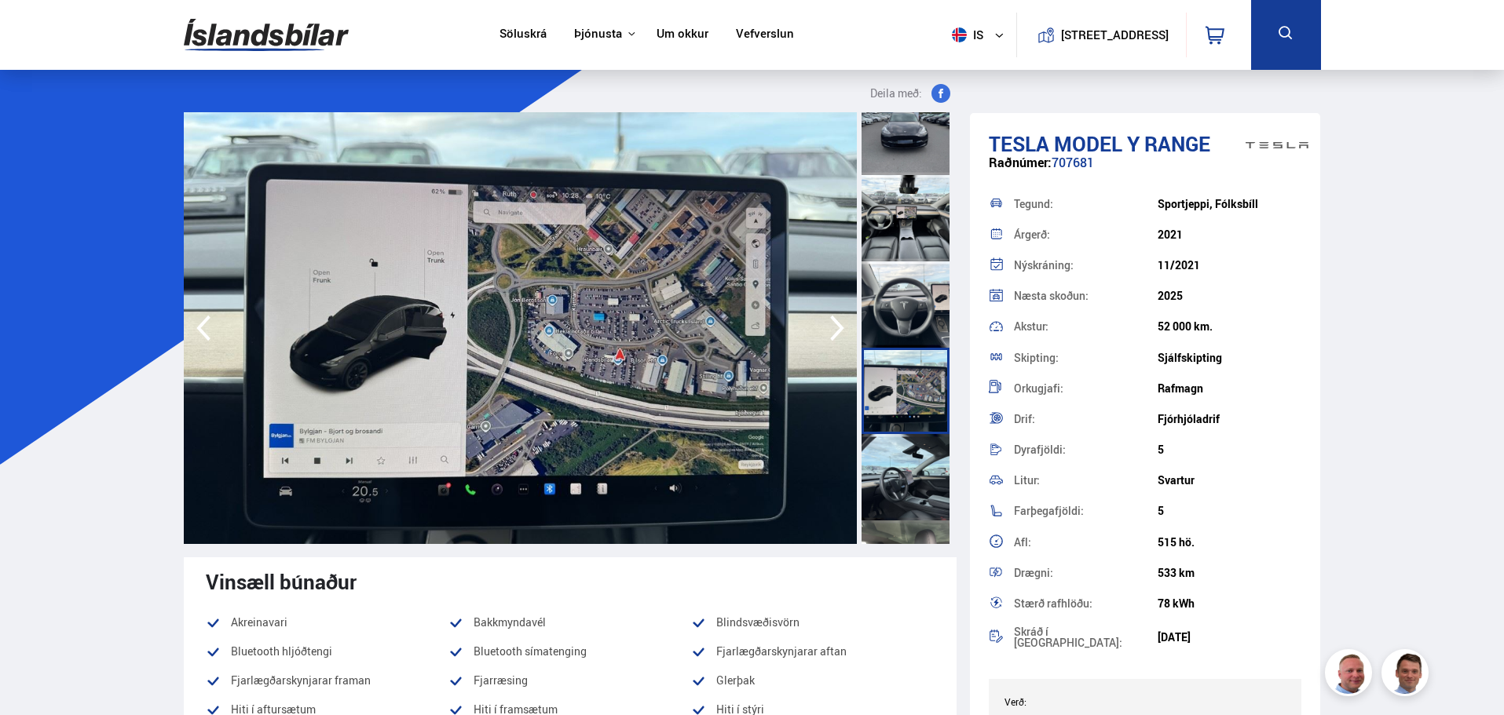
click at [910, 300] on div at bounding box center [906, 305] width 88 height 86
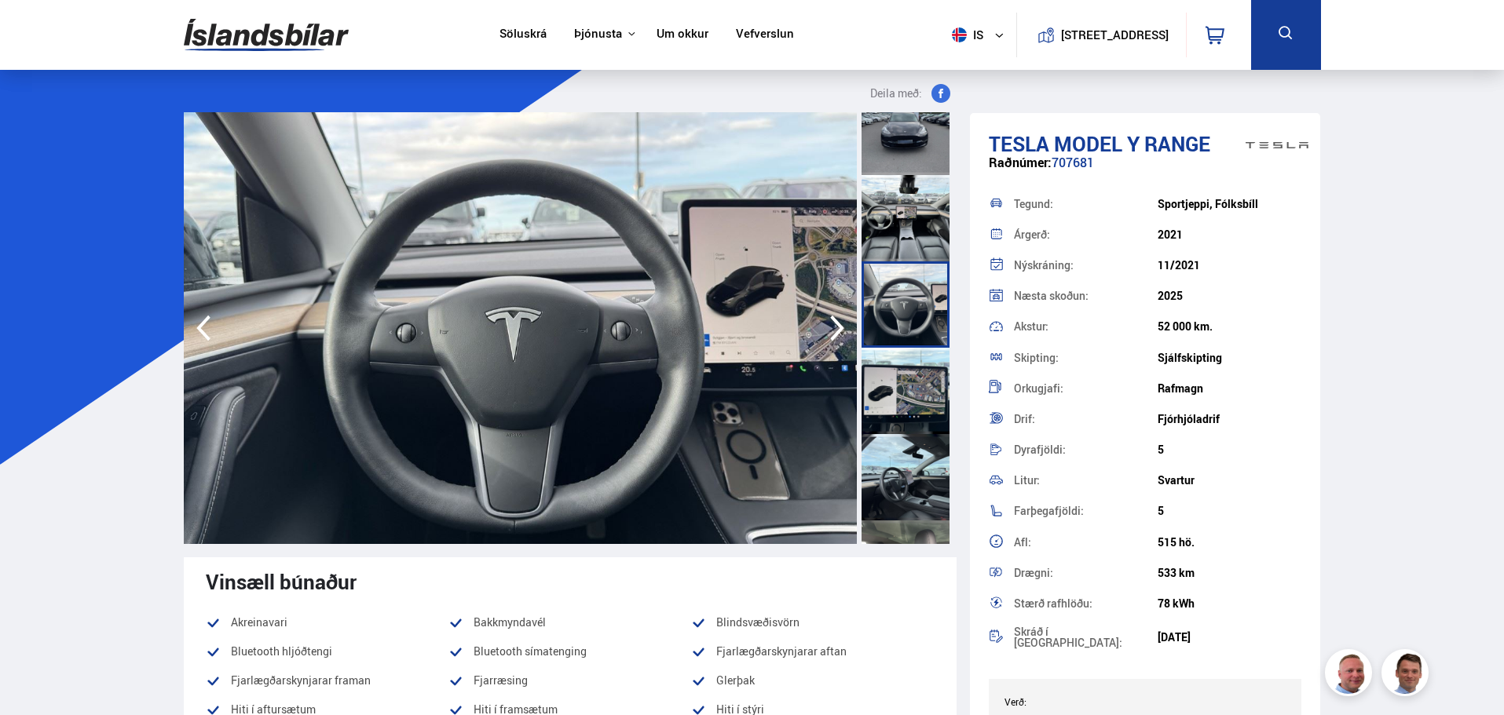
click at [913, 395] on div at bounding box center [906, 391] width 88 height 86
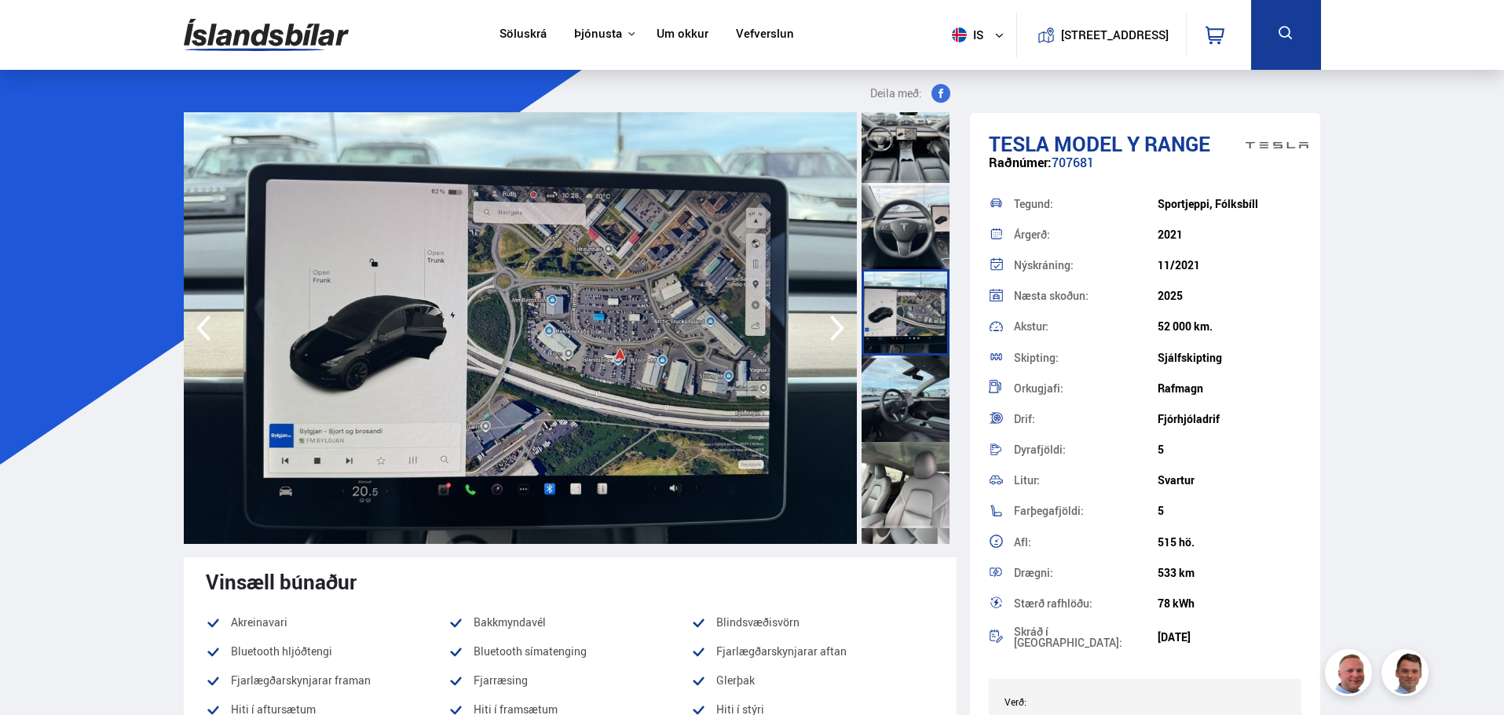
click at [906, 393] on div at bounding box center [906, 399] width 88 height 86
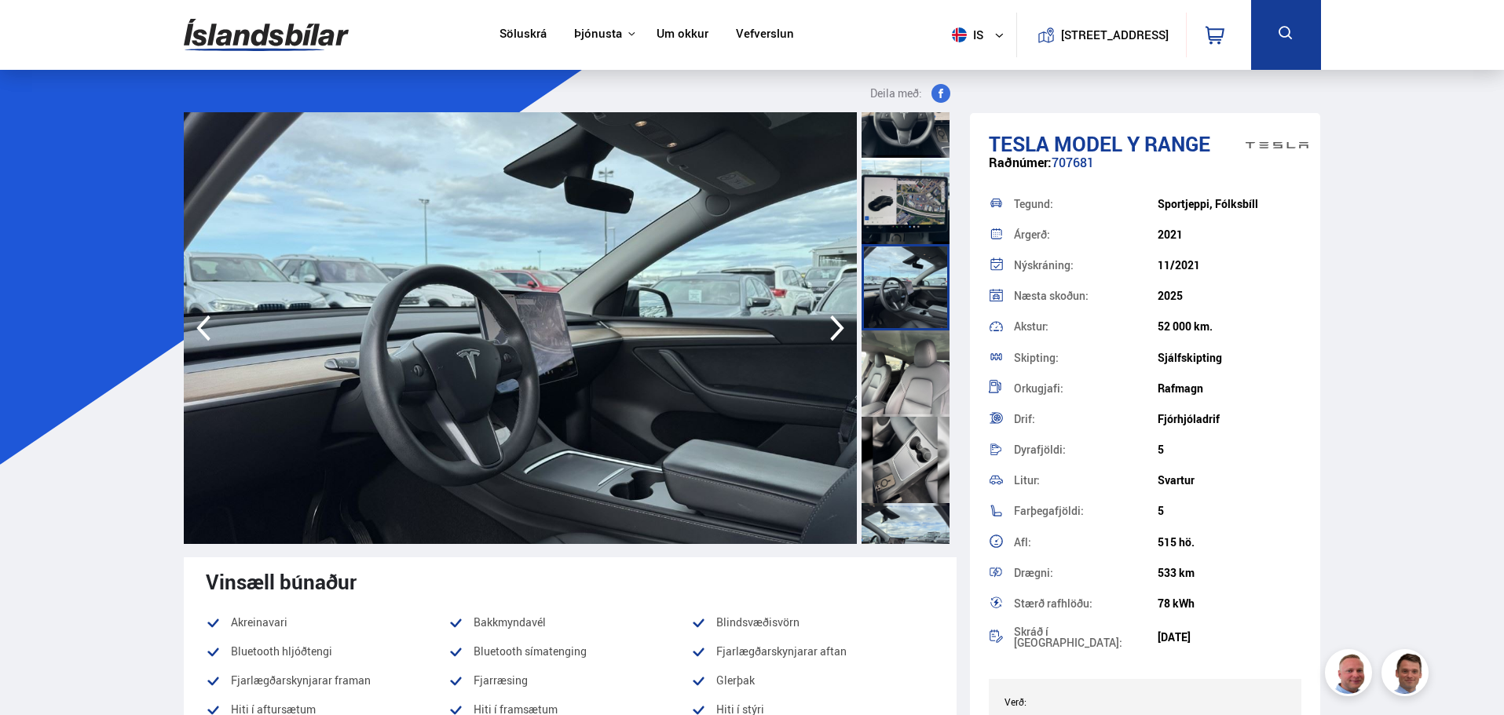
scroll to position [942, 0]
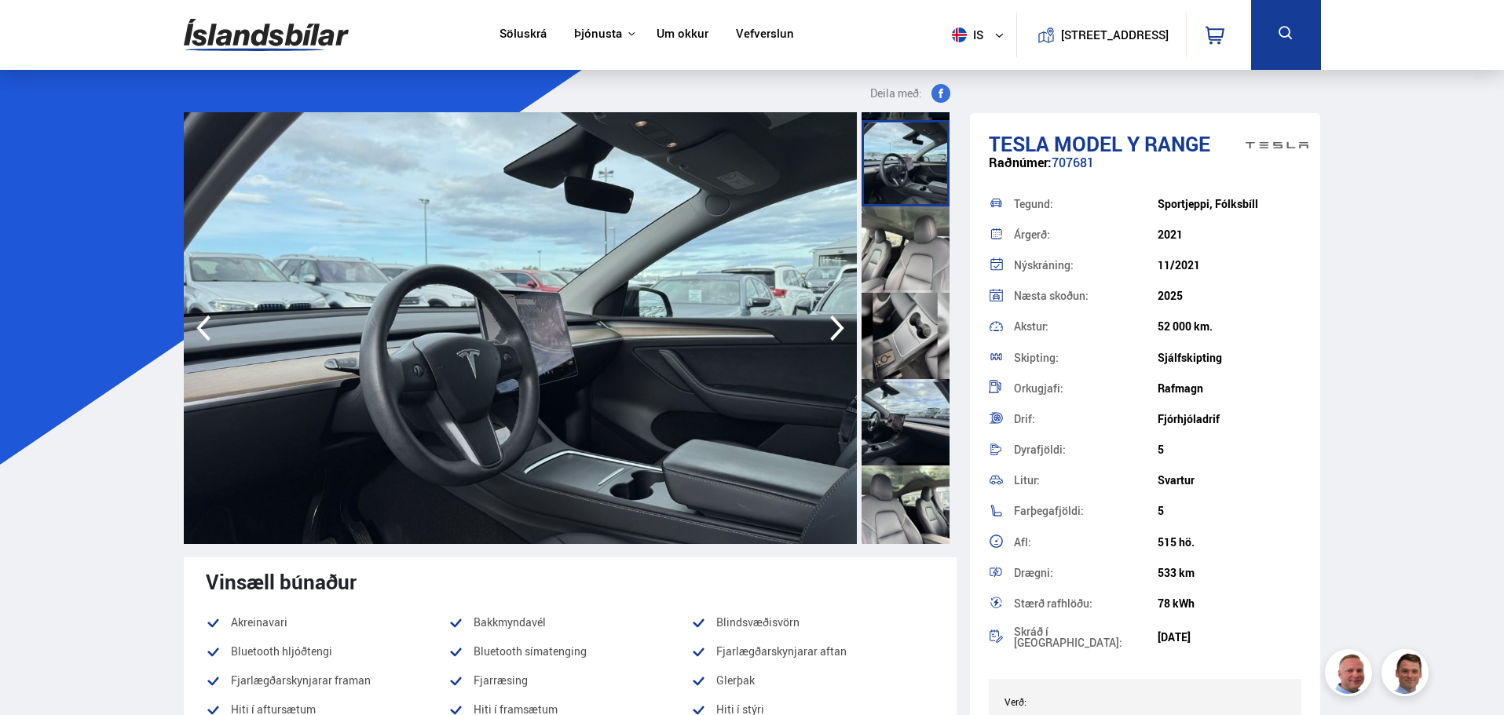
click at [900, 338] on div at bounding box center [906, 336] width 88 height 86
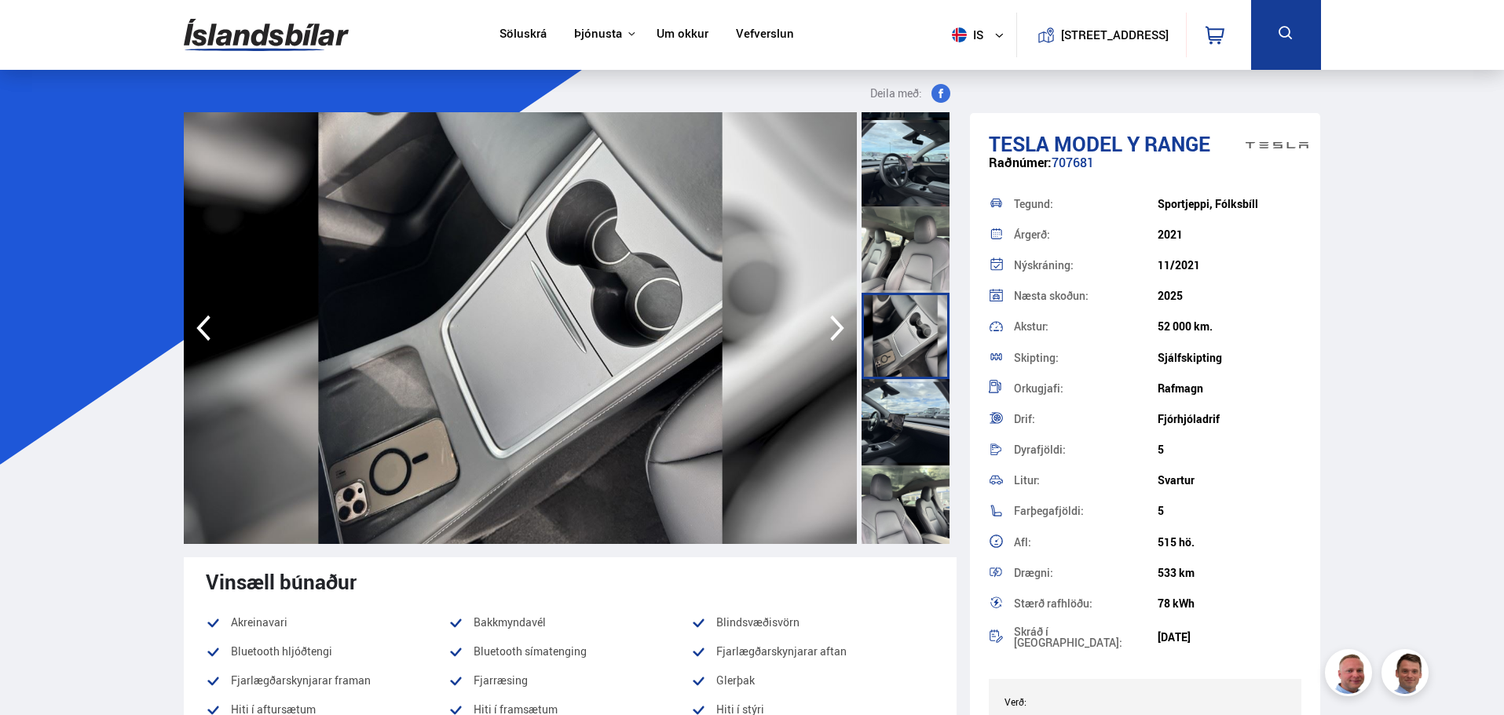
click at [905, 436] on div at bounding box center [906, 422] width 88 height 86
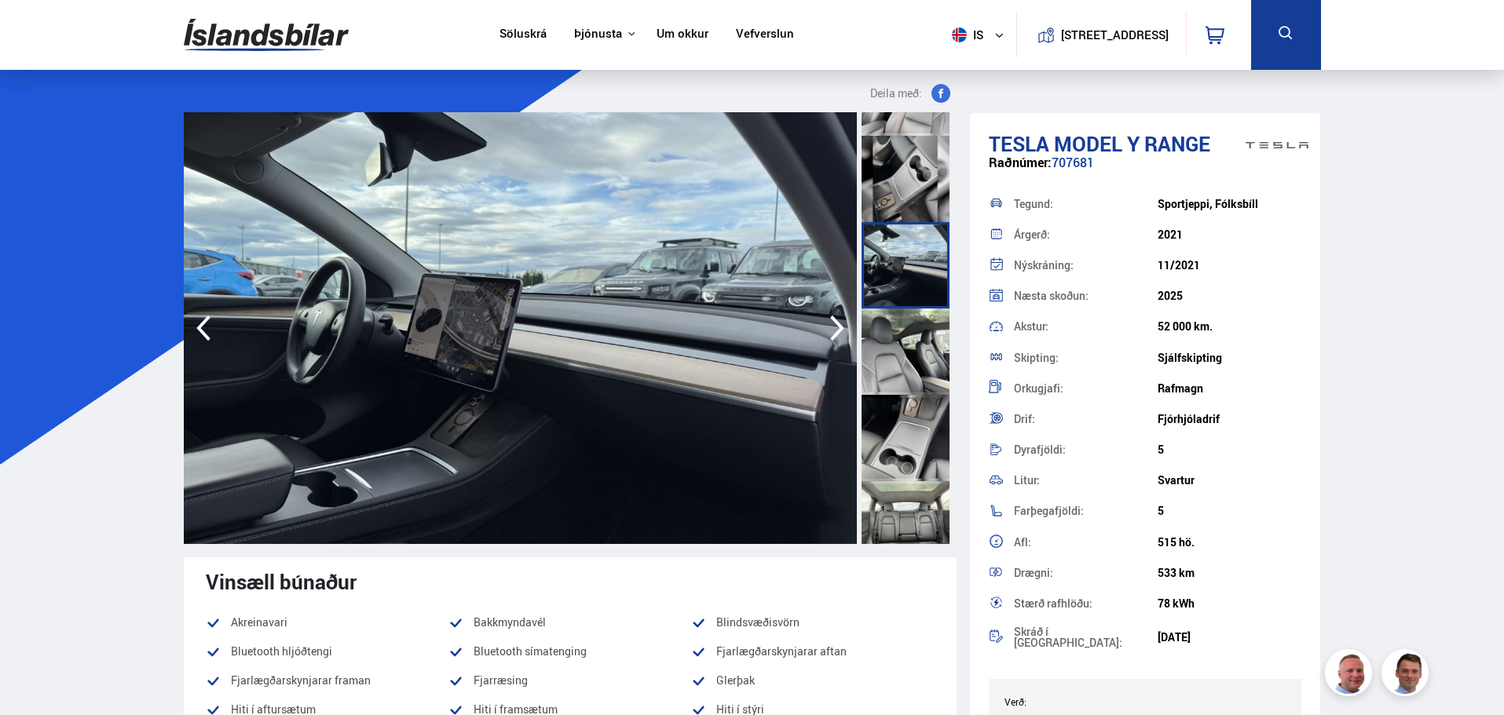
click at [899, 473] on div at bounding box center [906, 438] width 88 height 86
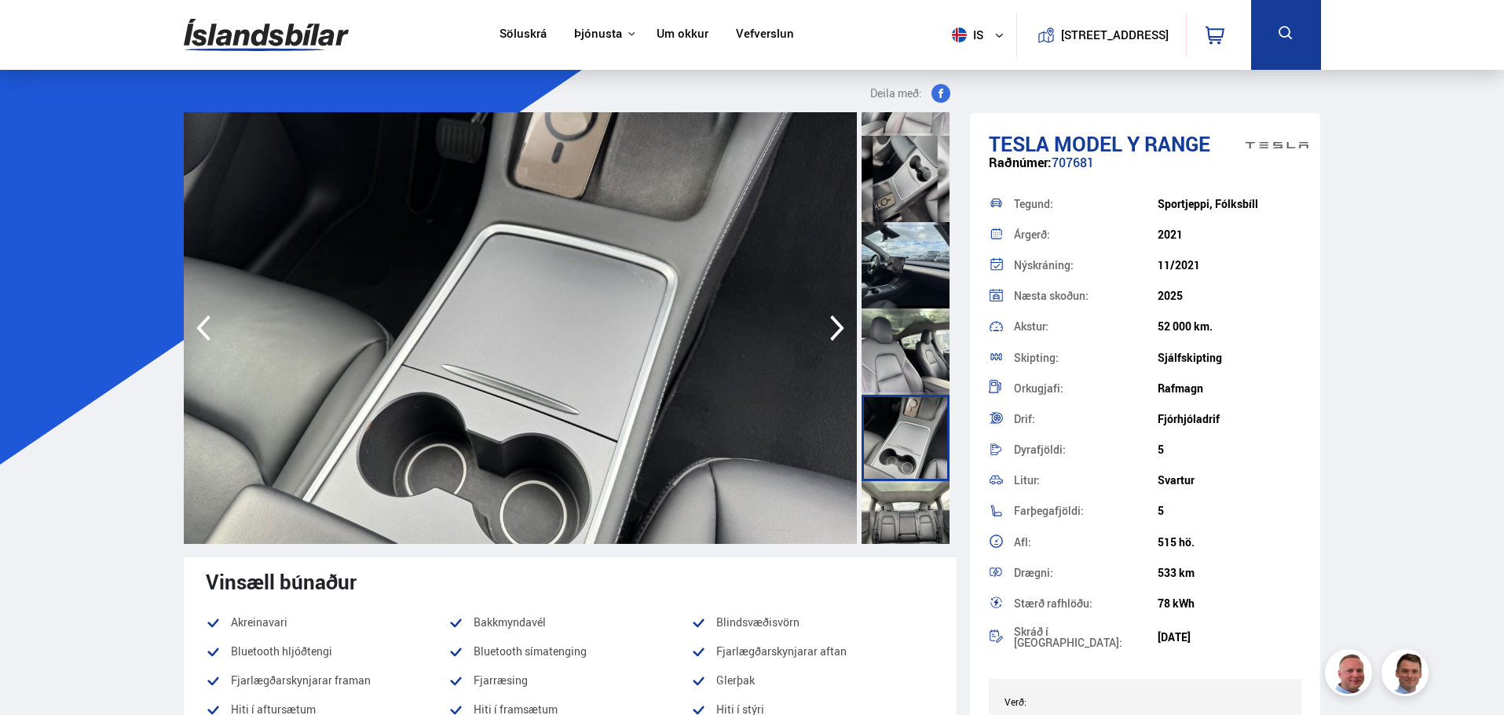
scroll to position [1178, 0]
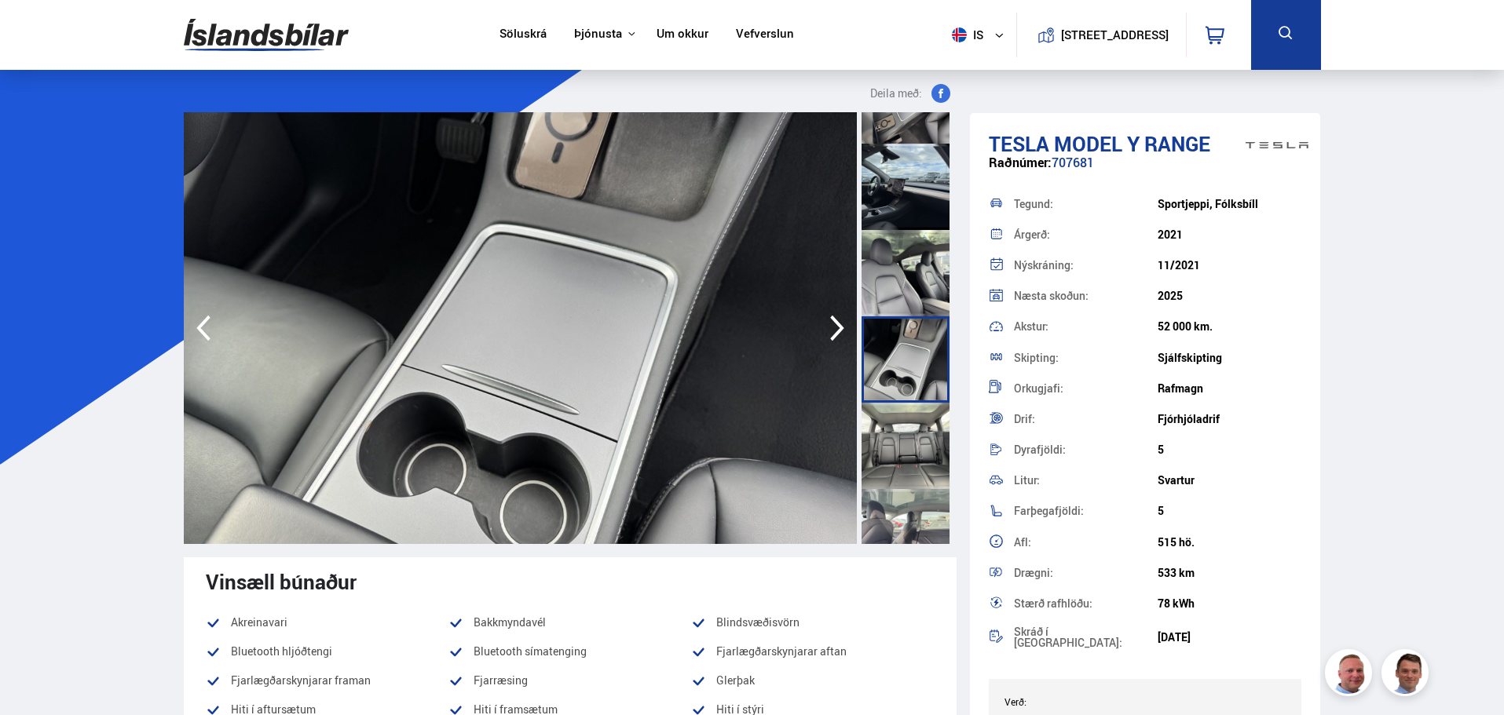
click at [903, 456] on div at bounding box center [906, 446] width 88 height 86
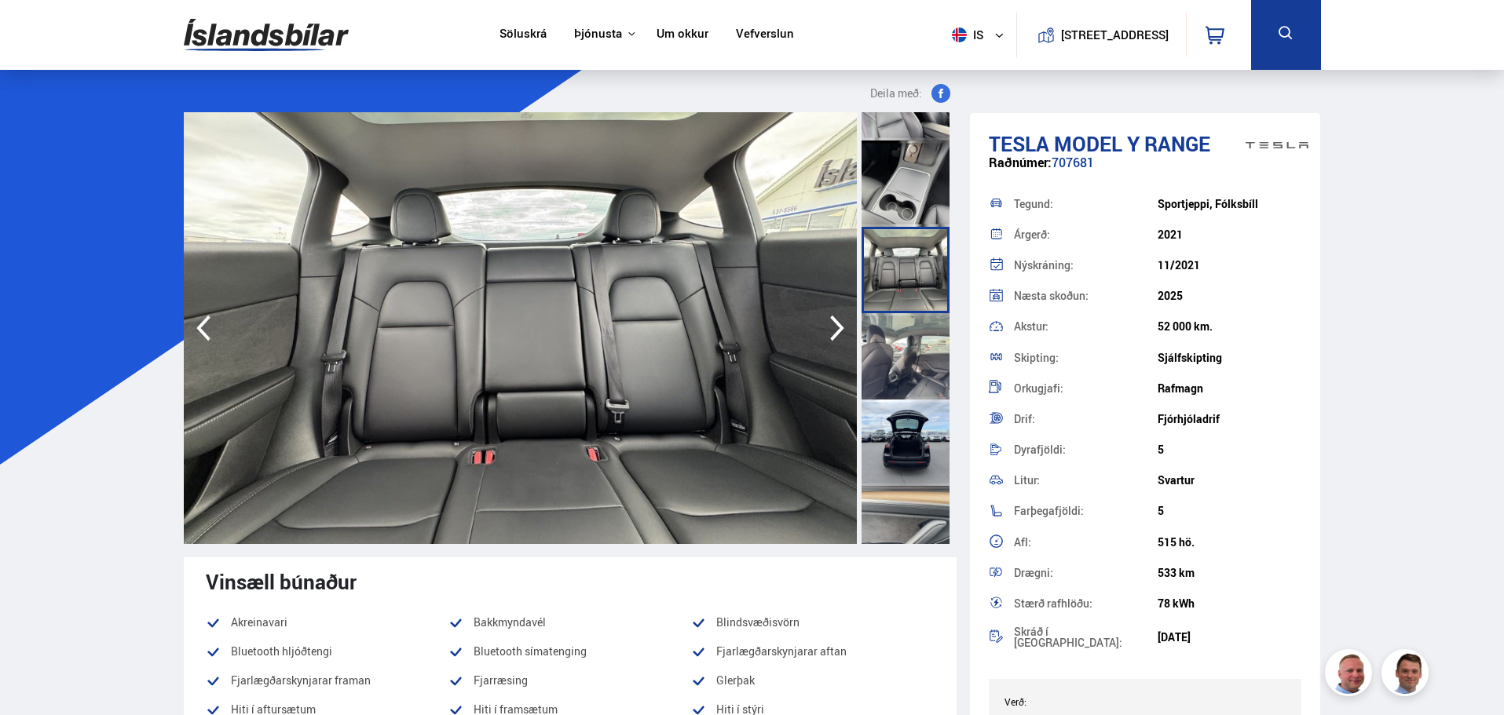
scroll to position [1414, 0]
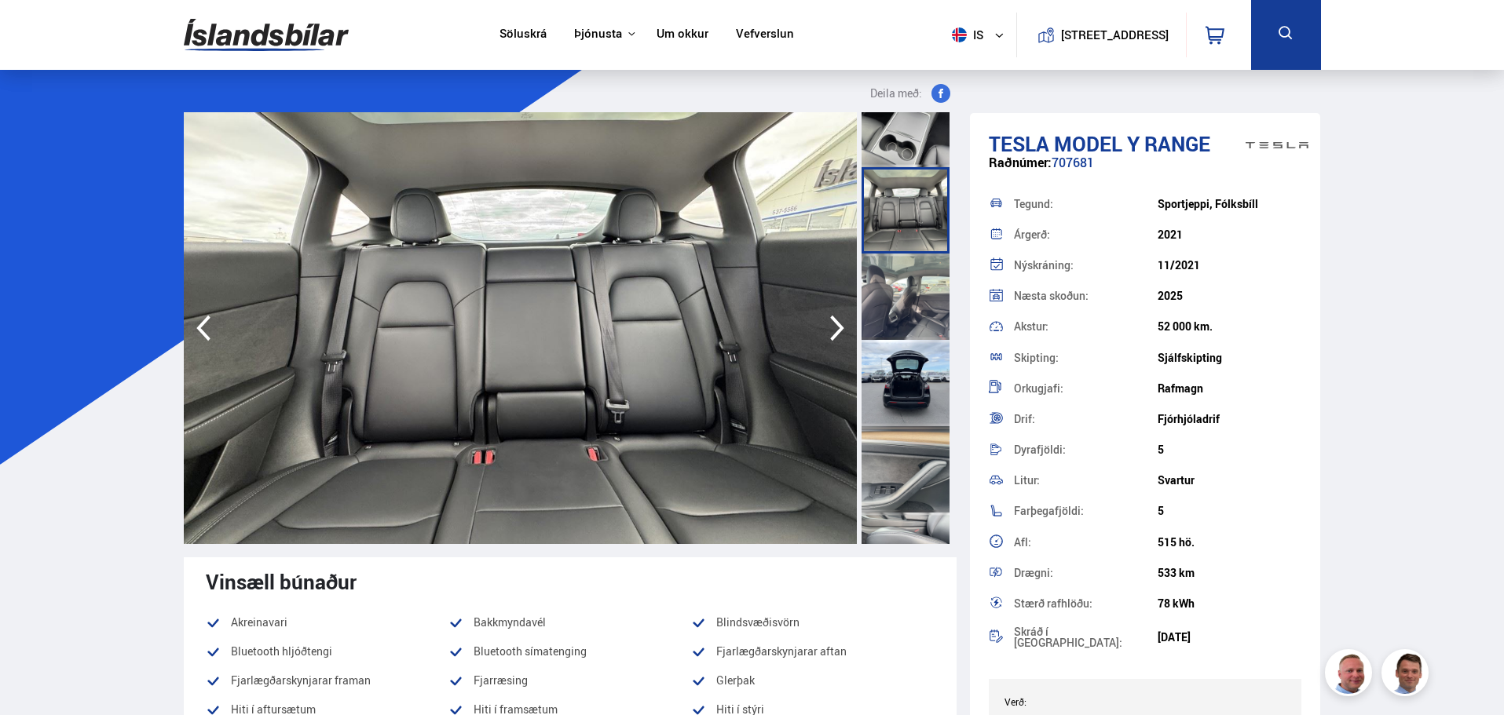
click at [903, 454] on div at bounding box center [906, 469] width 88 height 86
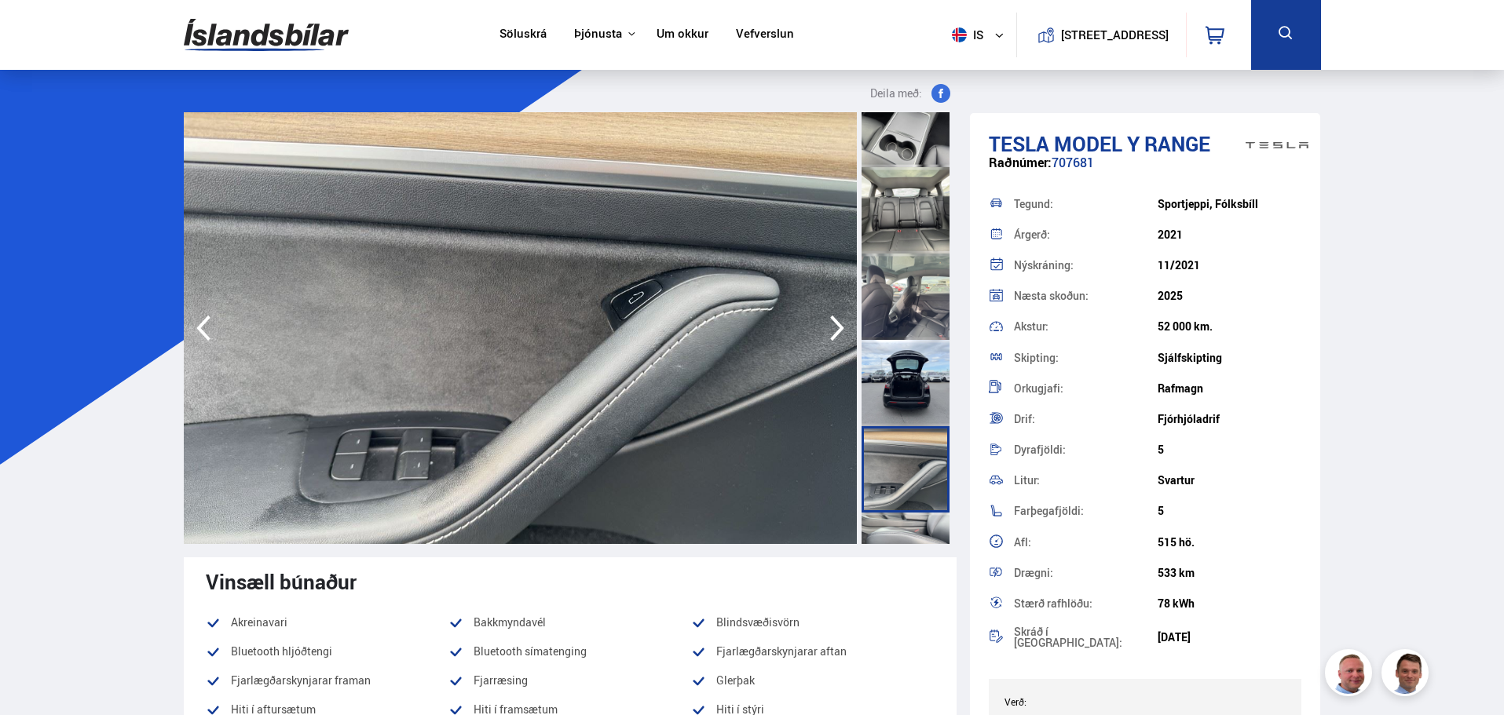
click at [907, 405] on div at bounding box center [906, 383] width 88 height 86
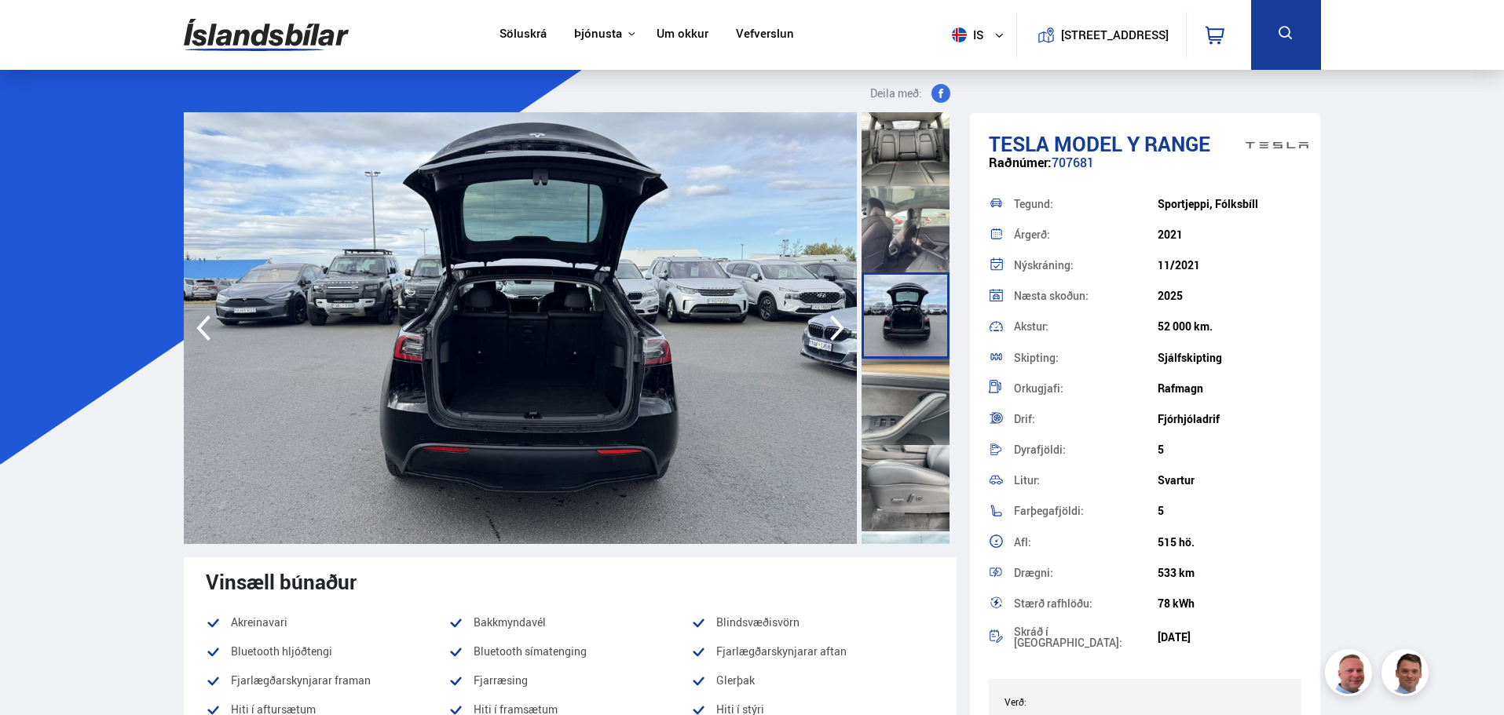
scroll to position [1492, 0]
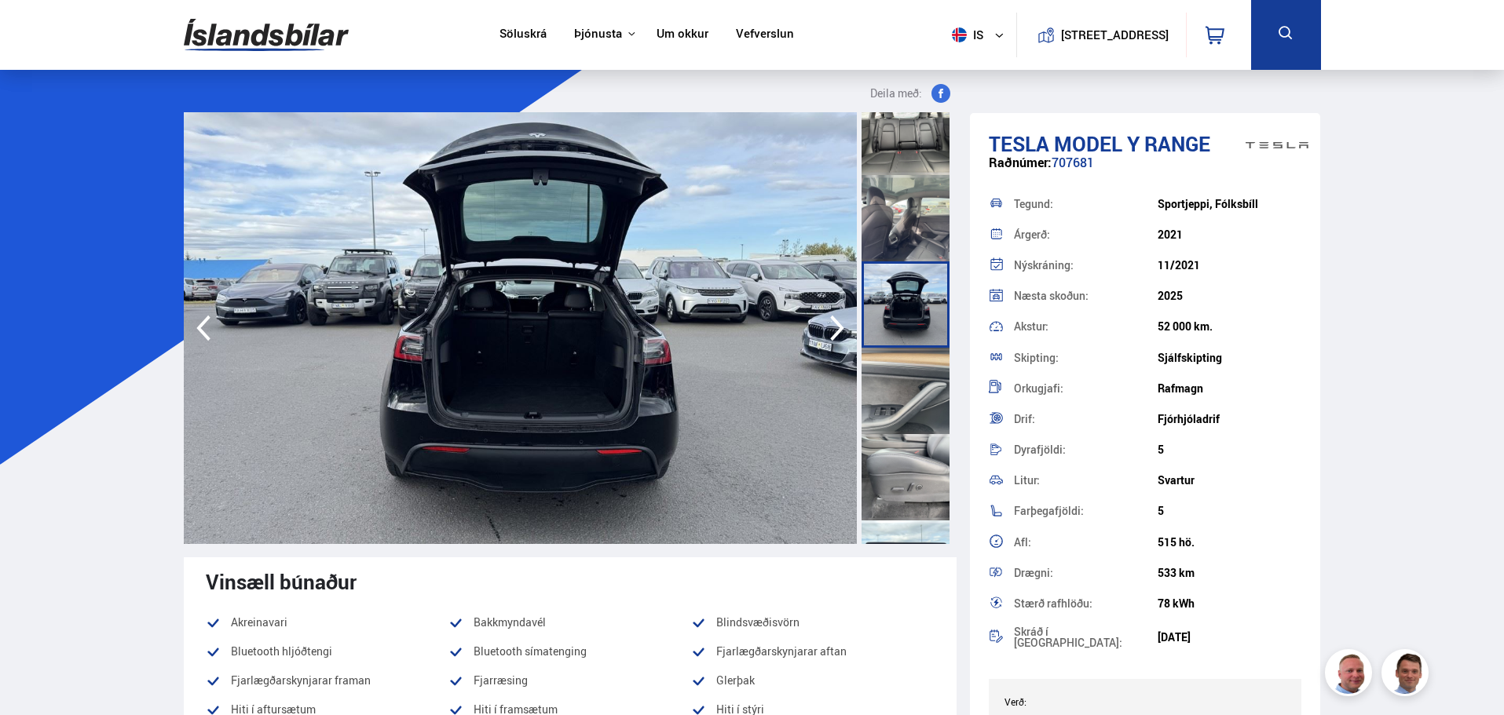
click at [907, 411] on div at bounding box center [906, 391] width 88 height 86
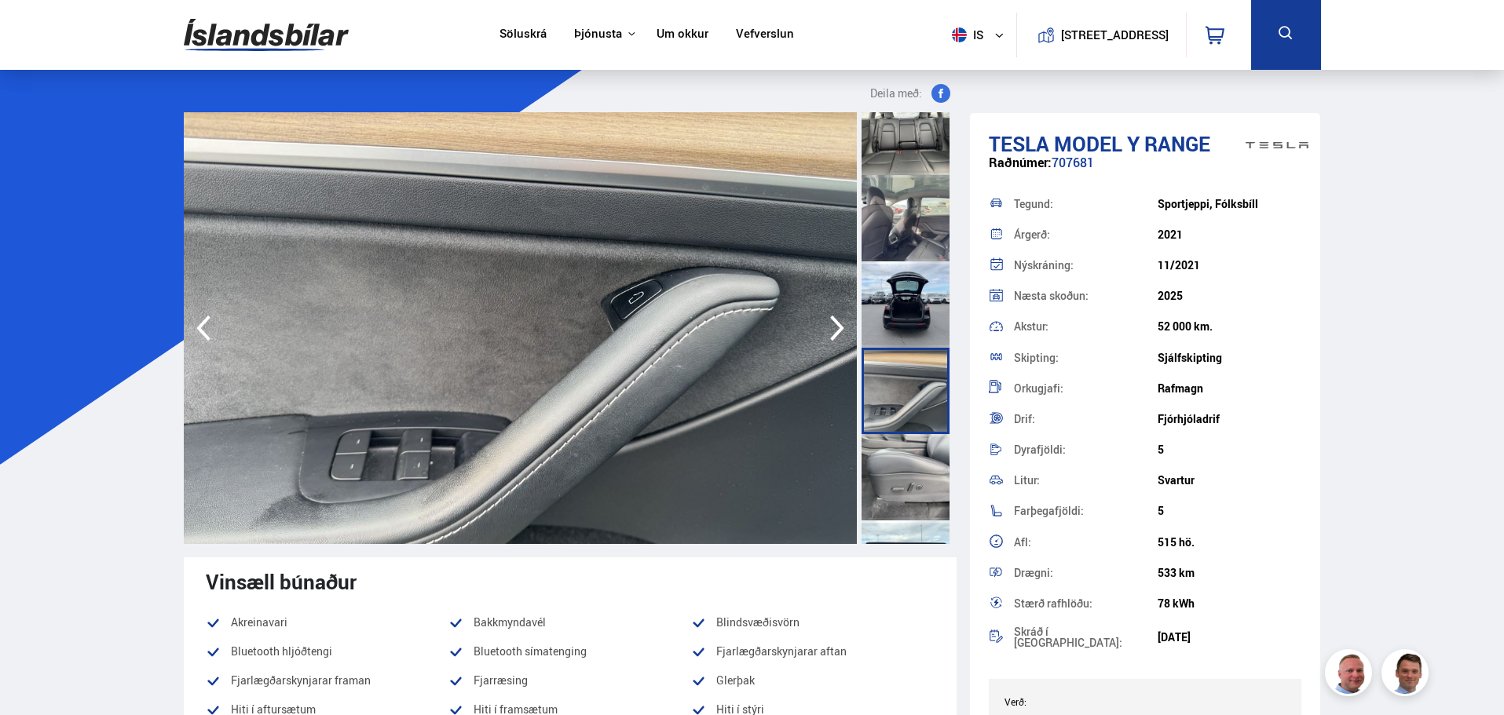
click at [913, 479] on div at bounding box center [906, 477] width 88 height 86
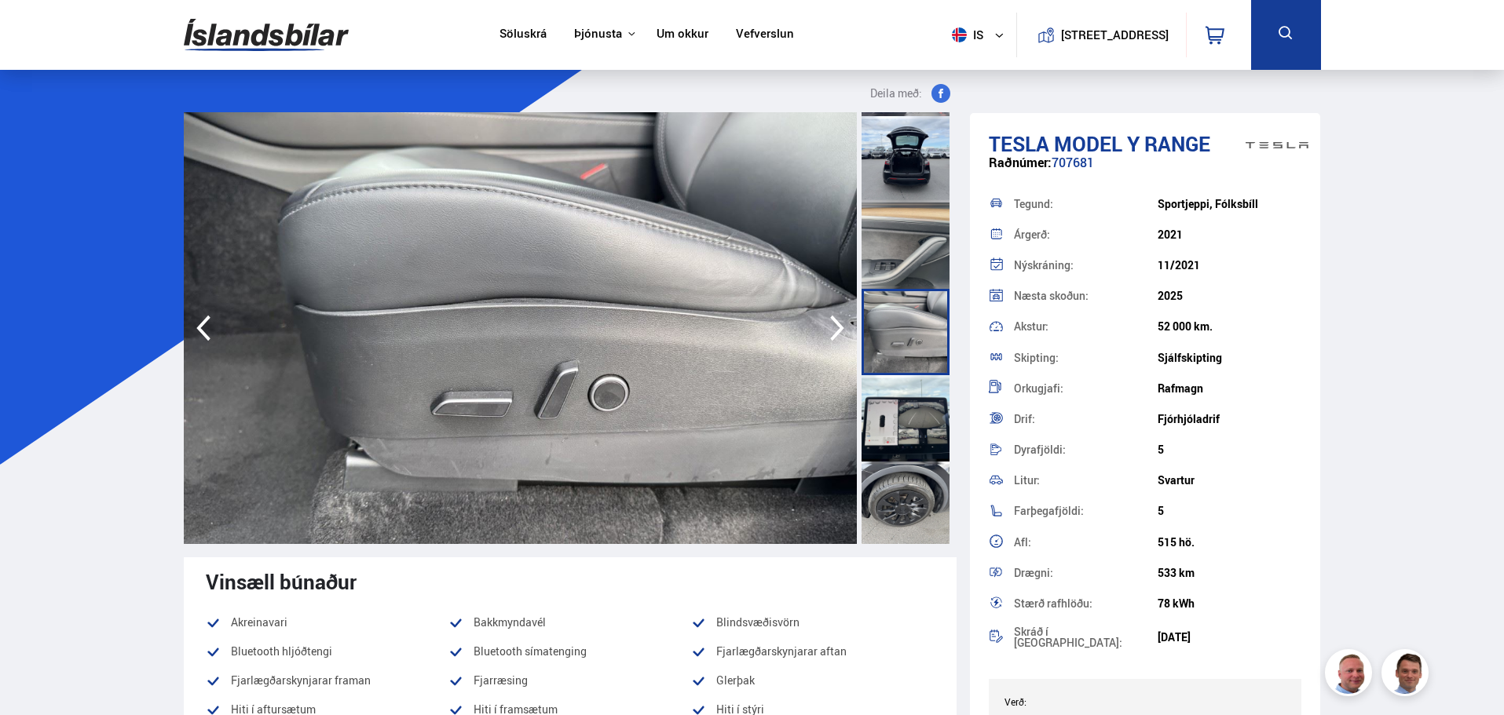
scroll to position [1641, 0]
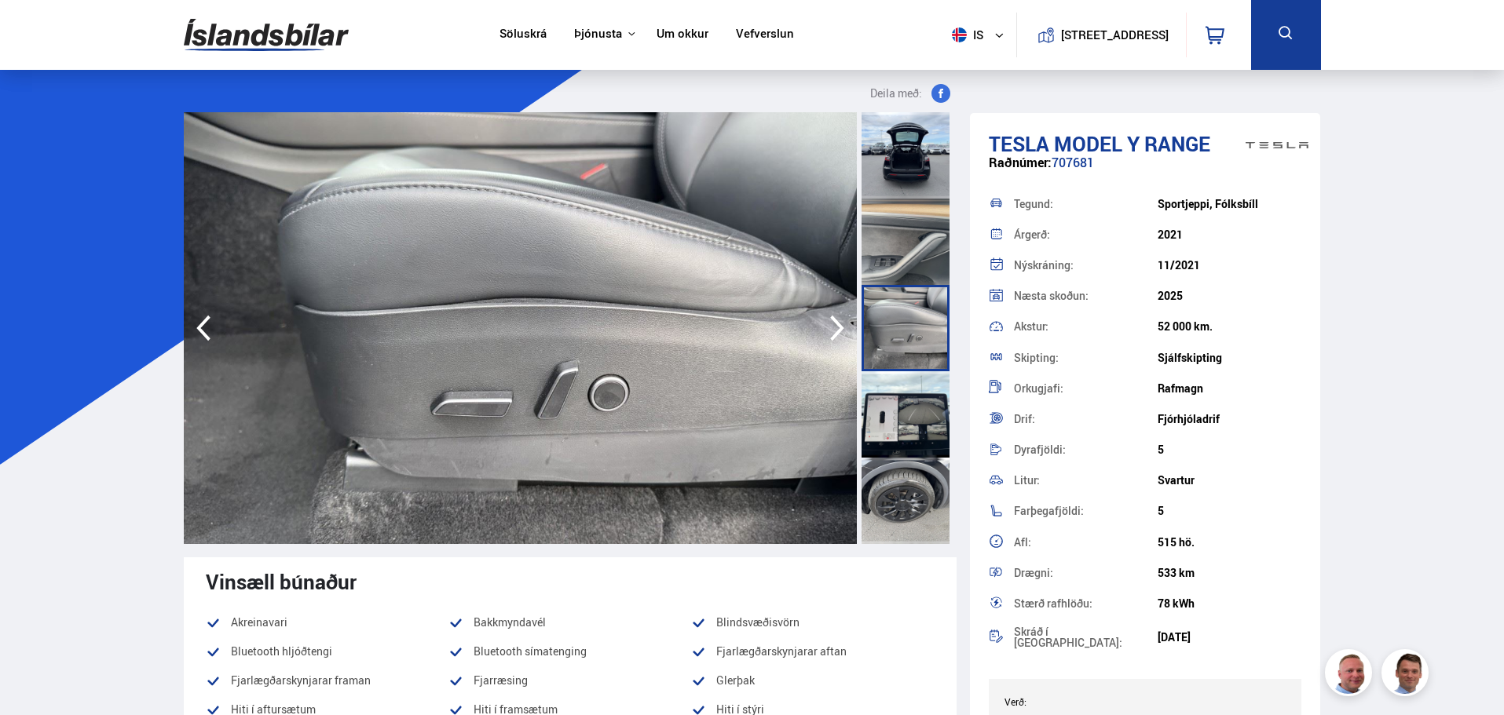
click at [904, 429] on div at bounding box center [906, 414] width 88 height 86
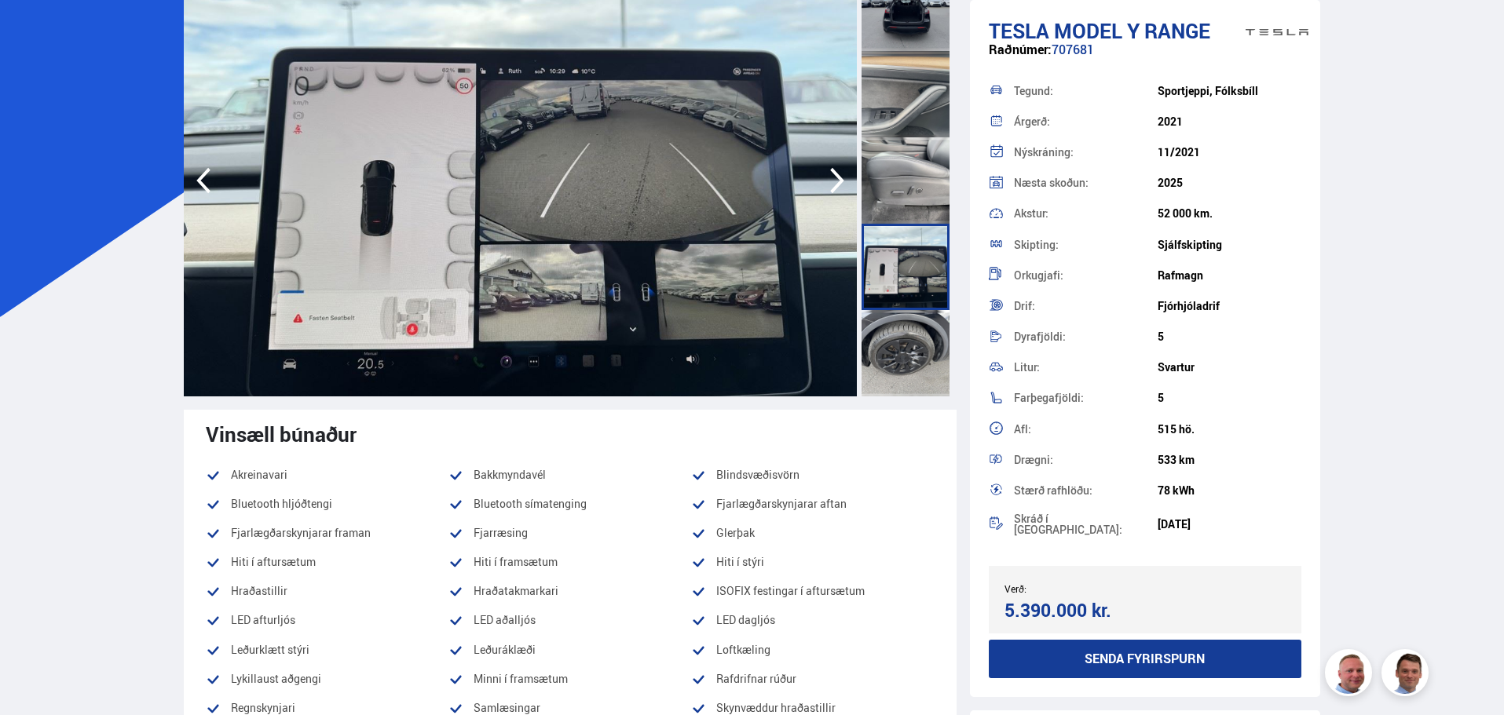
scroll to position [157, 0]
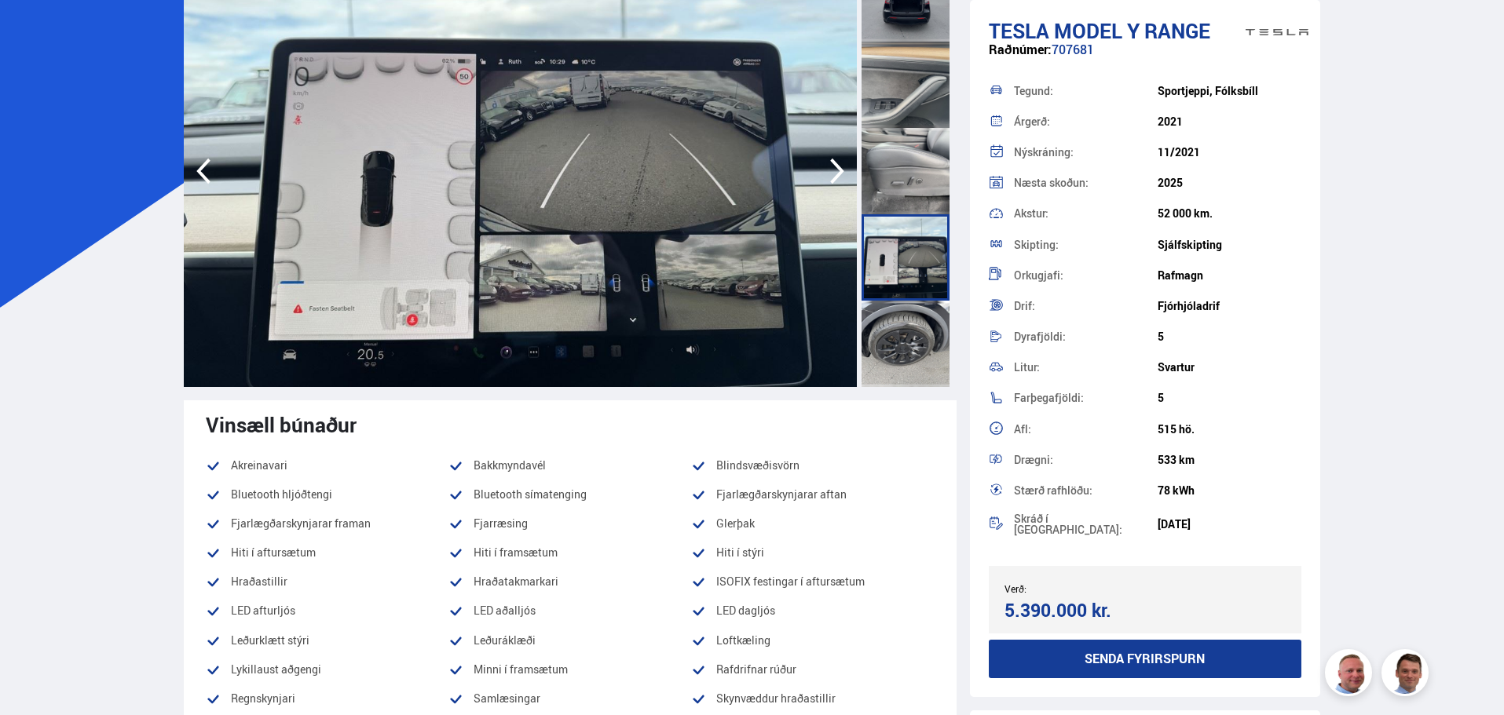
click at [899, 367] on div at bounding box center [906, 344] width 88 height 86
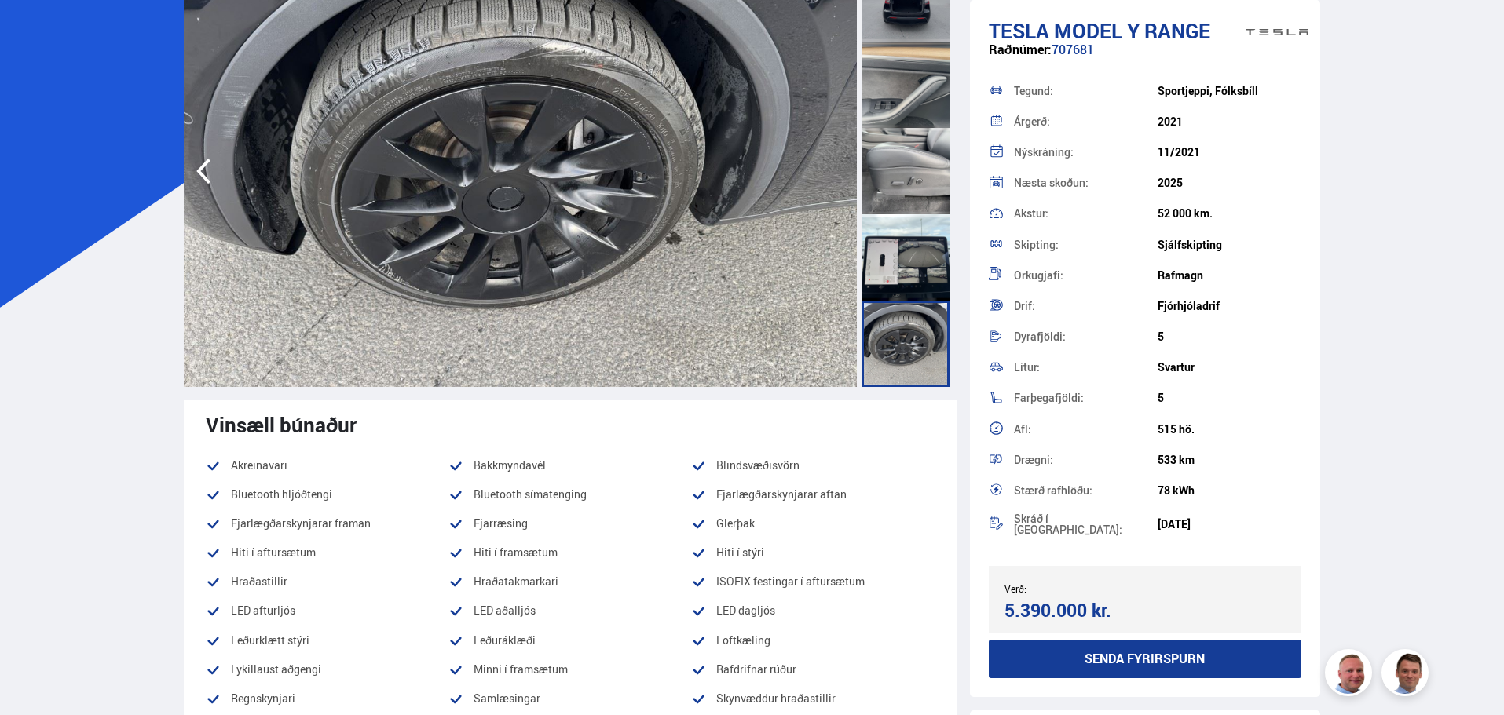
click at [906, 251] on div at bounding box center [906, 257] width 88 height 86
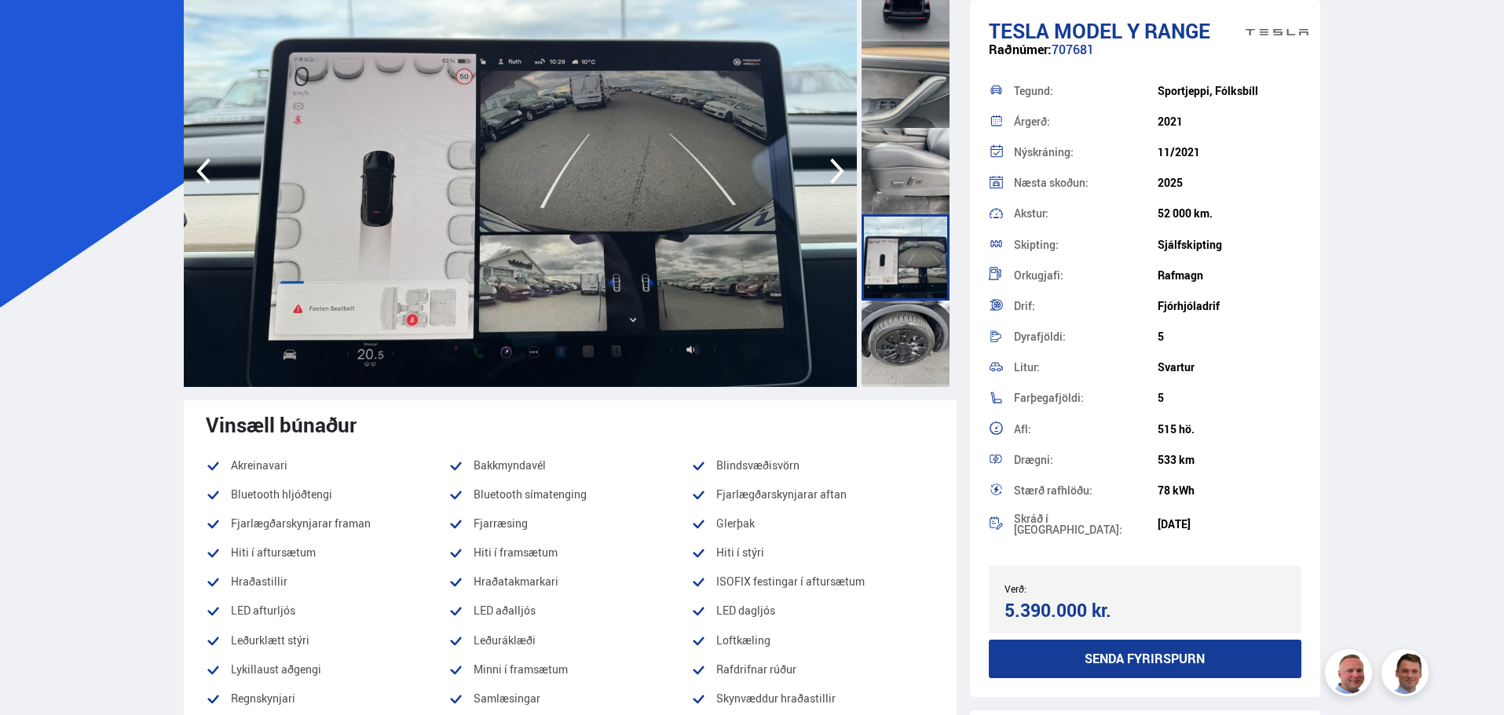
click at [905, 316] on div at bounding box center [906, 344] width 88 height 86
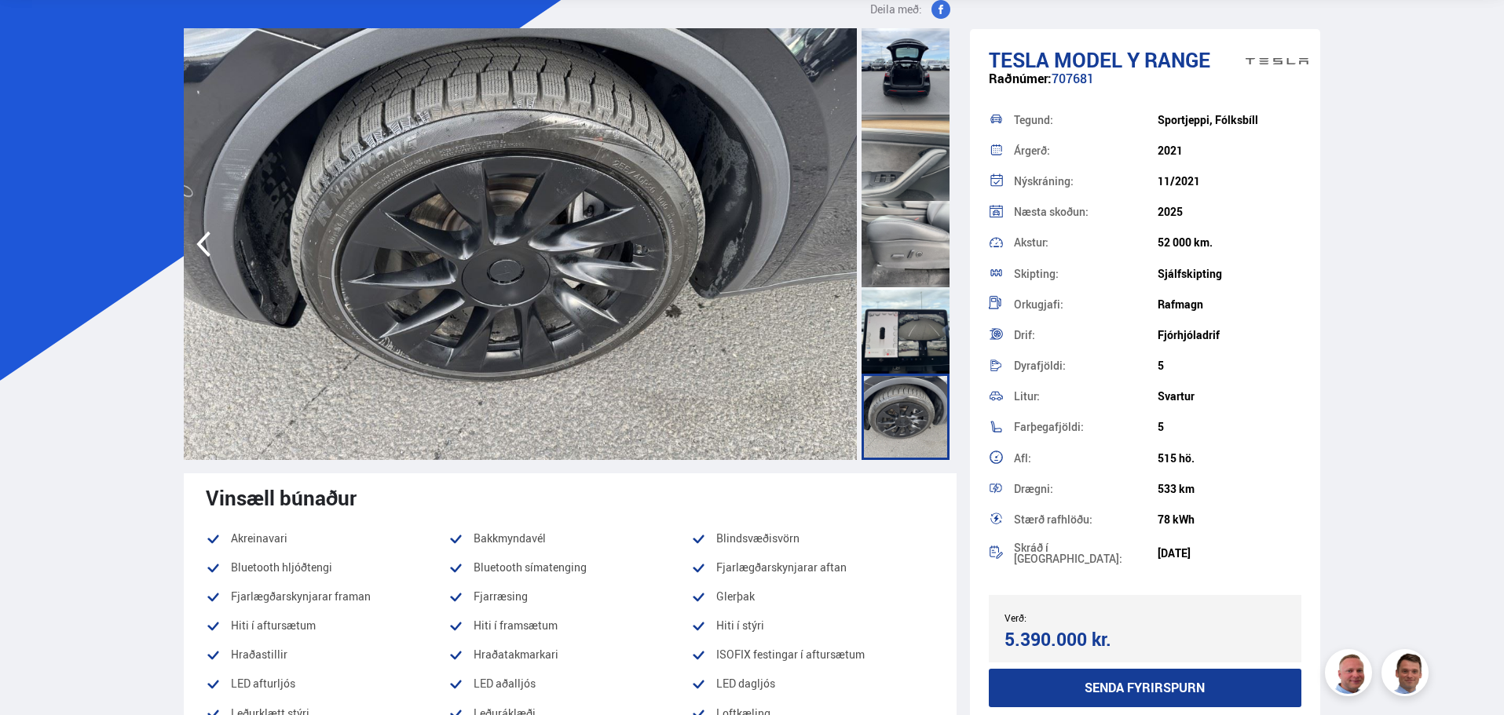
scroll to position [0, 0]
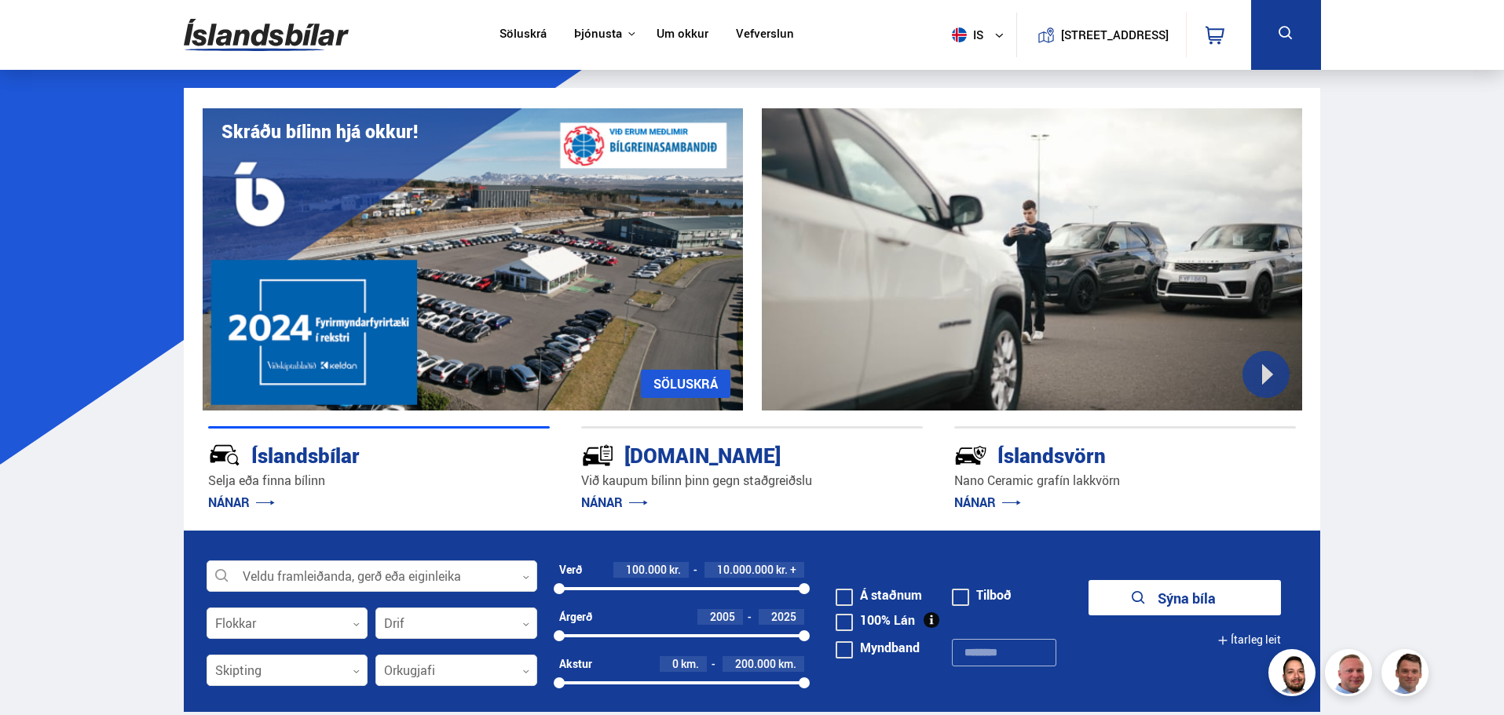
click at [1283, 33] on icon at bounding box center [1286, 34] width 20 height 20
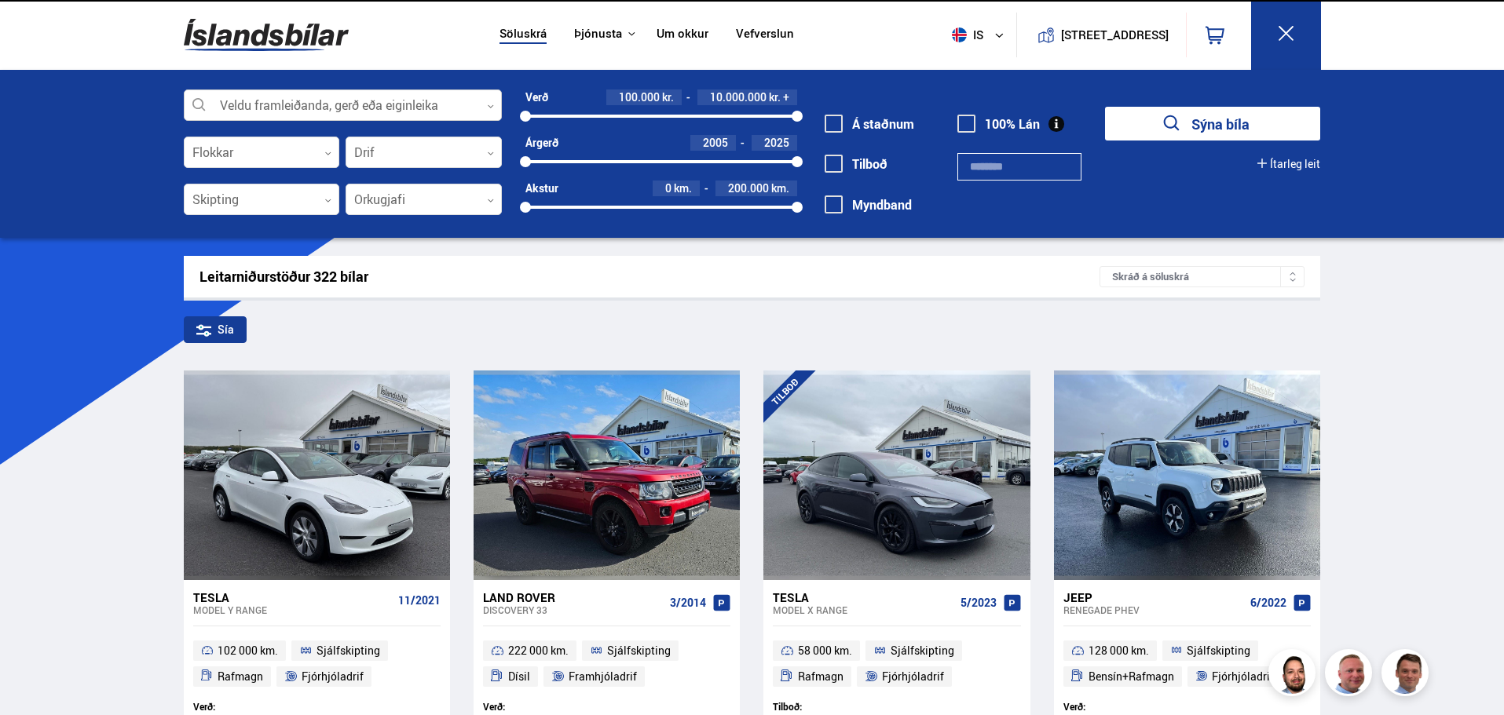
click at [285, 107] on div at bounding box center [343, 105] width 318 height 31
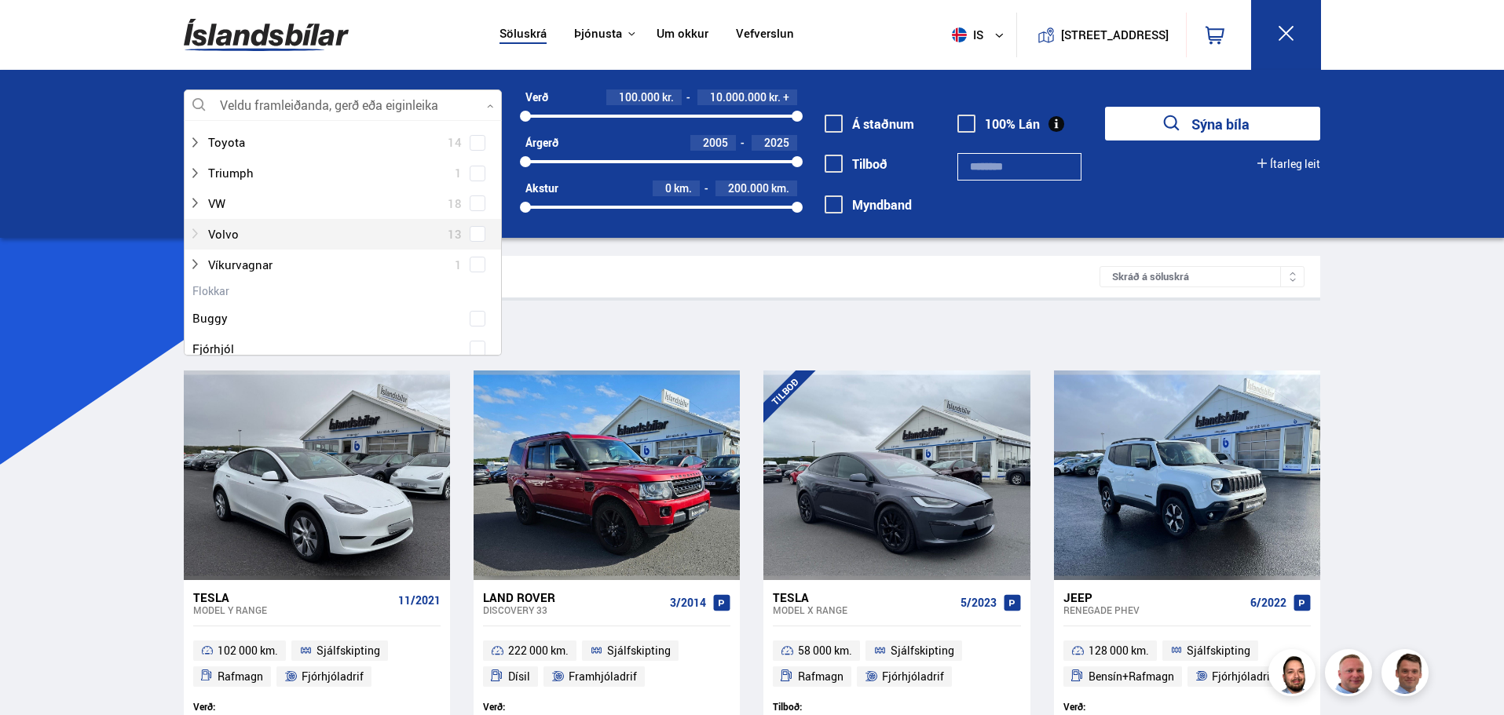
scroll to position [1099, 0]
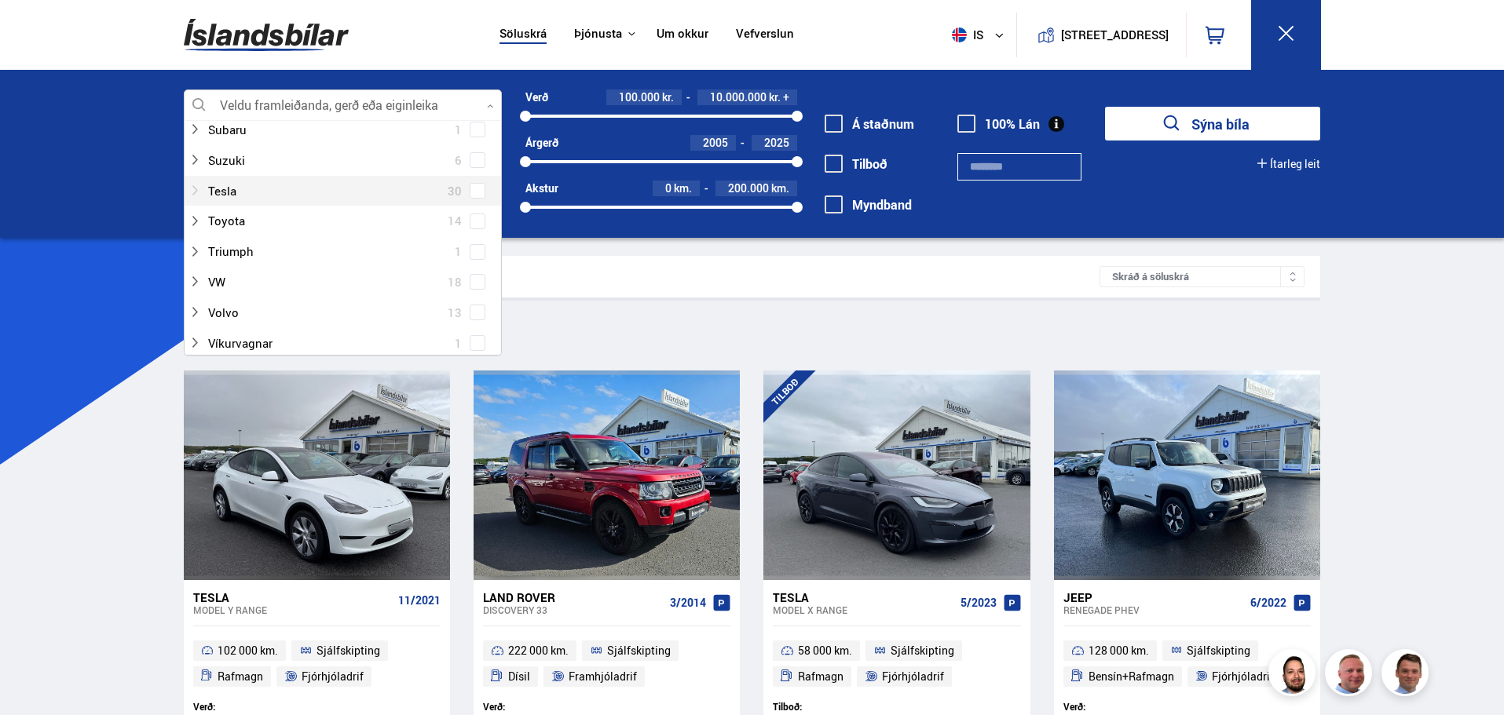
click at [205, 192] on div at bounding box center [326, 191] width 277 height 23
click at [474, 251] on span at bounding box center [477, 252] width 6 height 6
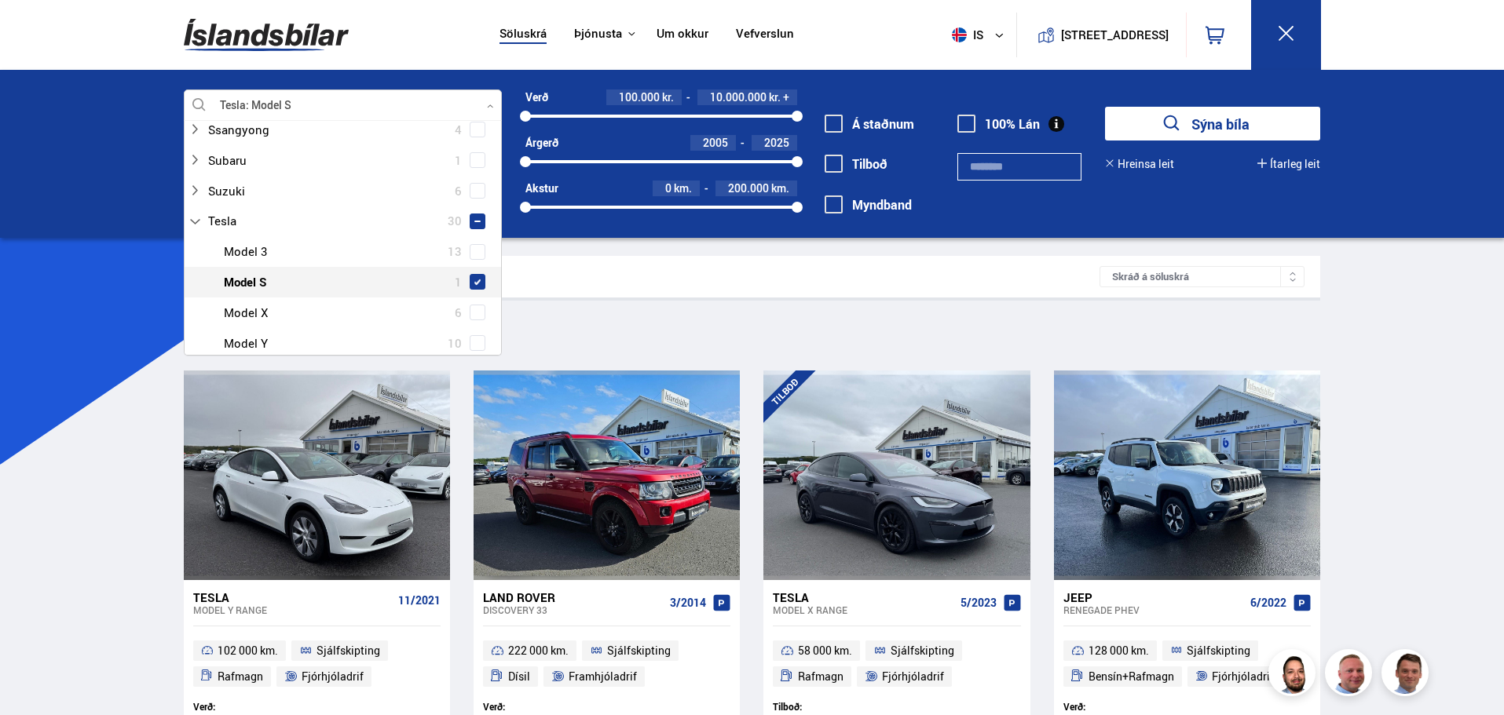
scroll to position [1130, 0]
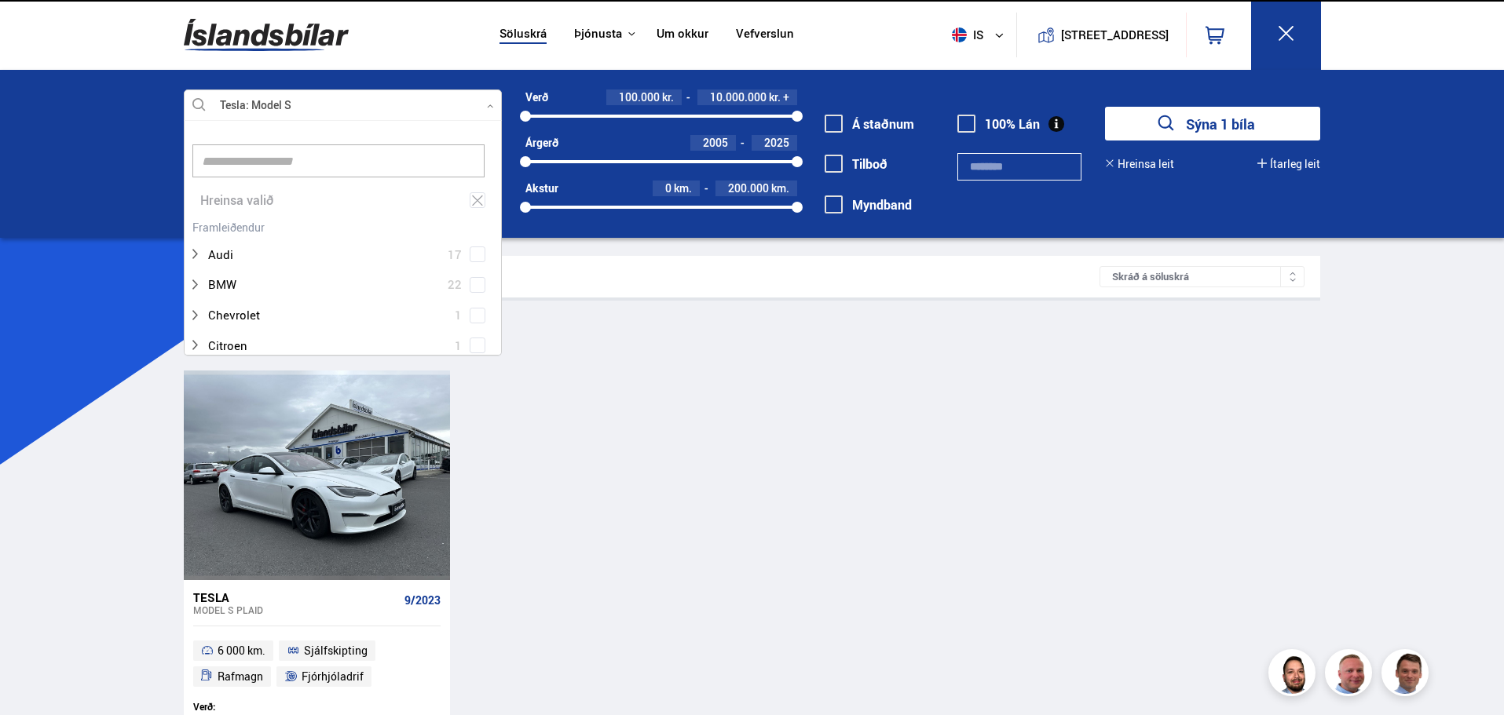
click at [1168, 109] on button "Sýna 1 bíla" at bounding box center [1212, 124] width 215 height 34
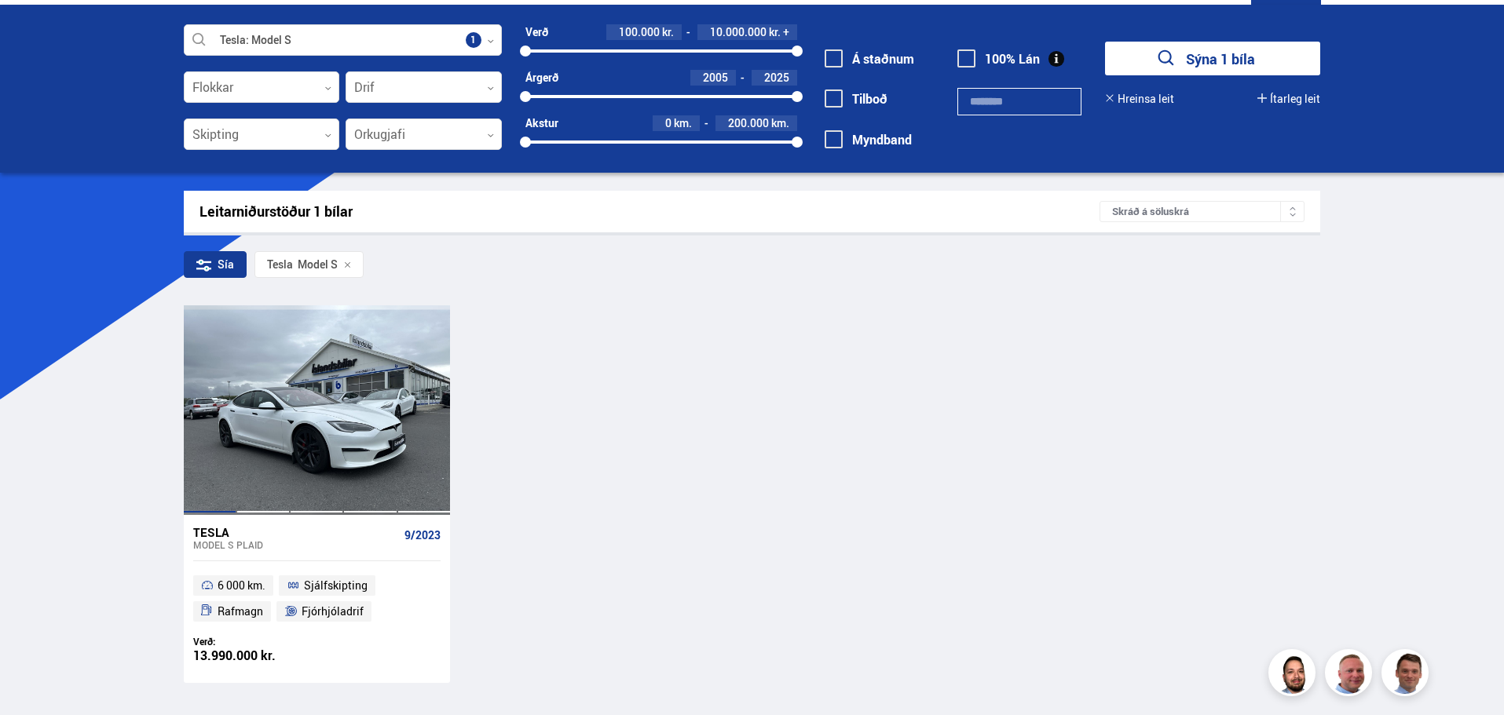
scroll to position [79, 0]
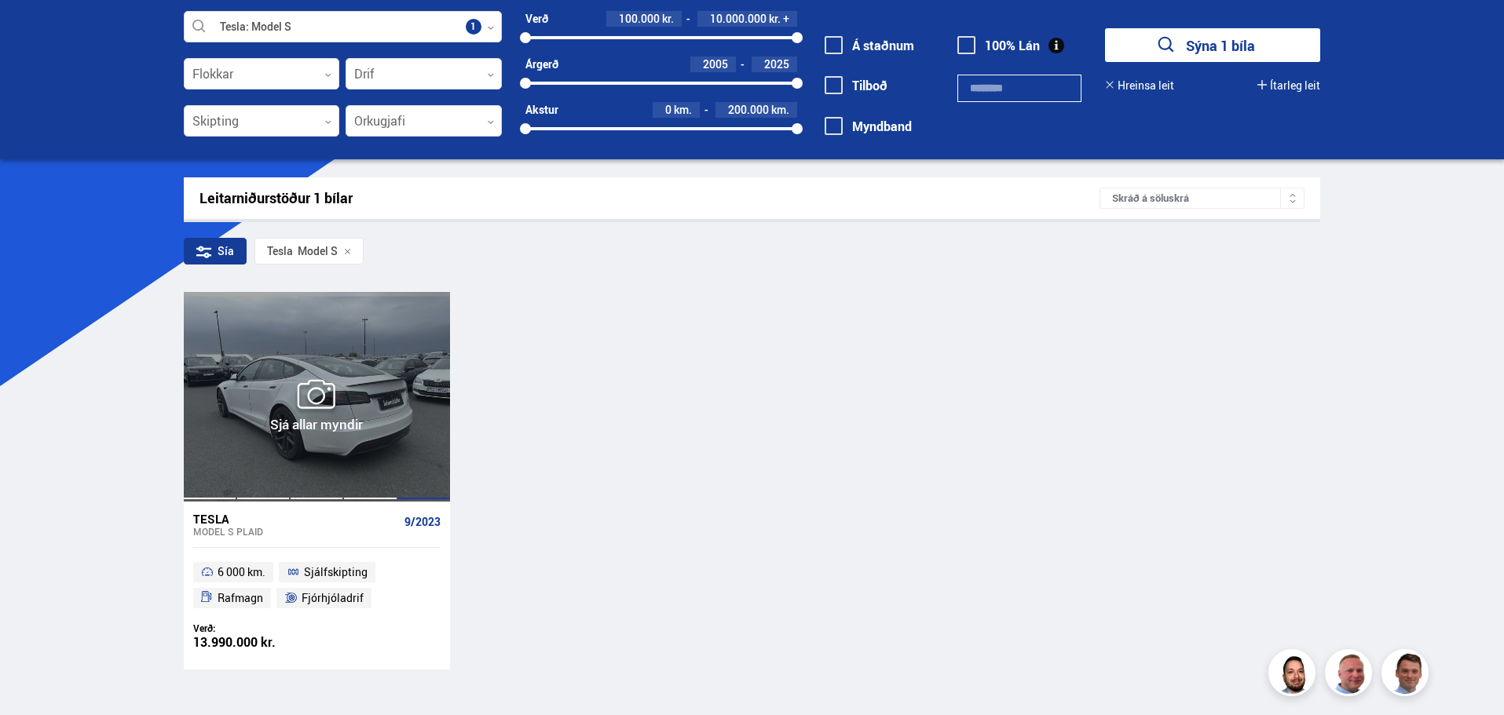
click at [399, 390] on div at bounding box center [423, 396] width 53 height 209
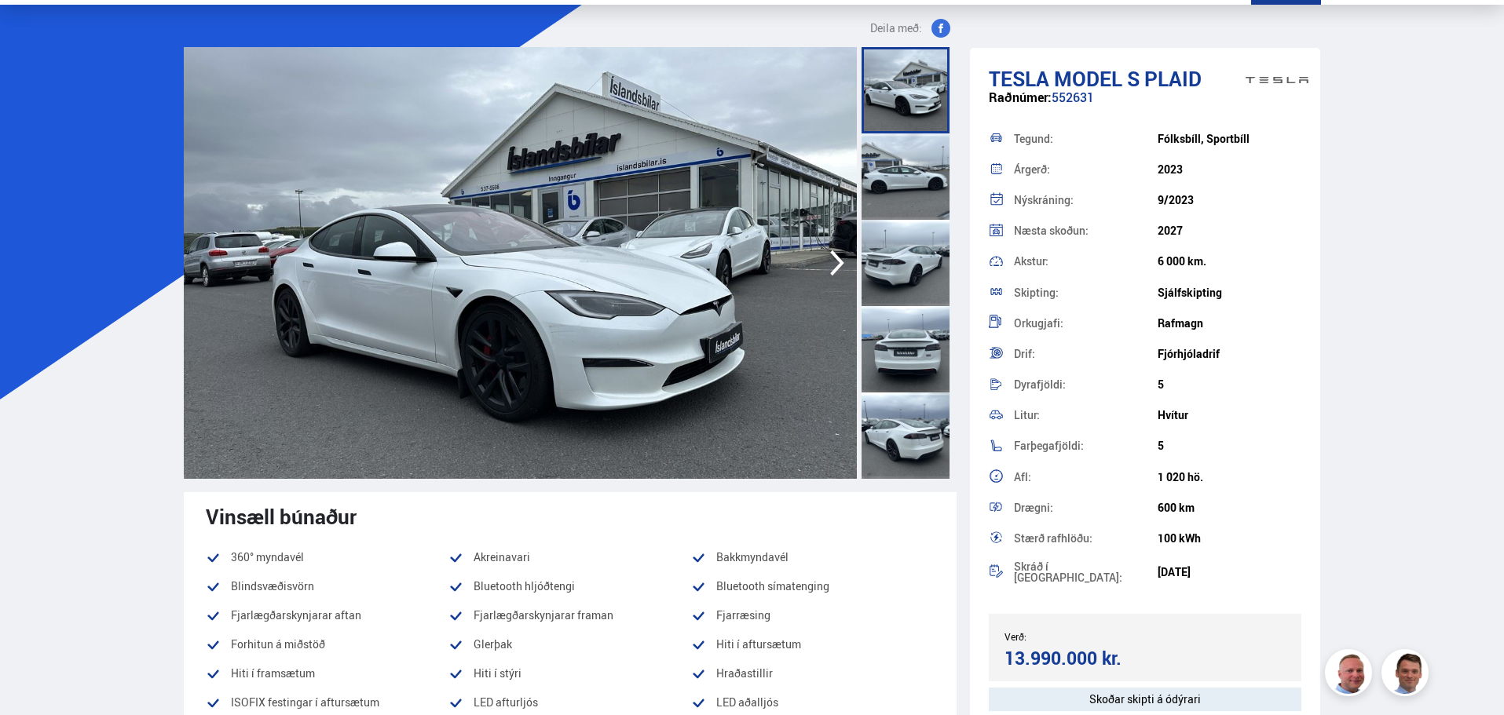
scroll to position [79, 0]
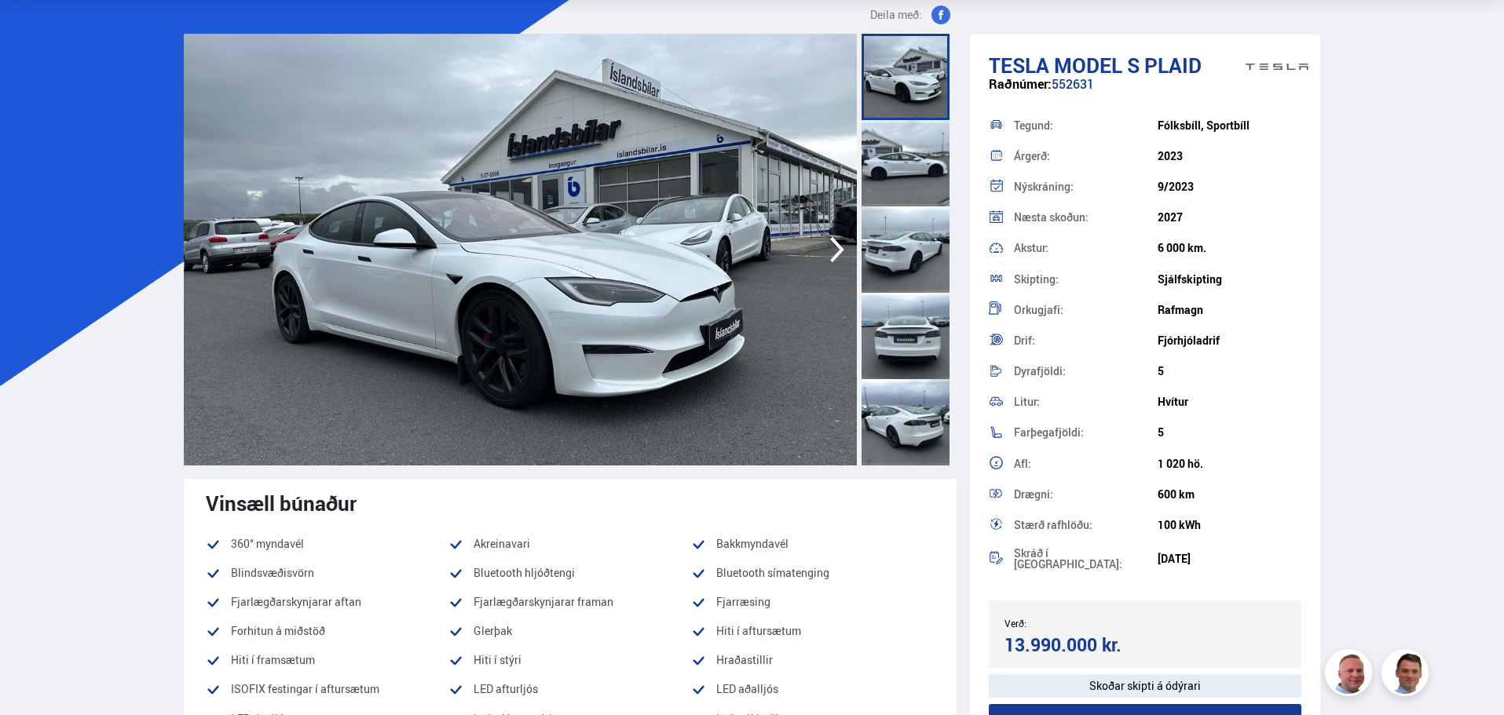
click at [822, 243] on icon "button" at bounding box center [836, 250] width 31 height 38
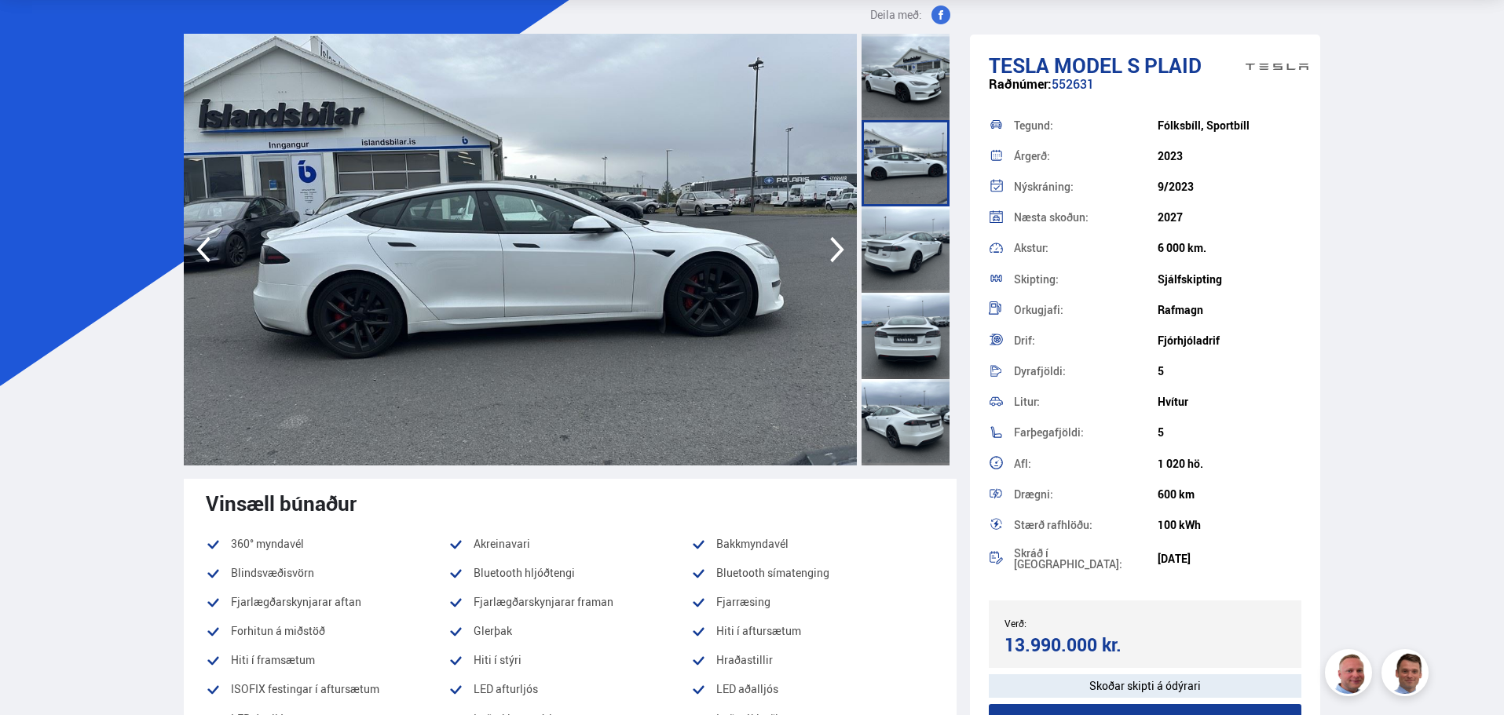
click at [822, 243] on icon "button" at bounding box center [836, 250] width 31 height 38
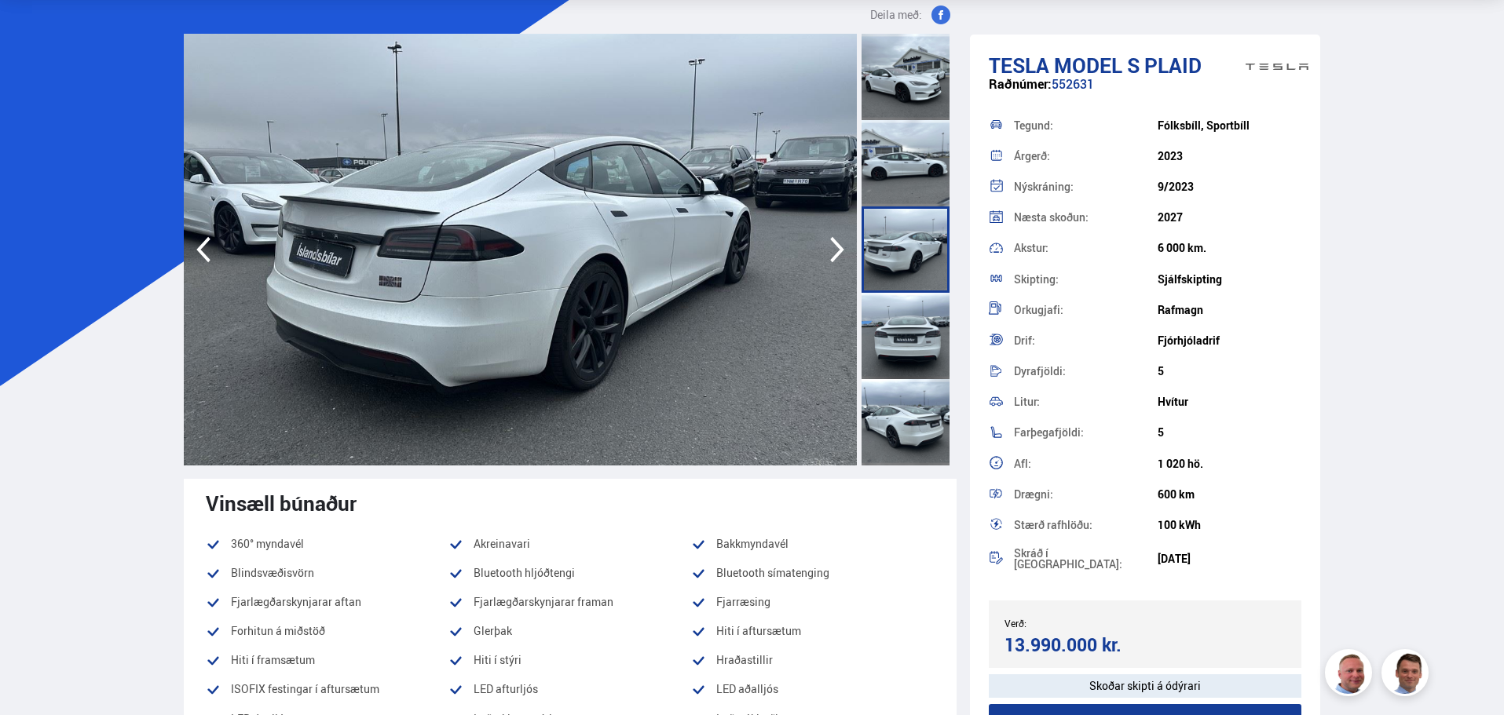
click at [840, 241] on icon "button" at bounding box center [836, 250] width 31 height 38
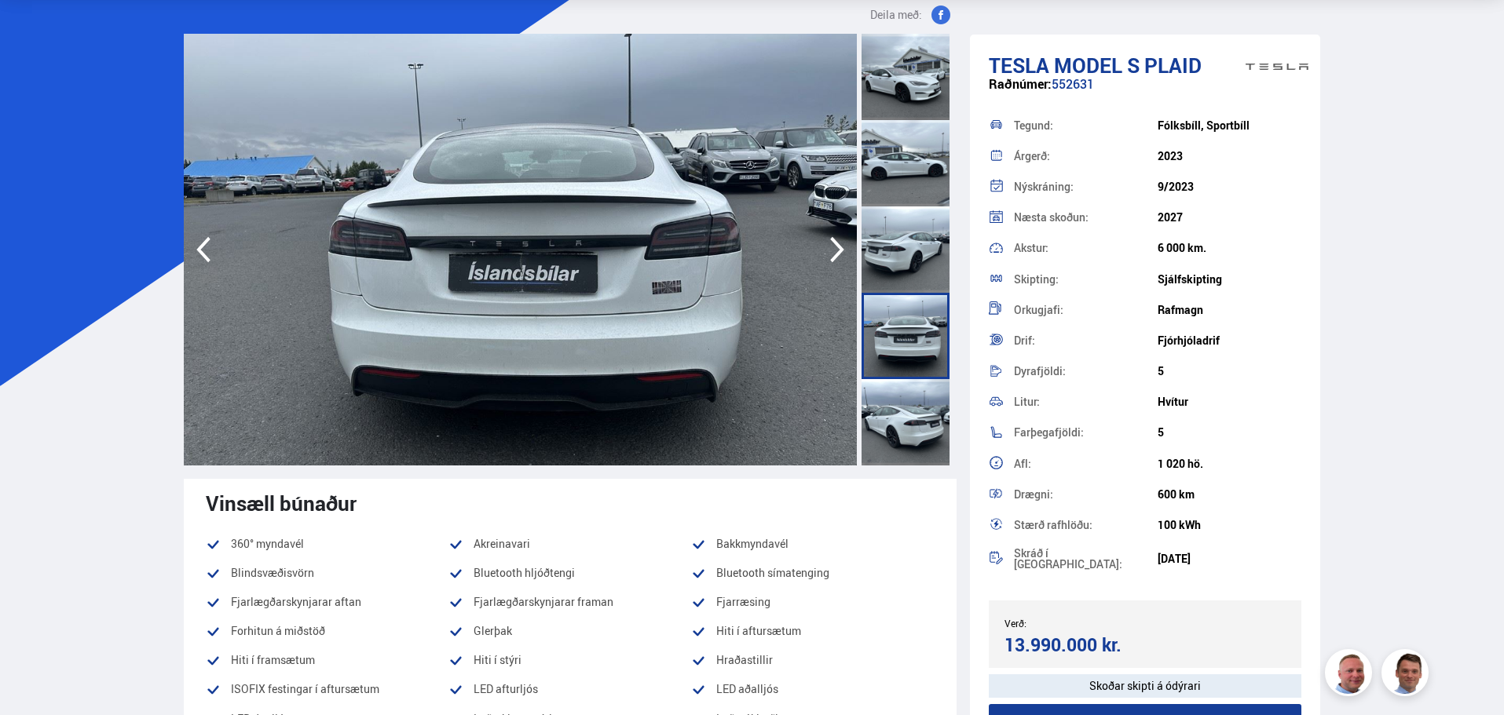
click at [667, 284] on img at bounding box center [520, 250] width 673 height 432
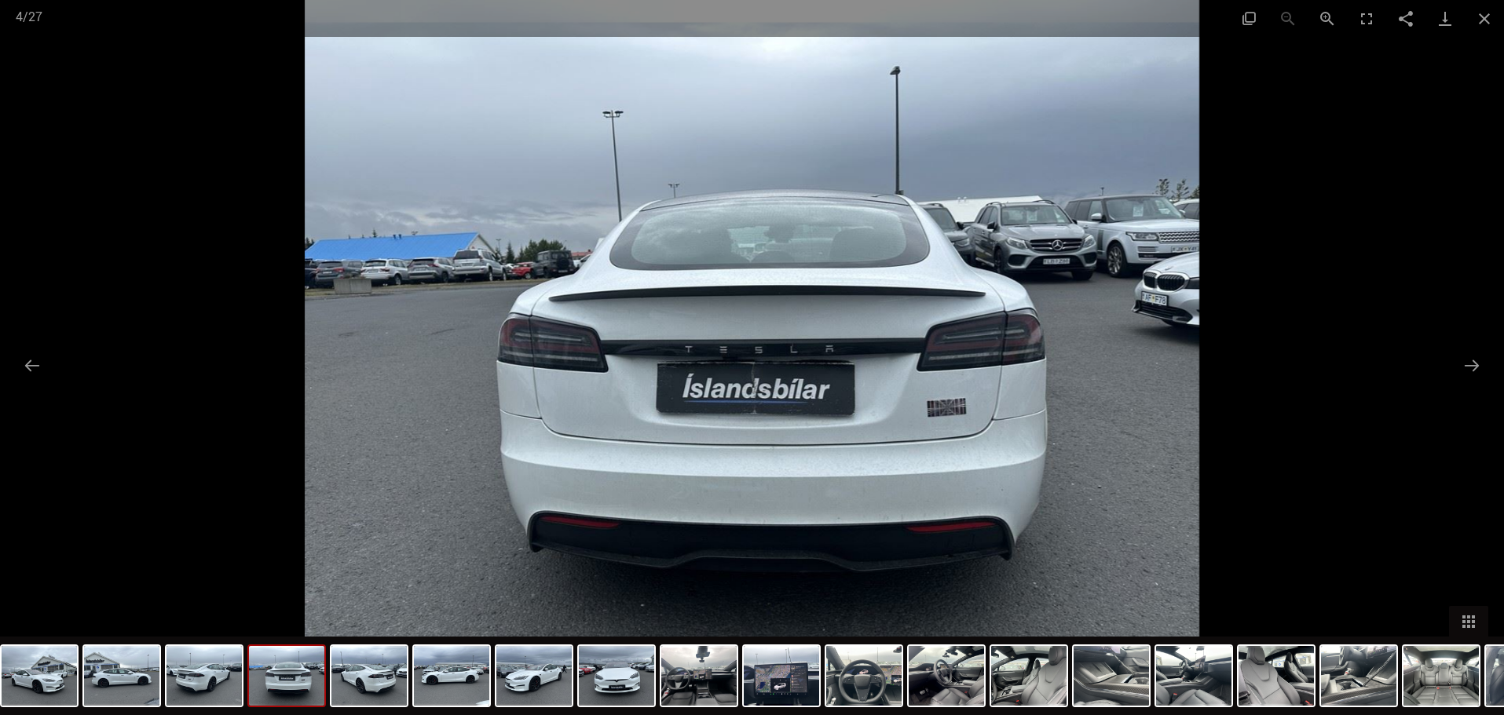
click at [945, 416] on img at bounding box center [752, 357] width 894 height 715
drag, startPoint x: 949, startPoint y: 408, endPoint x: 937, endPoint y: 410, distance: 12.0
click at [937, 410] on img at bounding box center [752, 357] width 894 height 715
click at [22, 358] on button "Previous slide" at bounding box center [32, 365] width 33 height 31
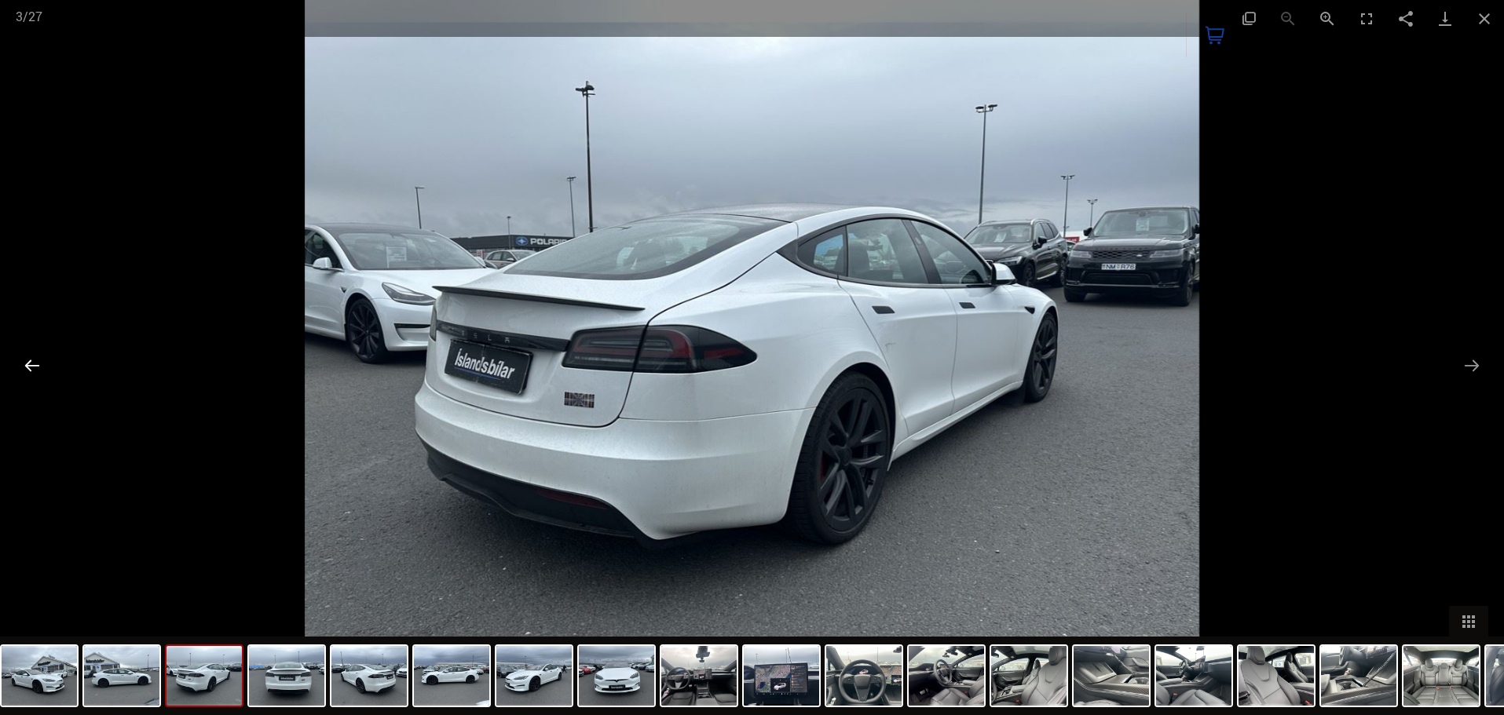
click at [22, 358] on button "Previous slide" at bounding box center [32, 365] width 33 height 31
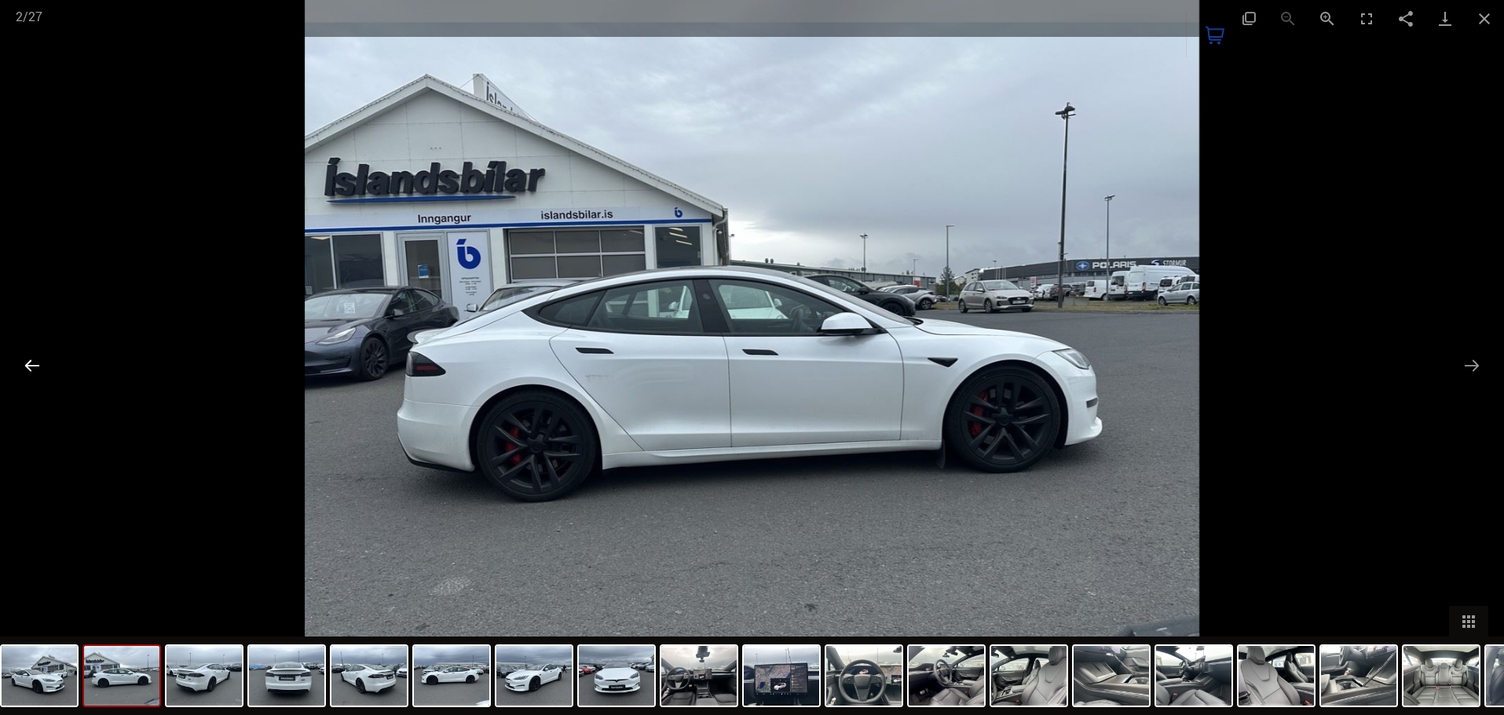
click at [22, 358] on button "Previous slide" at bounding box center [32, 365] width 33 height 31
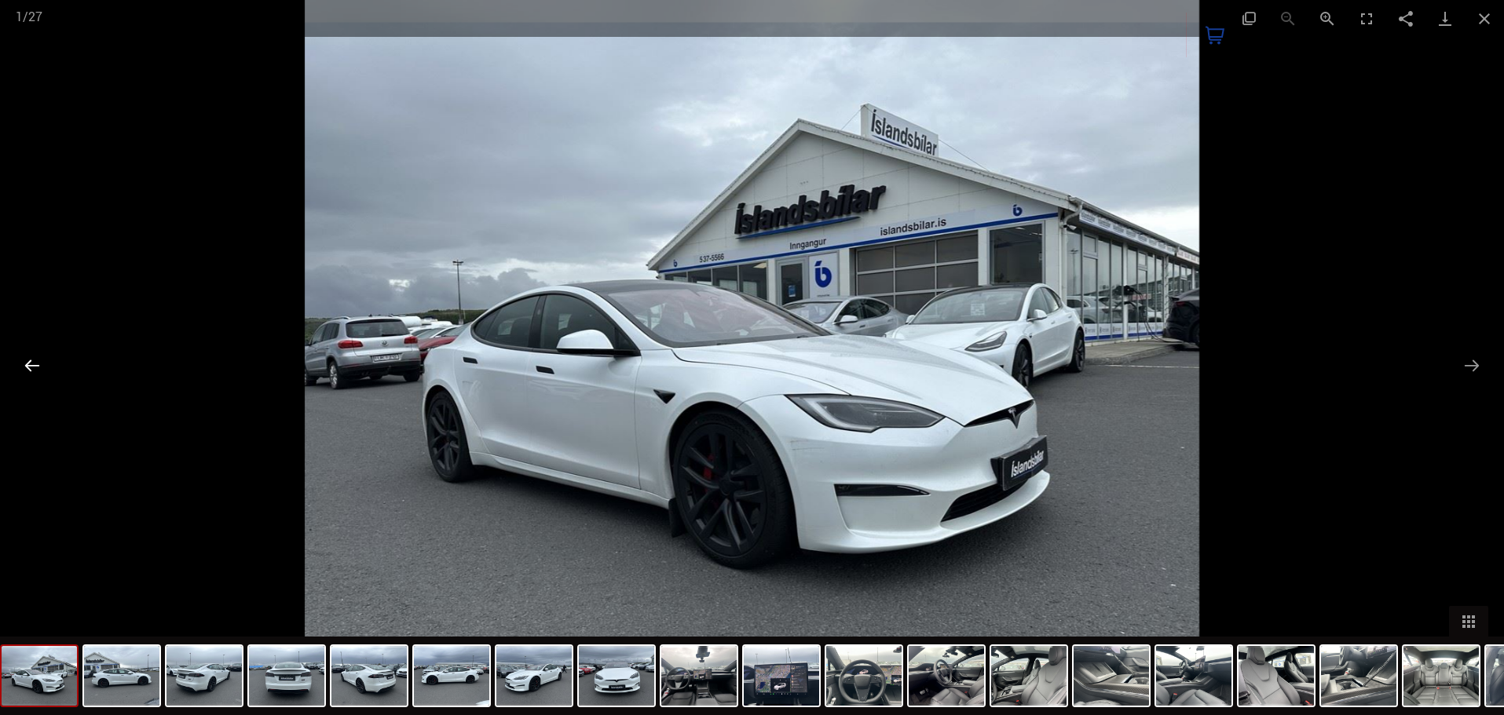
click at [22, 358] on button "Previous slide" at bounding box center [32, 365] width 33 height 31
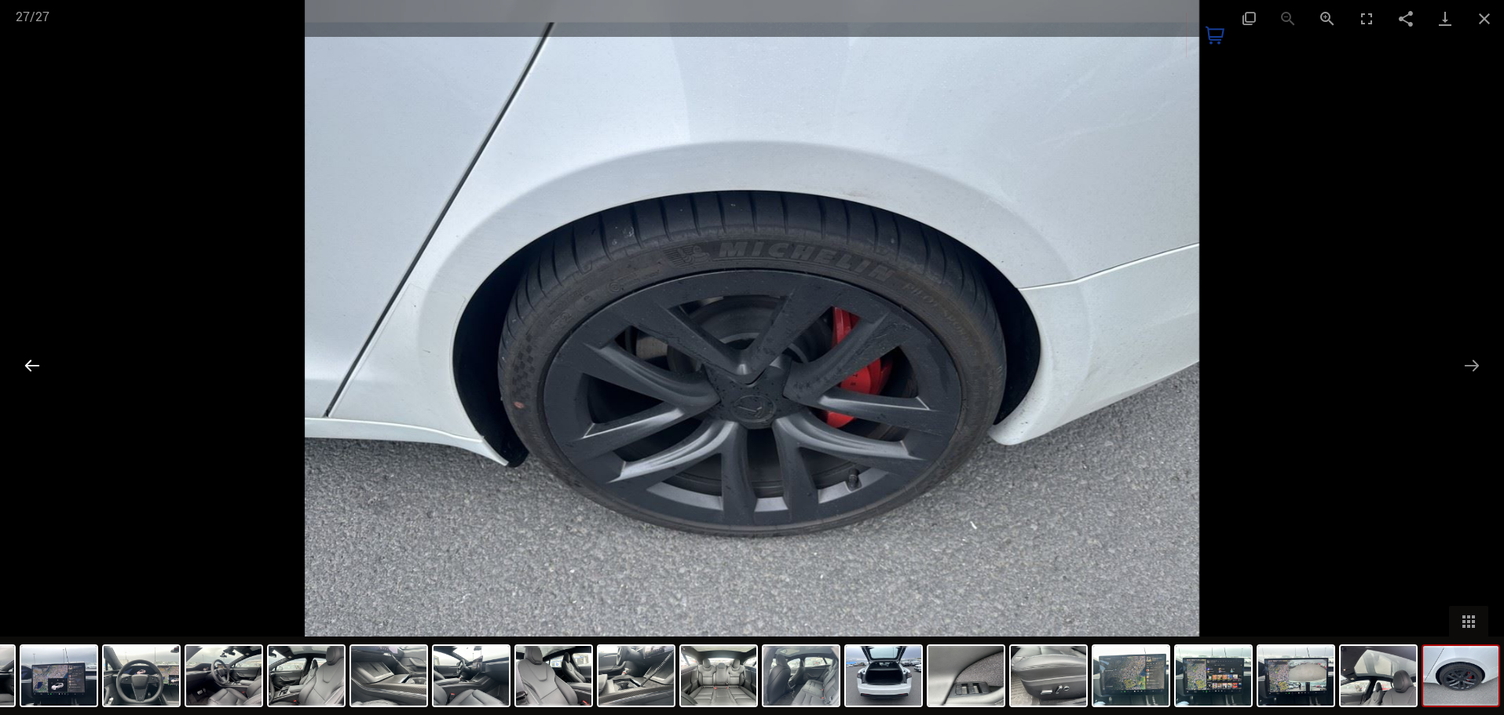
click at [22, 358] on button "Previous slide" at bounding box center [32, 365] width 33 height 31
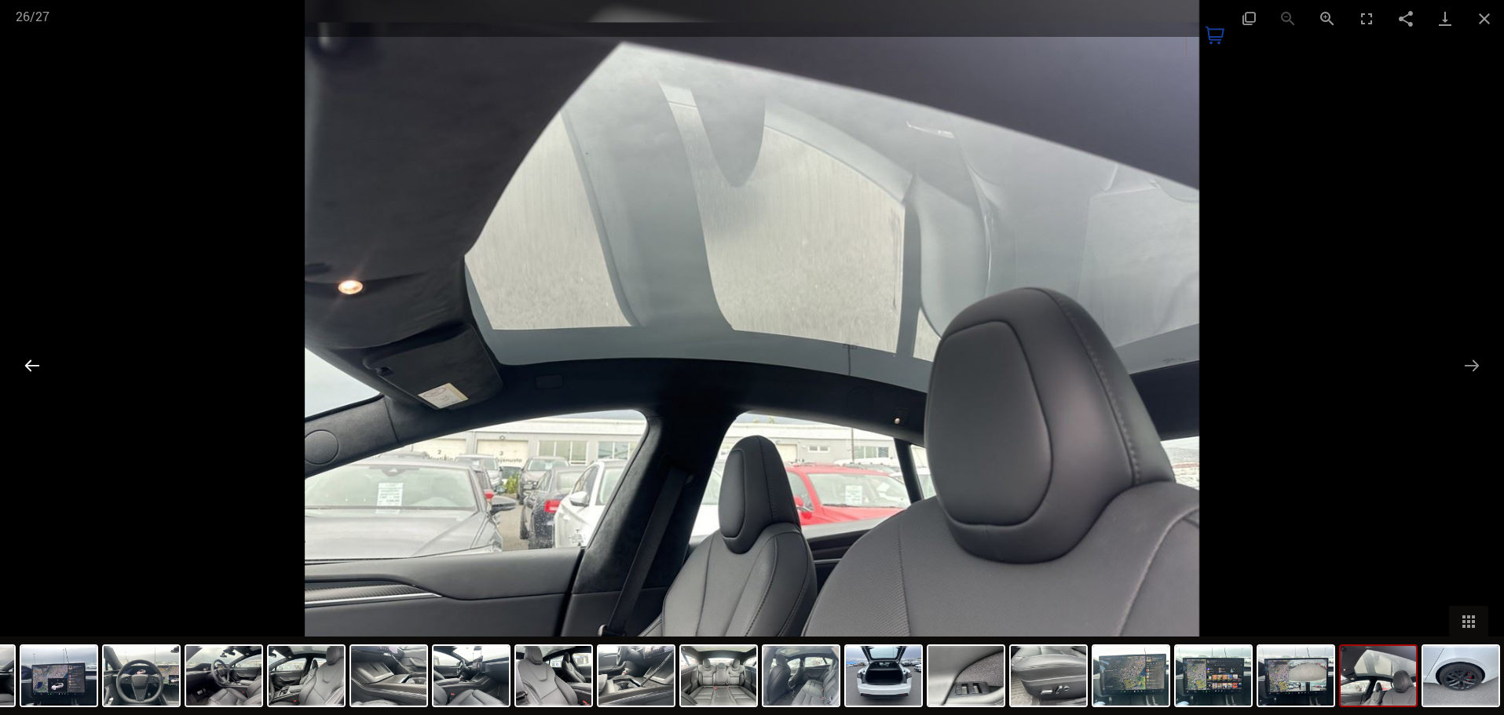
click at [22, 358] on button "Previous slide" at bounding box center [32, 365] width 33 height 31
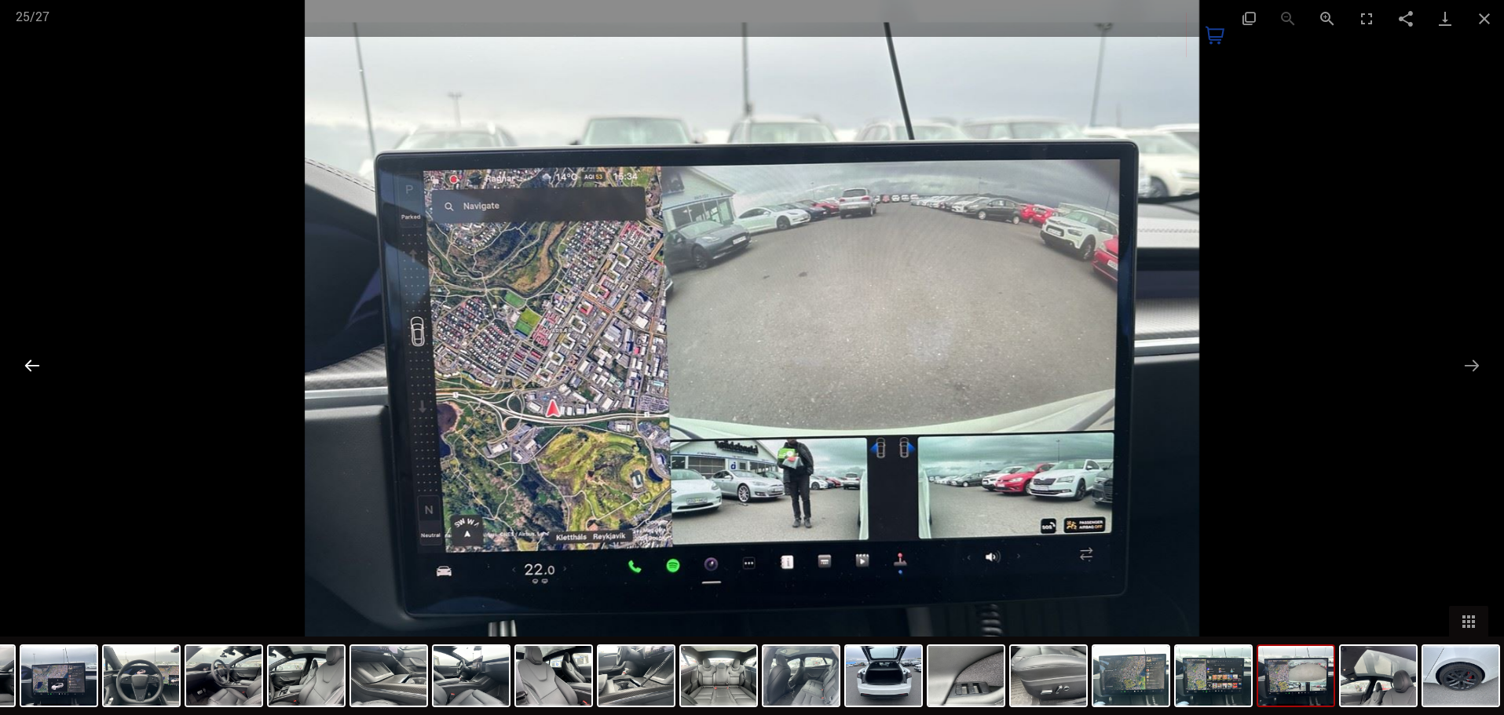
click at [25, 356] on button "Previous slide" at bounding box center [32, 365] width 33 height 31
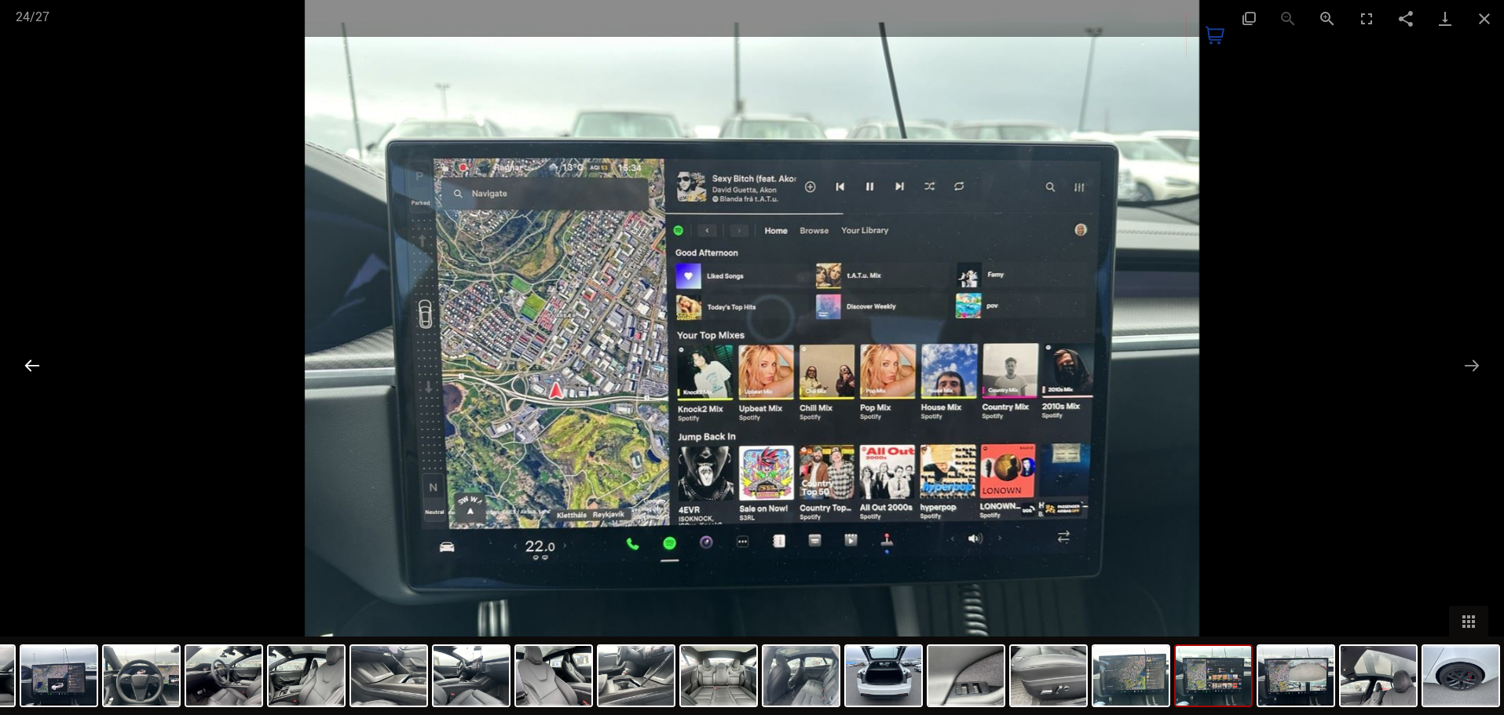
click at [20, 370] on button "Previous slide" at bounding box center [32, 365] width 33 height 31
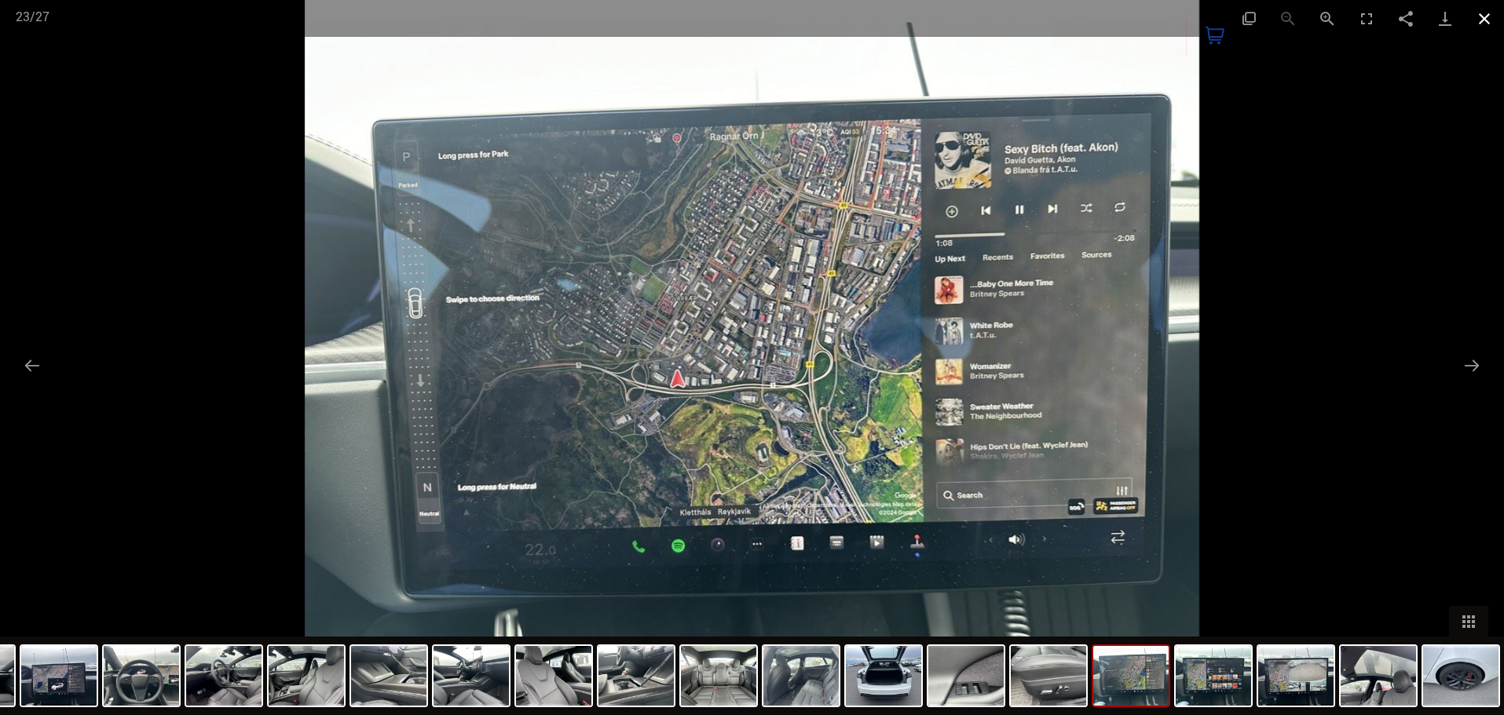
click at [1480, 13] on button "Close gallery" at bounding box center [1484, 18] width 39 height 37
